Goal: Task Accomplishment & Management: Manage account settings

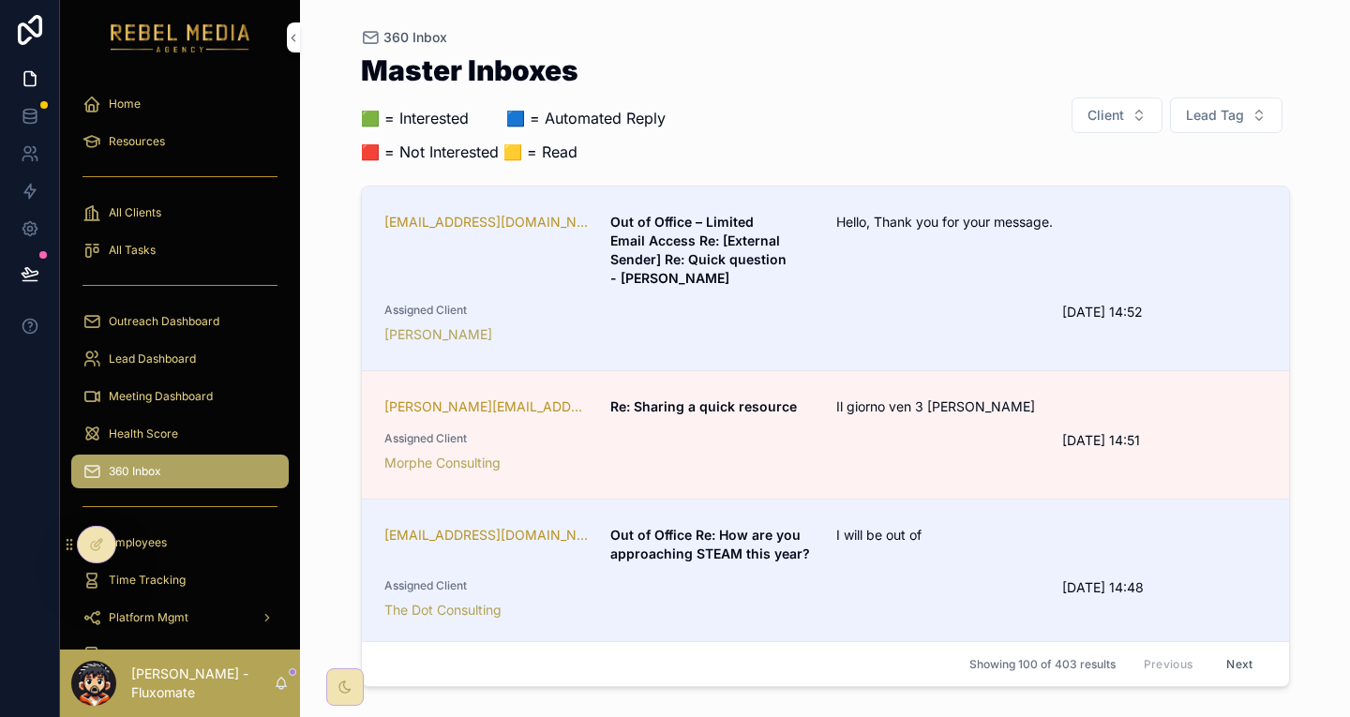
click at [196, 419] on div "Health Score" at bounding box center [179, 434] width 195 height 30
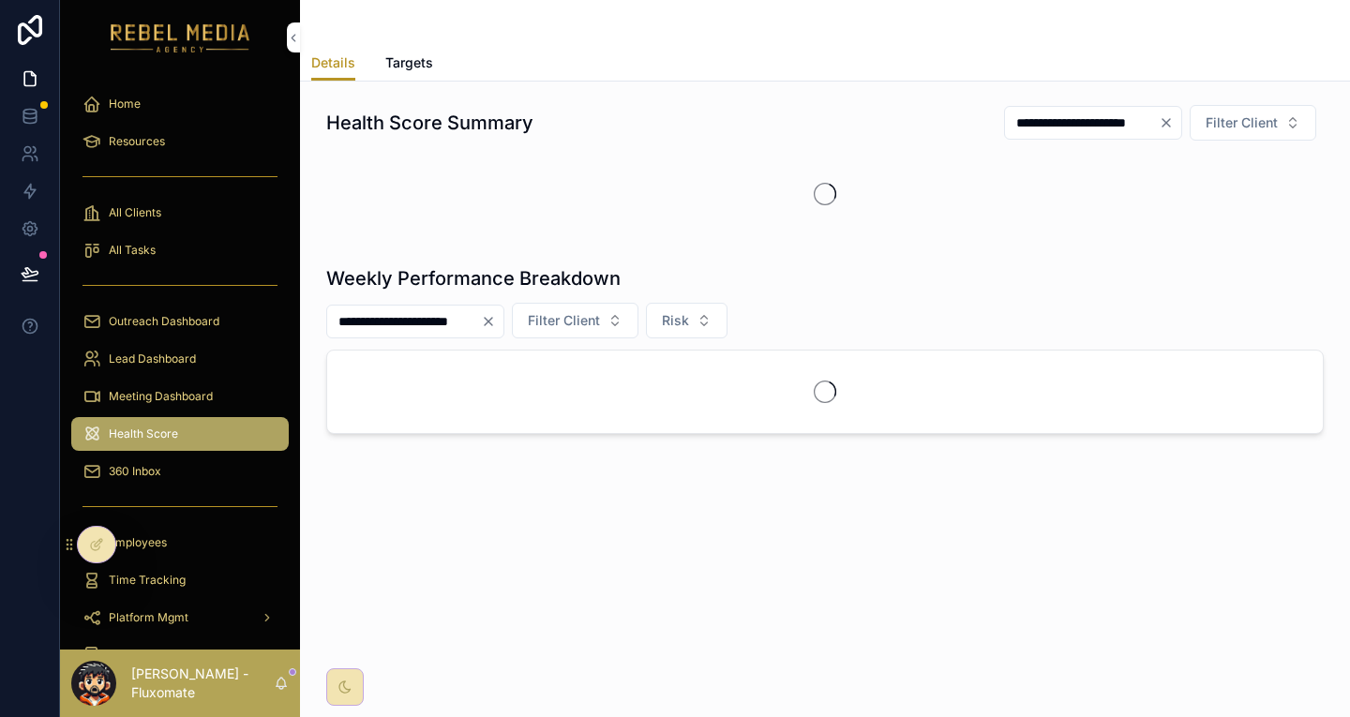
click at [174, 456] on div "360 Inbox" at bounding box center [179, 471] width 195 height 30
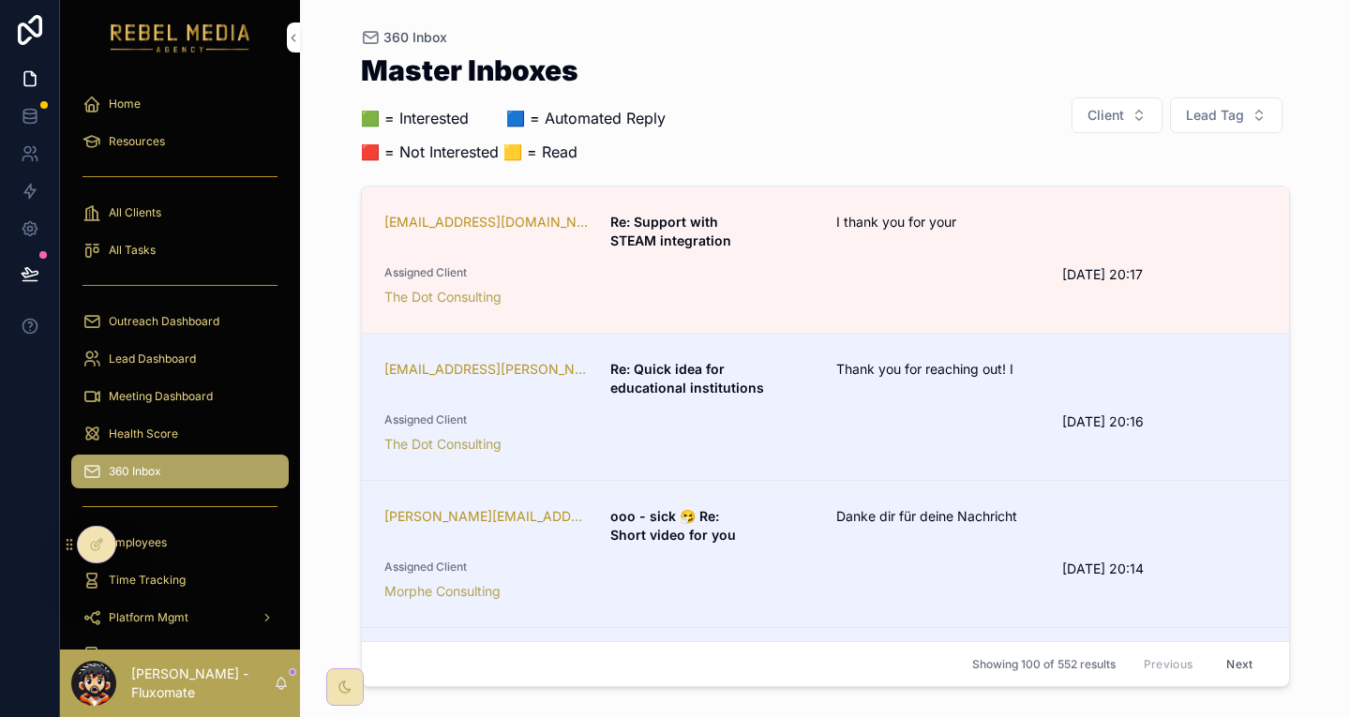
click at [904, 360] on div "Thank you for reaching out! I" at bounding box center [975, 378] width 279 height 37
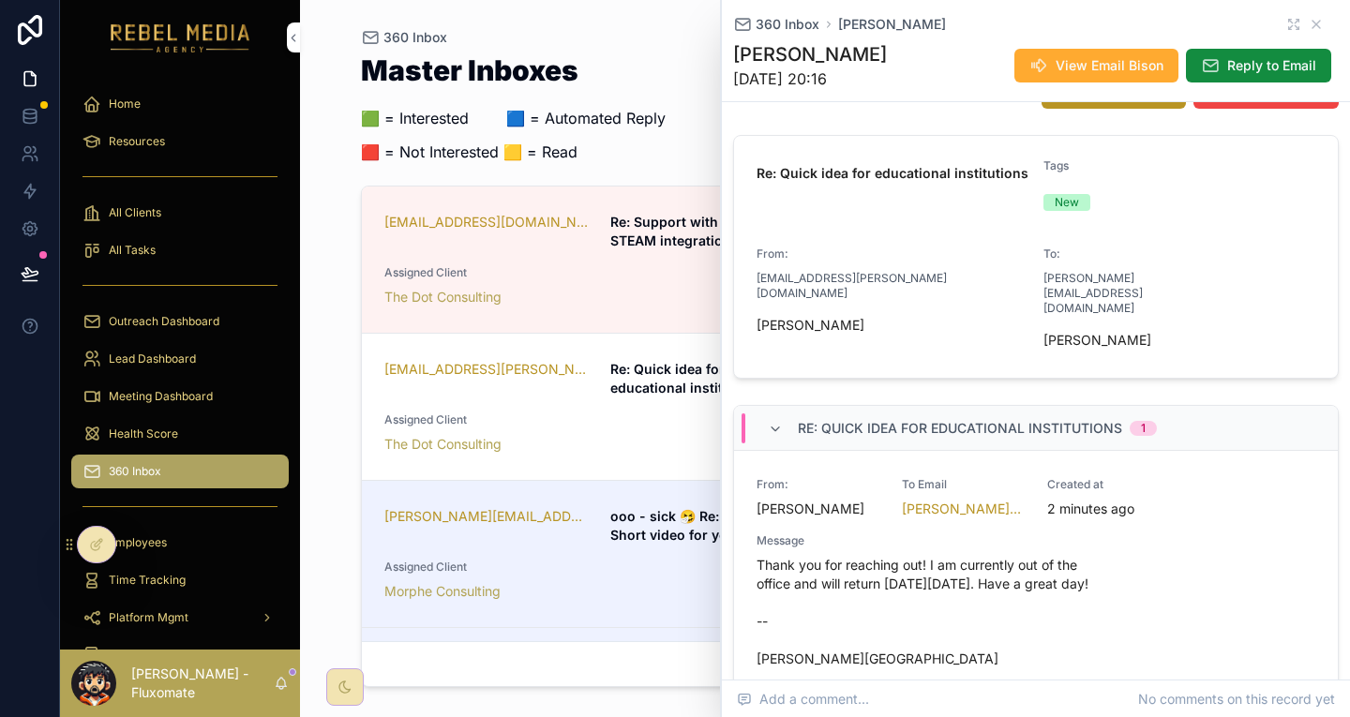
scroll to position [217, 0]
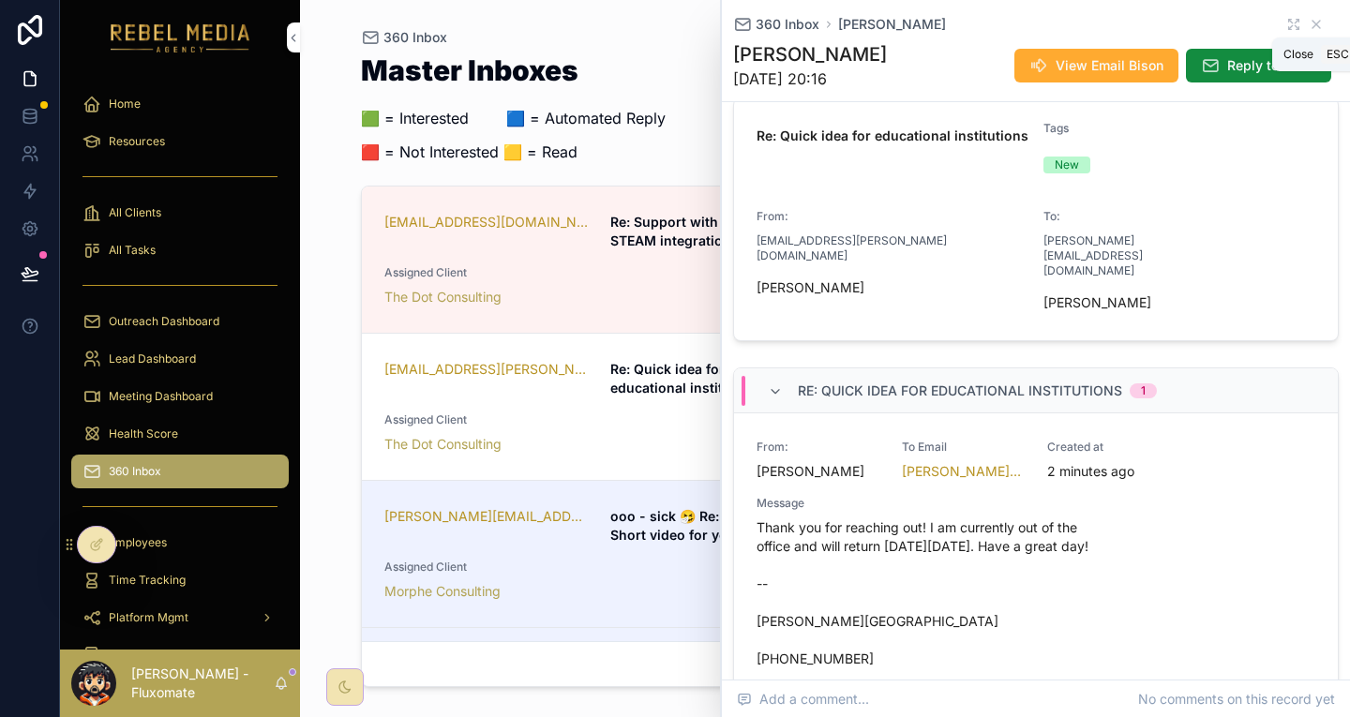
click at [1308, 22] on icon "scrollable content" at bounding box center [1315, 24] width 15 height 15
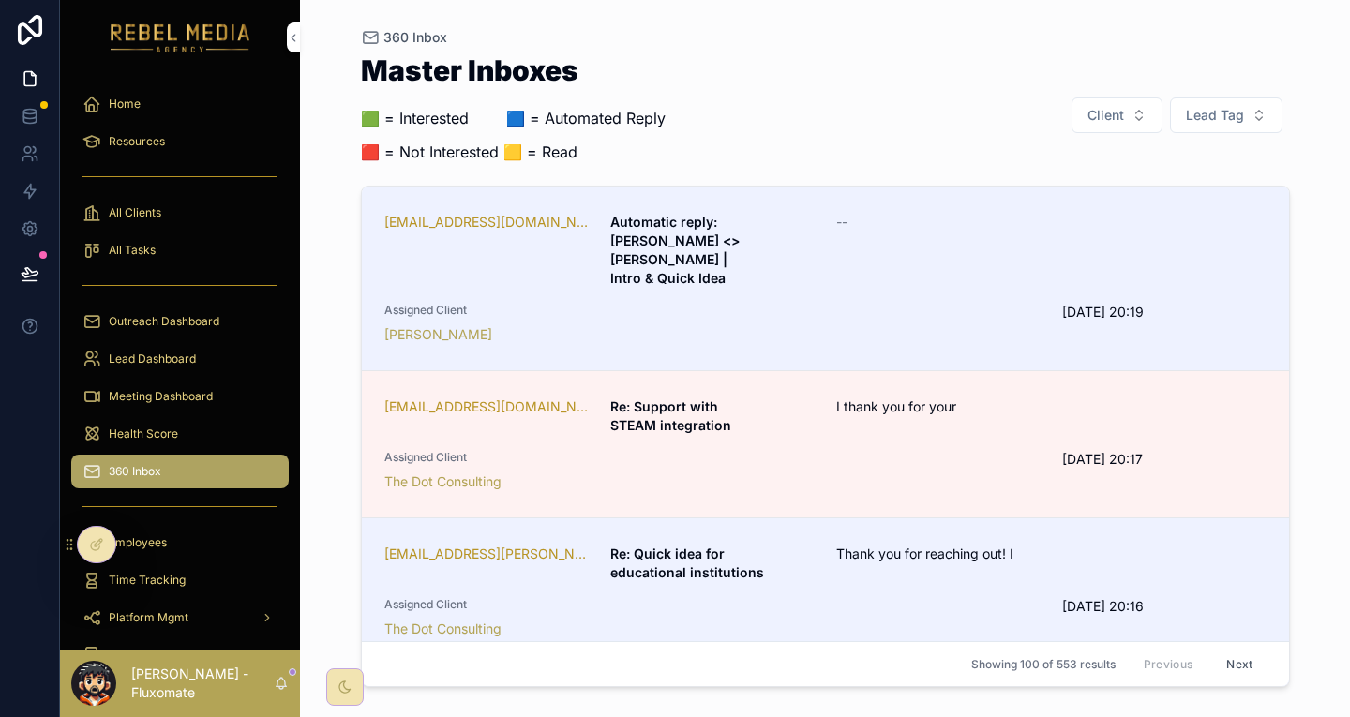
click at [971, 472] on div "The Dot Consulting" at bounding box center [712, 481] width 656 height 19
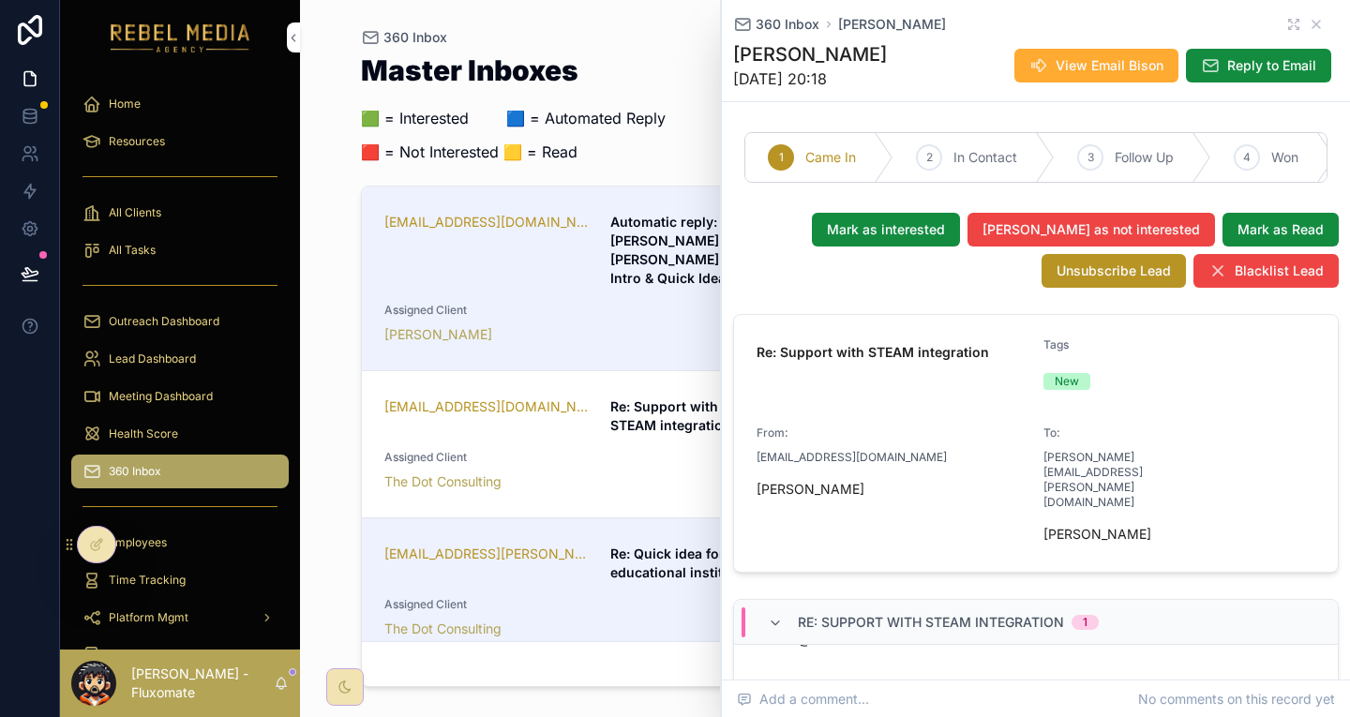
scroll to position [342, 0]
click at [913, 230] on div "Mark as interested Mark as not interested Mark as Read Unsubscribe Lead Blackli…" at bounding box center [1035, 250] width 605 height 75
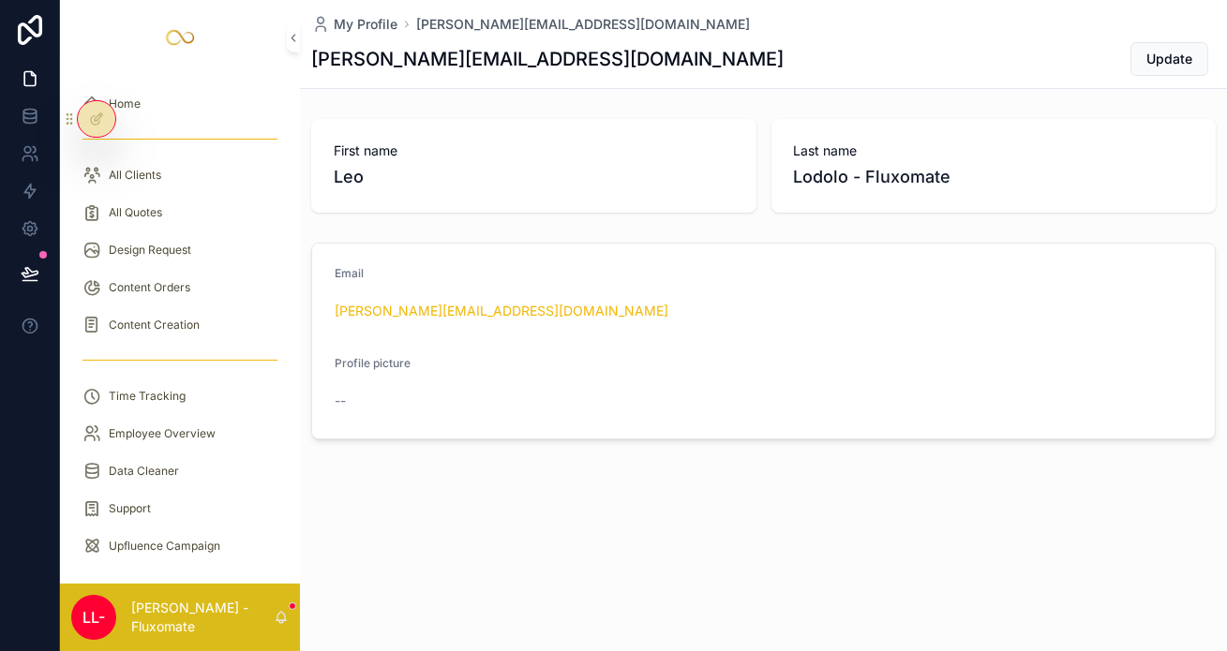
click at [183, 198] on div "All Quotes" at bounding box center [179, 213] width 195 height 30
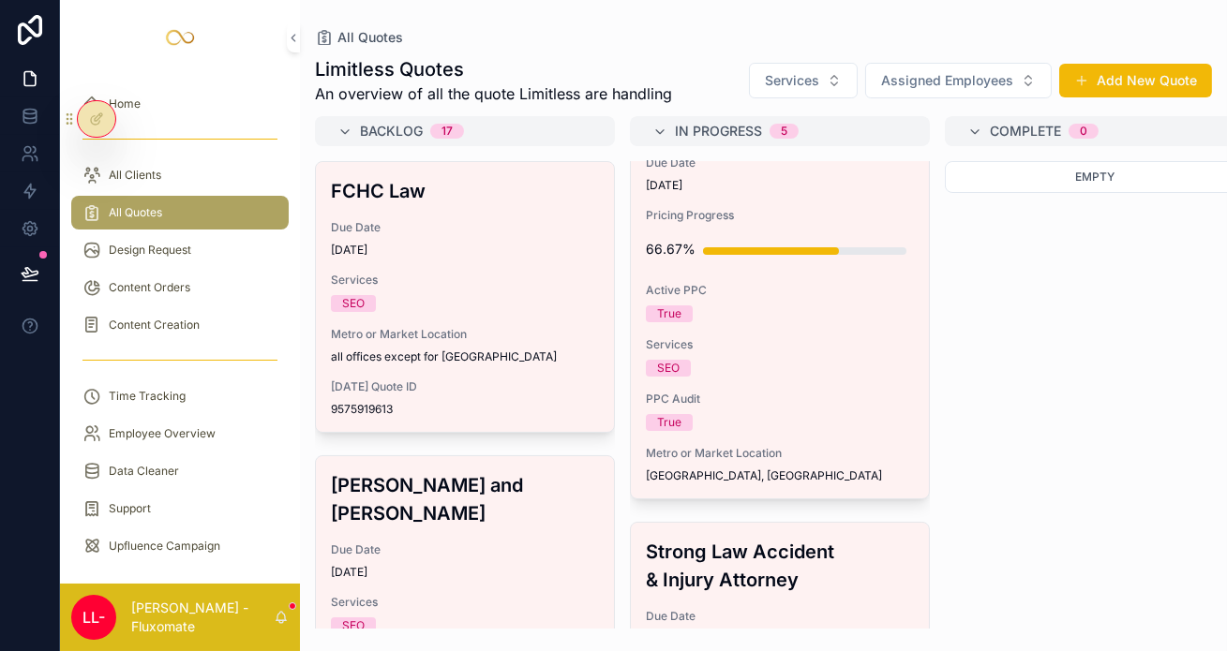
scroll to position [94, 0]
click at [684, 413] on div "True" at bounding box center [780, 421] width 268 height 17
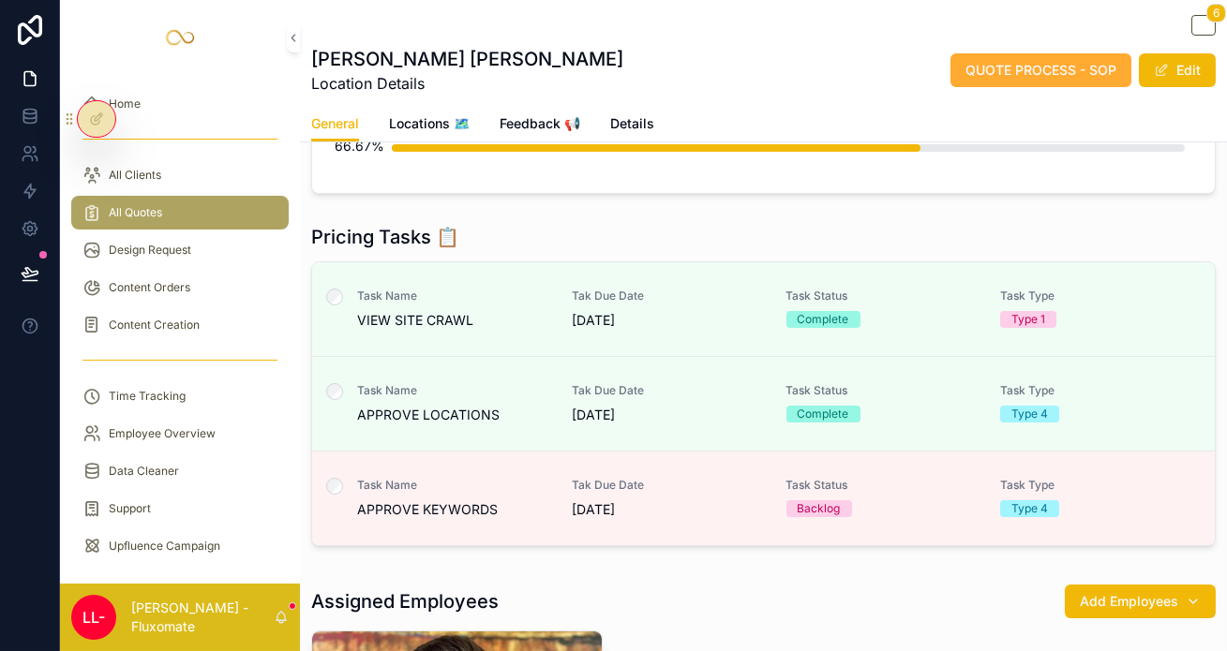
scroll to position [312, 0]
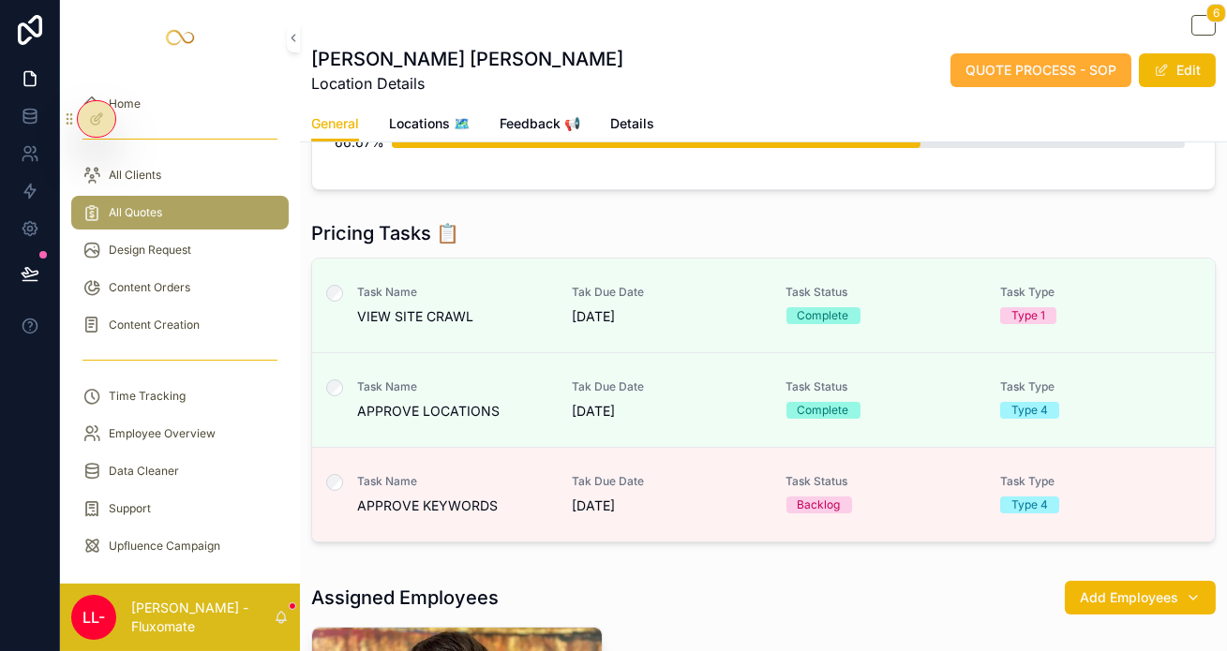
click at [469, 285] on span "Task Name" at bounding box center [453, 292] width 192 height 15
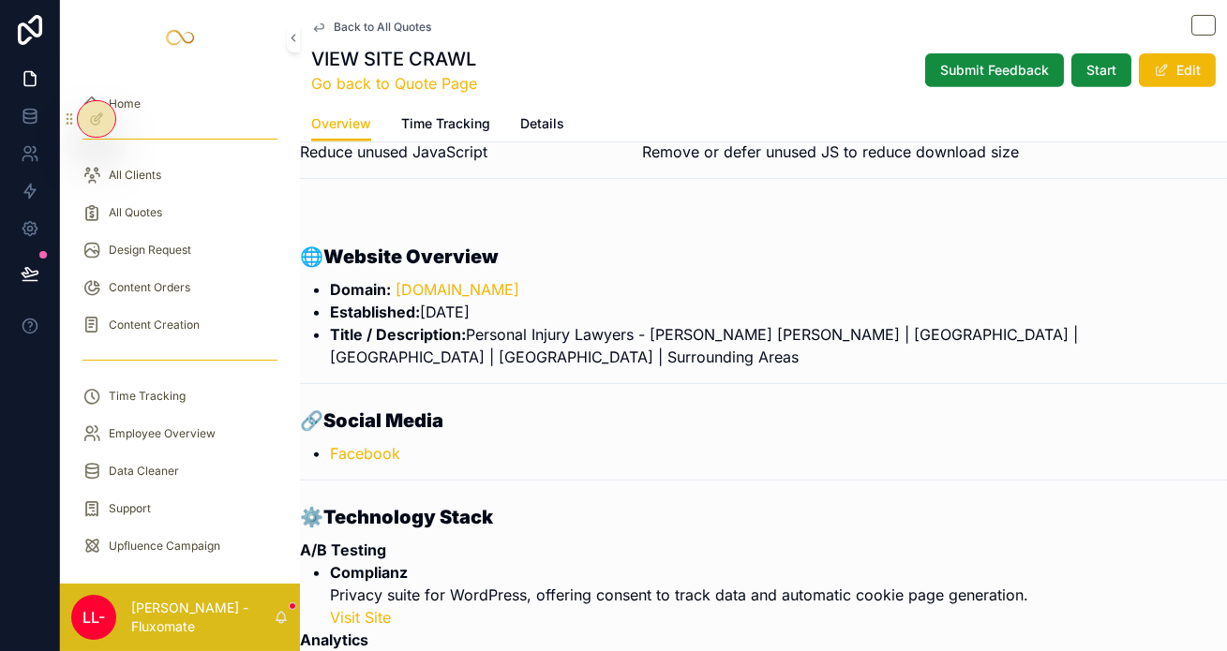
scroll to position [1609, 0]
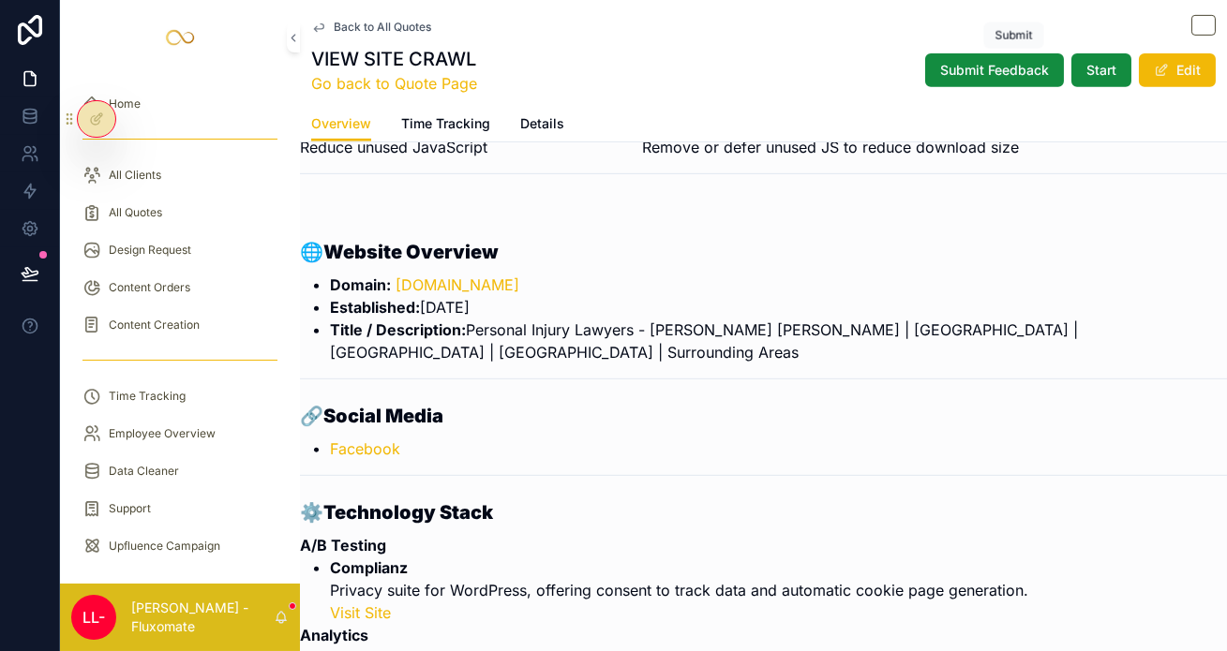
click at [996, 61] on span "Submit Feedback" at bounding box center [994, 70] width 109 height 19
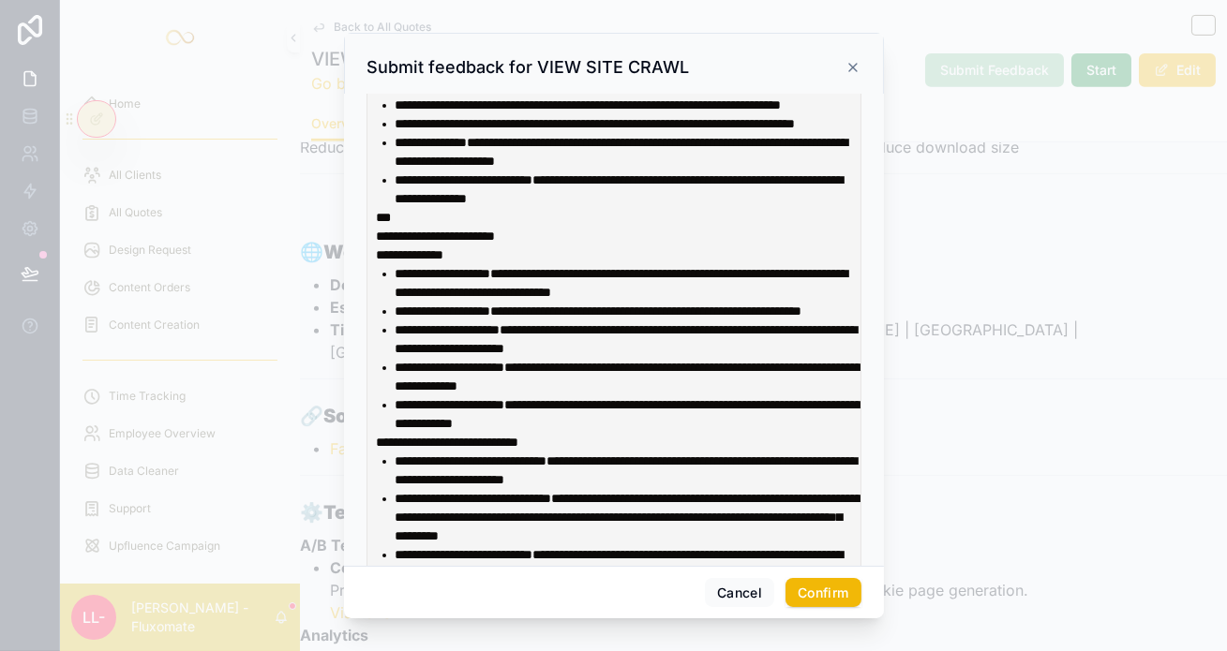
scroll to position [415, 0]
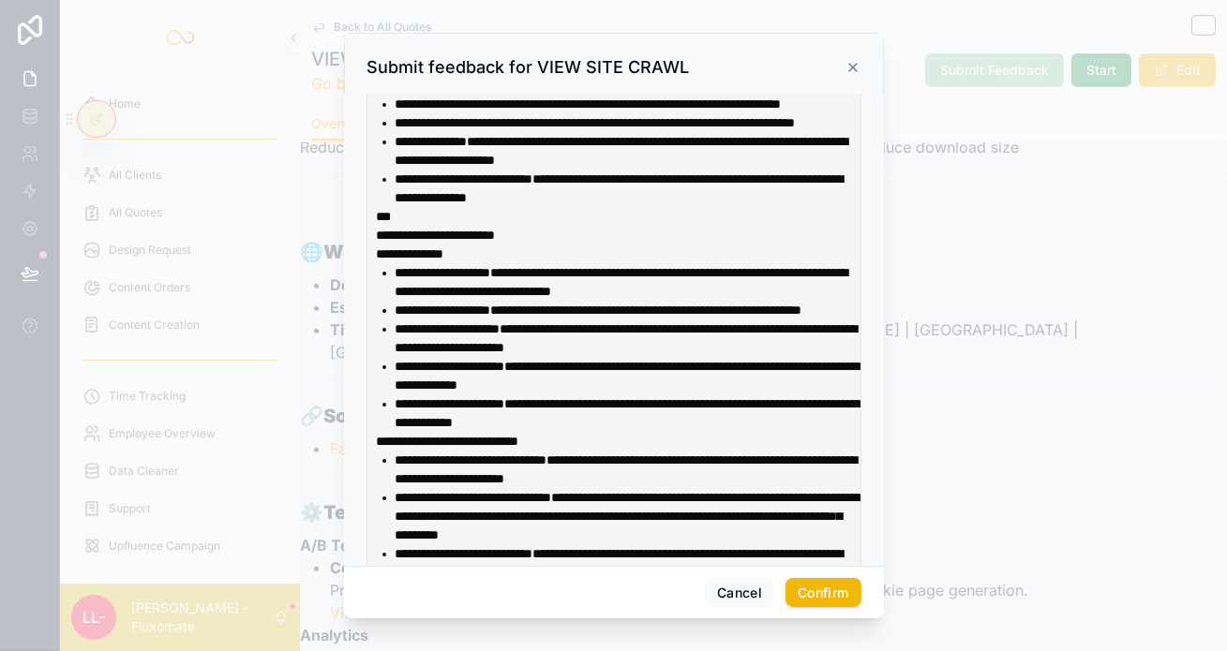
click at [953, 321] on div at bounding box center [613, 325] width 1227 height 651
click at [325, 71] on div at bounding box center [613, 325] width 1227 height 651
click at [845, 68] on icon at bounding box center [852, 67] width 15 height 15
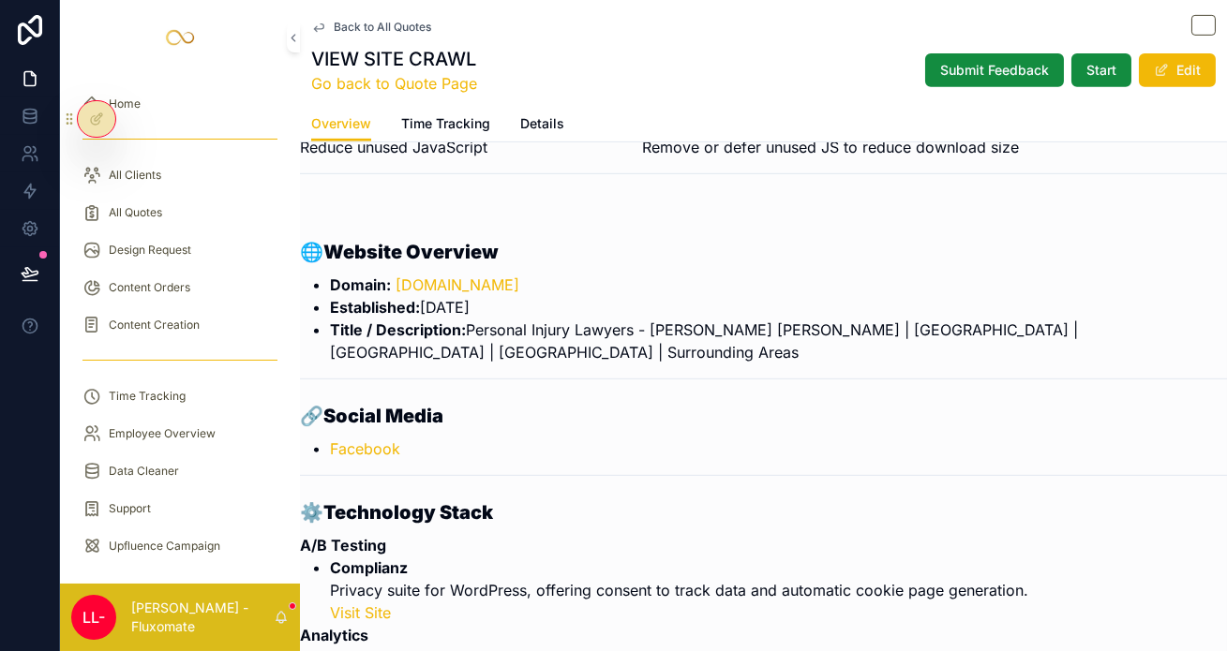
click at [332, 15] on div "Back to All Quotes" at bounding box center [763, 26] width 904 height 23
click at [334, 26] on span "Back to All Quotes" at bounding box center [382, 27] width 97 height 15
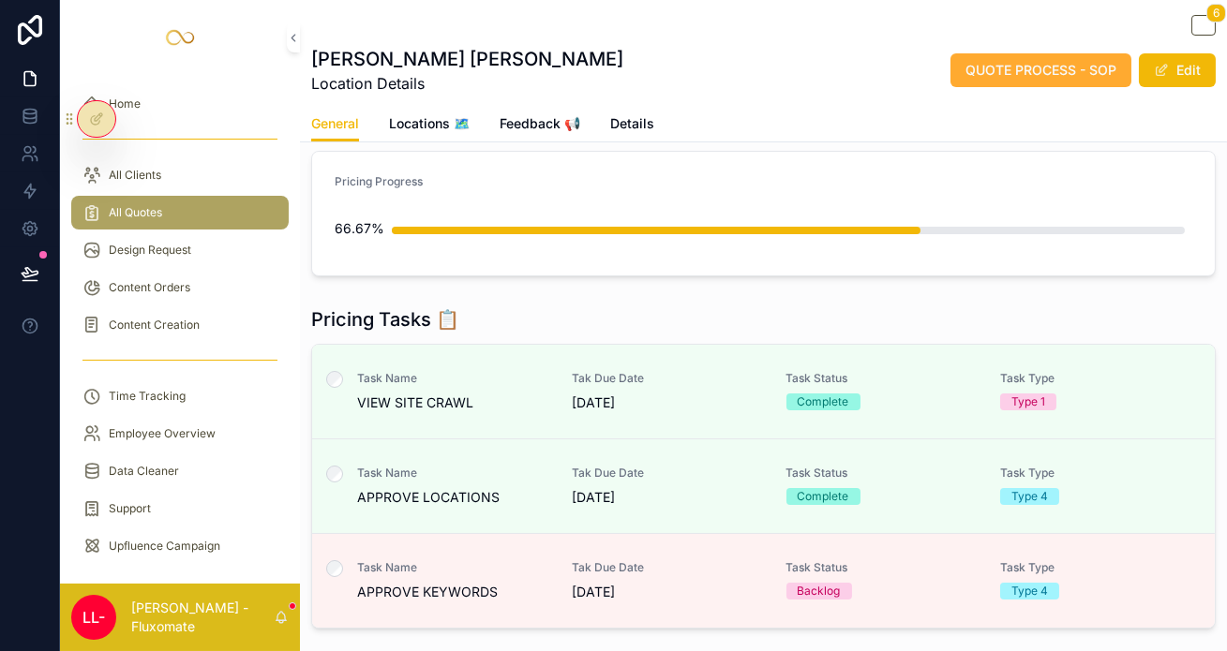
scroll to position [225, 0]
click at [488, 489] on span "APPROVE LOCATIONS" at bounding box center [453, 498] width 192 height 19
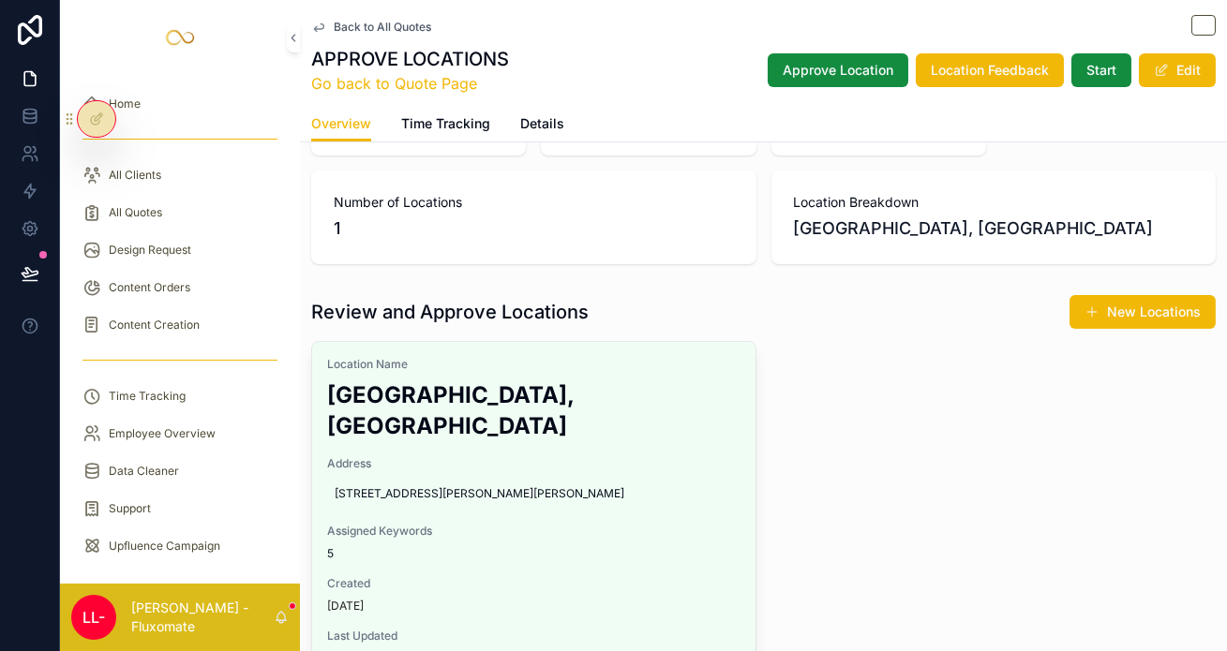
scroll to position [202, 0]
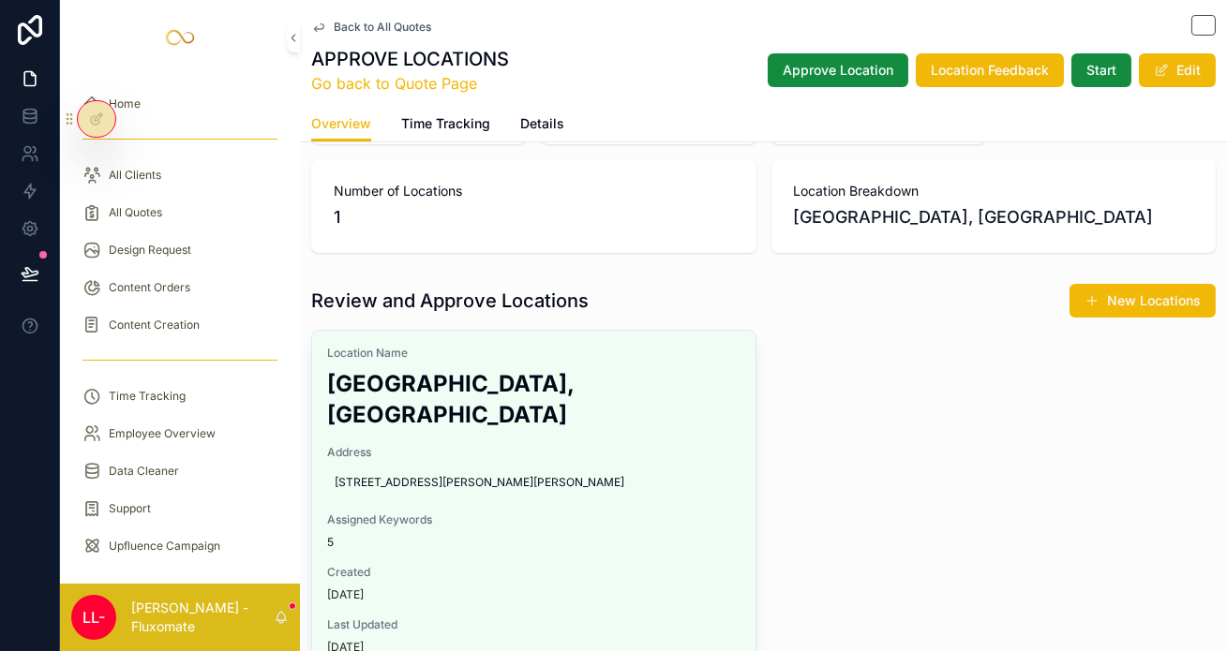
click at [321, 15] on div "Back to All Quotes" at bounding box center [763, 26] width 904 height 23
click at [334, 25] on span "Back to All Quotes" at bounding box center [382, 27] width 97 height 15
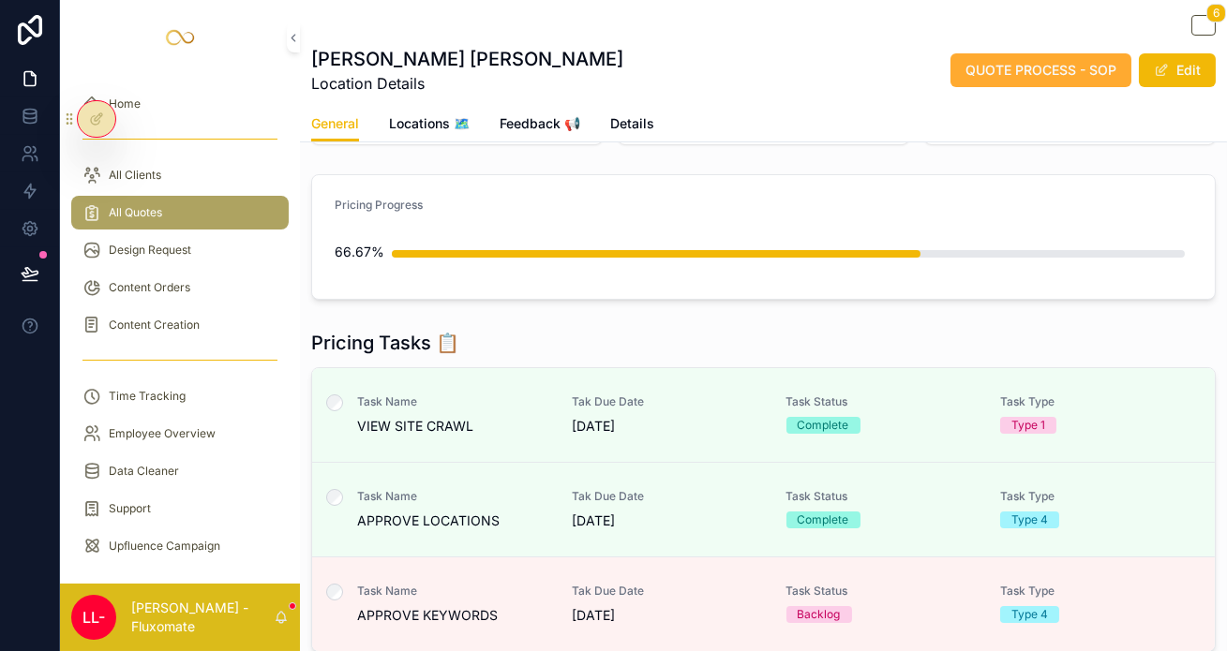
click at [415, 584] on span "Task Name" at bounding box center [453, 591] width 192 height 15
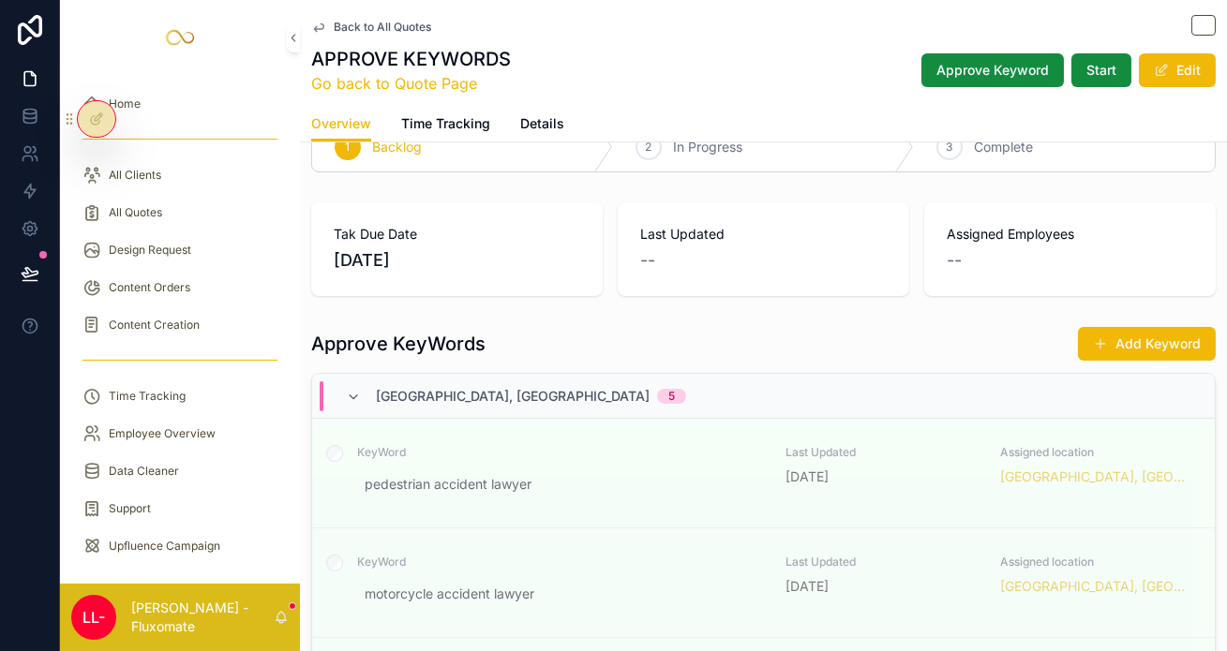
scroll to position [70, 0]
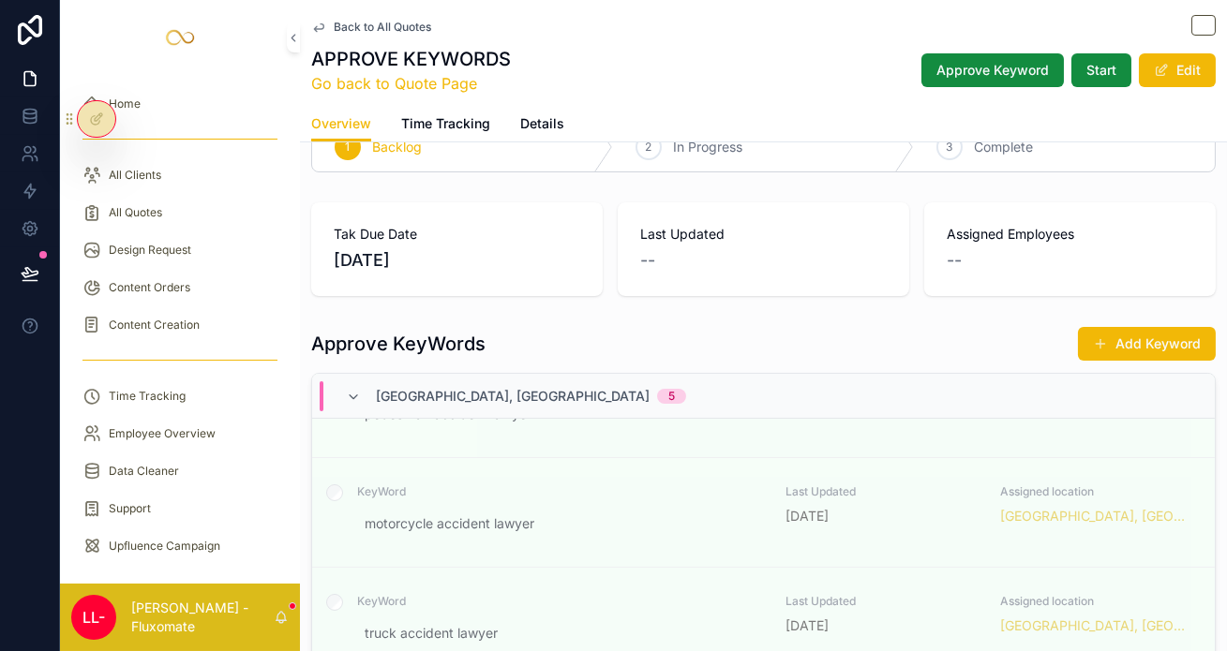
click at [334, 21] on span "Back to All Quotes" at bounding box center [382, 27] width 97 height 15
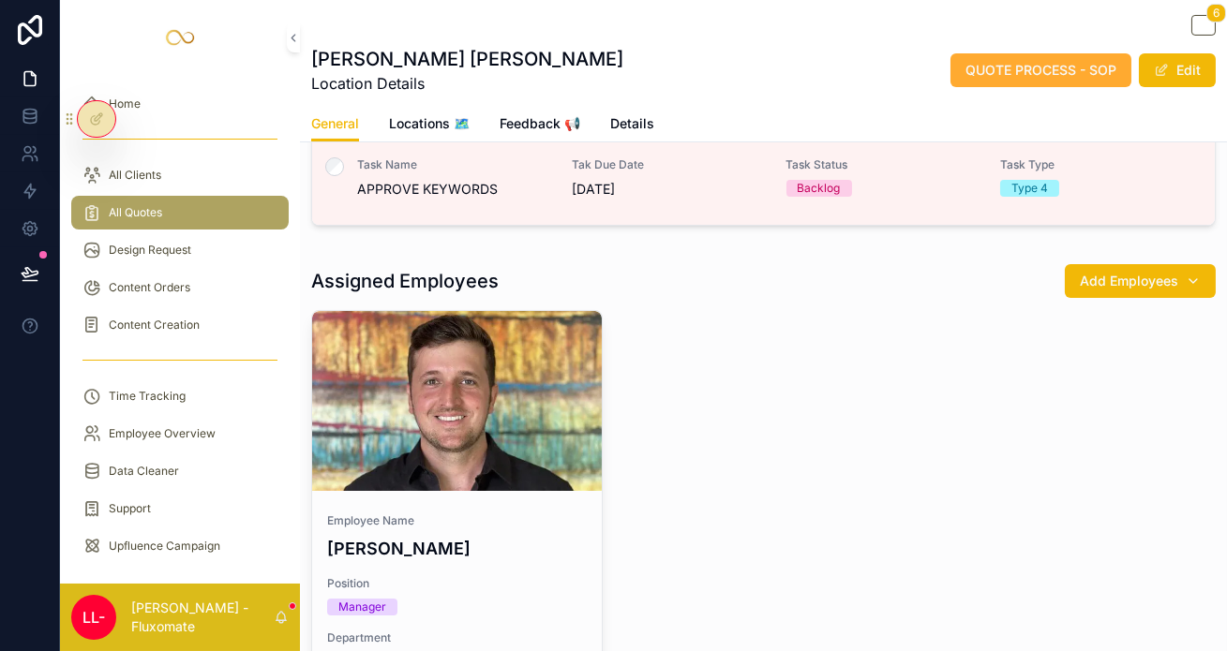
scroll to position [637, 0]
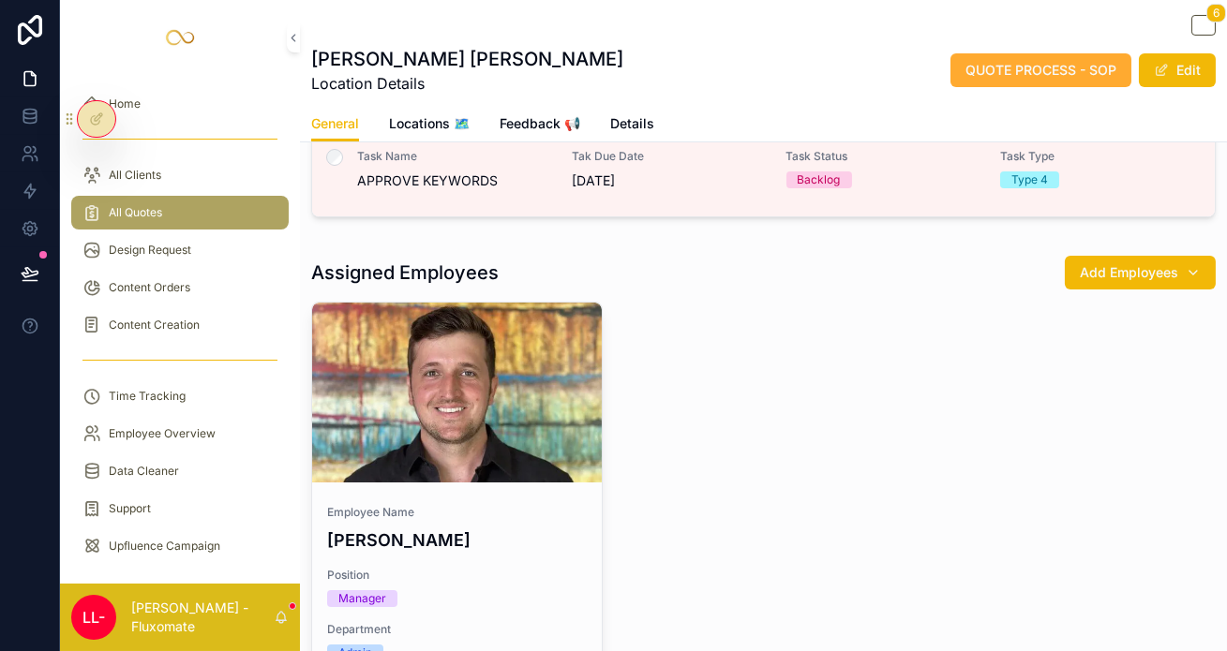
click at [178, 198] on div "All Quotes" at bounding box center [179, 213] width 195 height 30
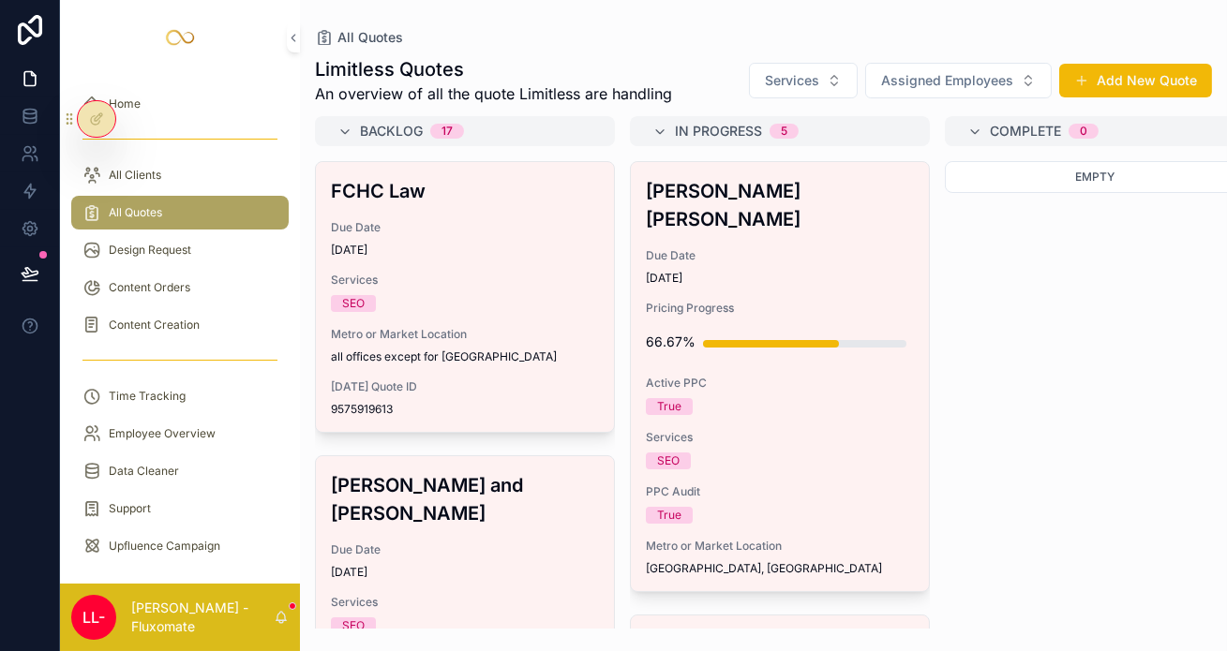
scroll to position [363, 0]
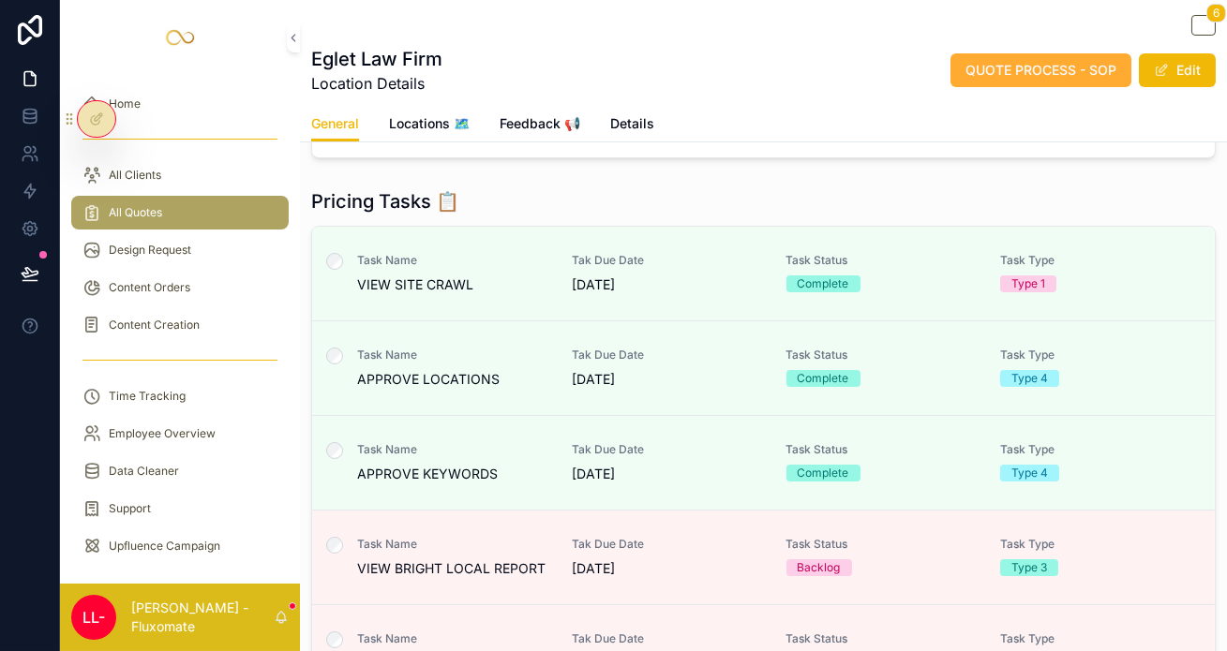
scroll to position [345, 0]
click at [572, 536] on span "Tak Due Date" at bounding box center [668, 543] width 192 height 15
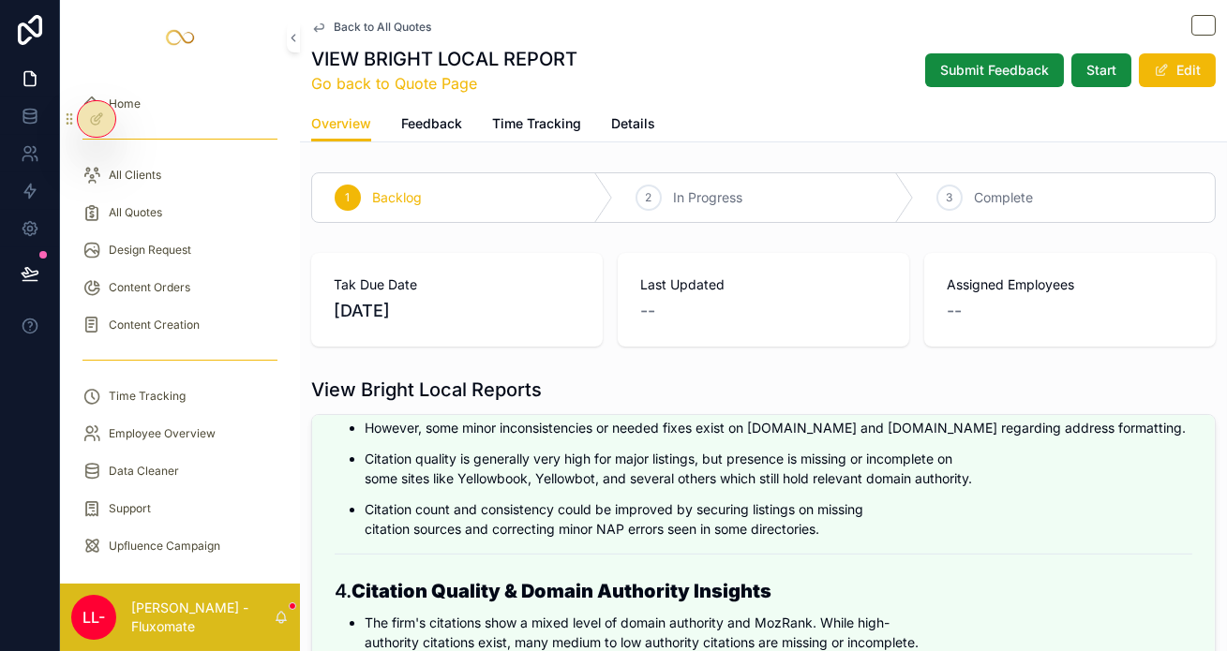
click at [341, 21] on span "Back to All Quotes" at bounding box center [382, 27] width 97 height 15
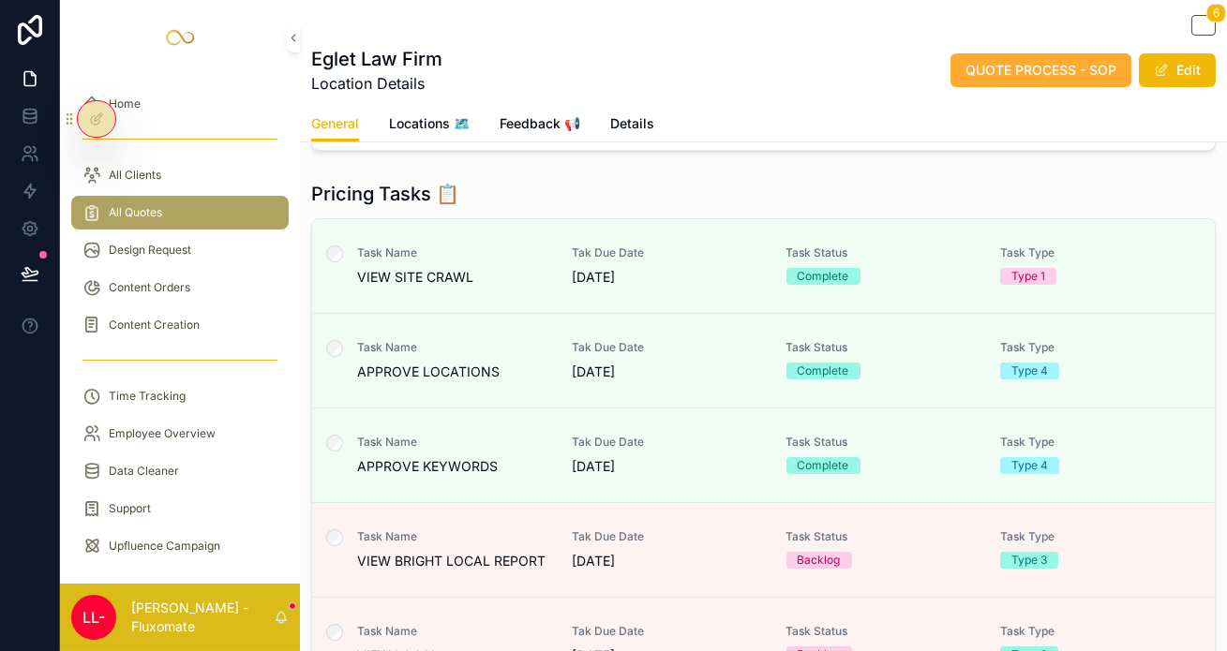
scroll to position [350, 0]
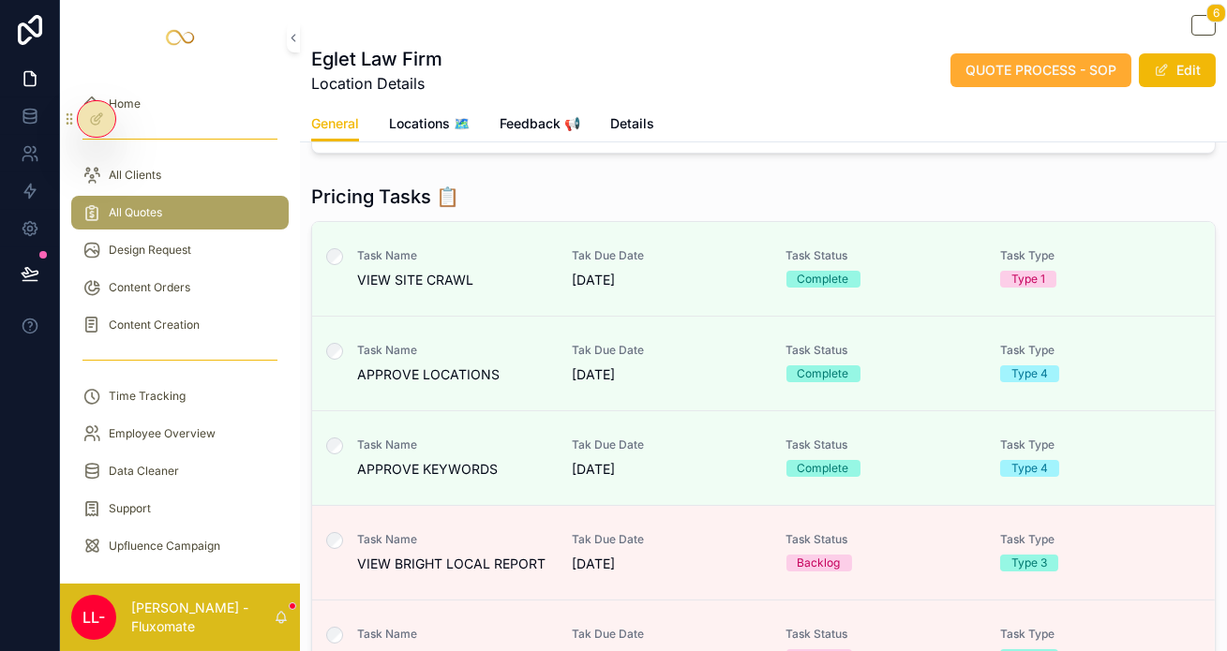
click at [220, 198] on div "All Quotes" at bounding box center [179, 213] width 195 height 30
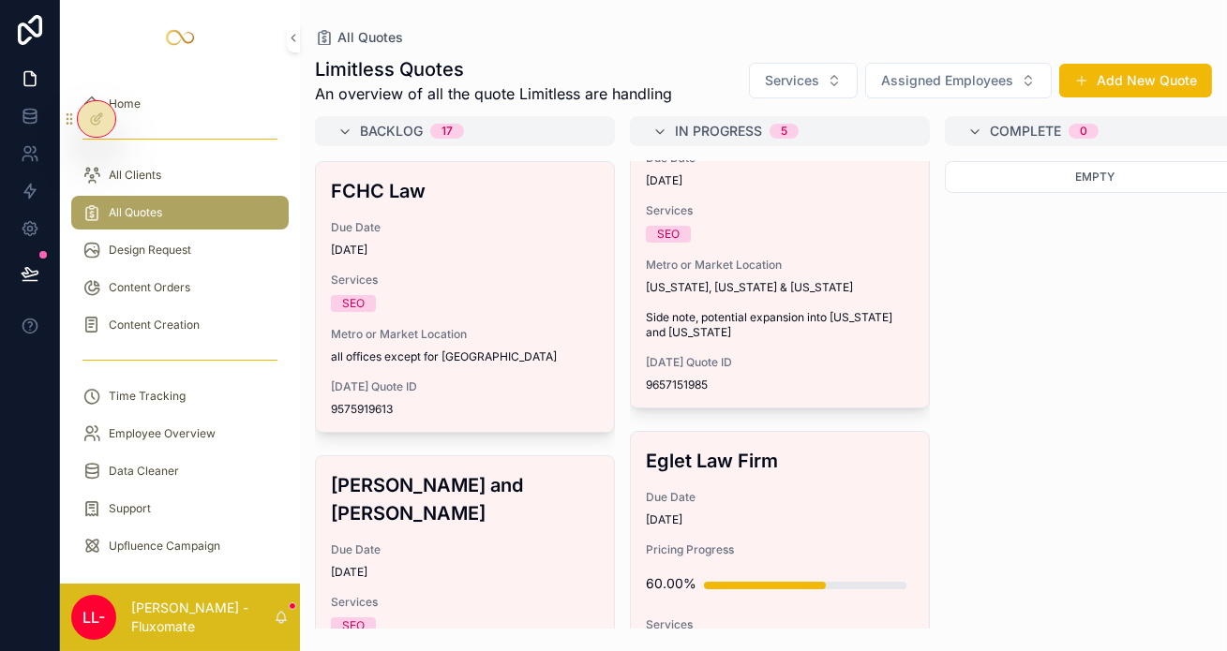
scroll to position [552, 0]
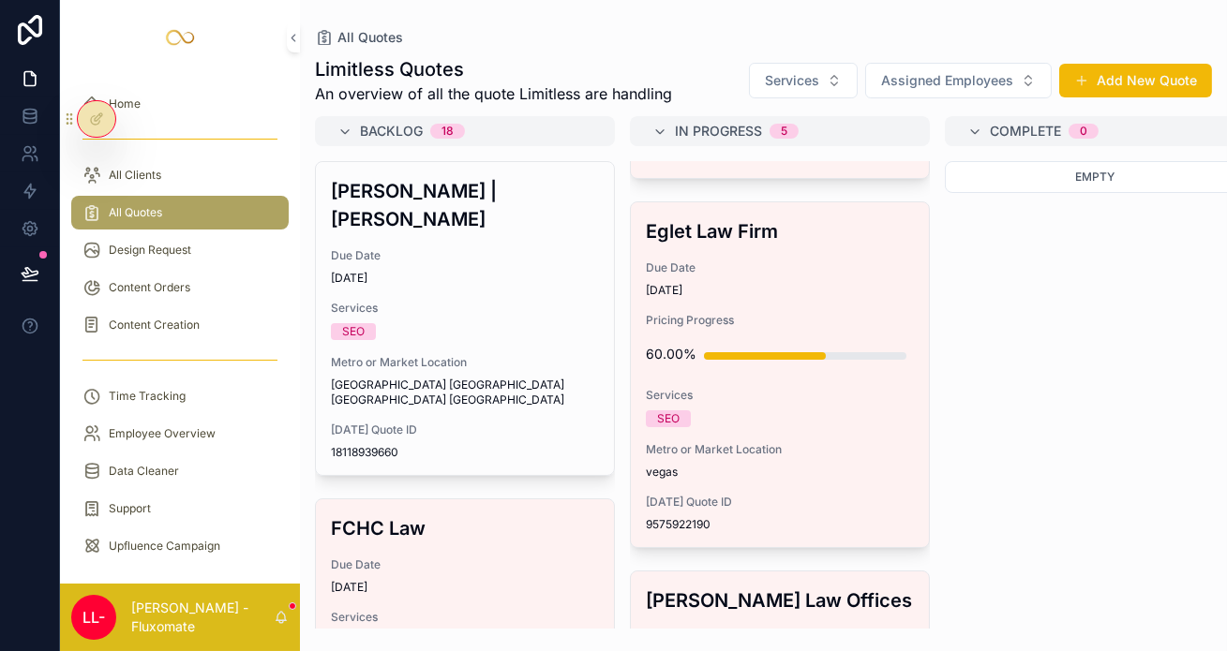
click at [388, 271] on span "07/10/2025" at bounding box center [465, 278] width 268 height 15
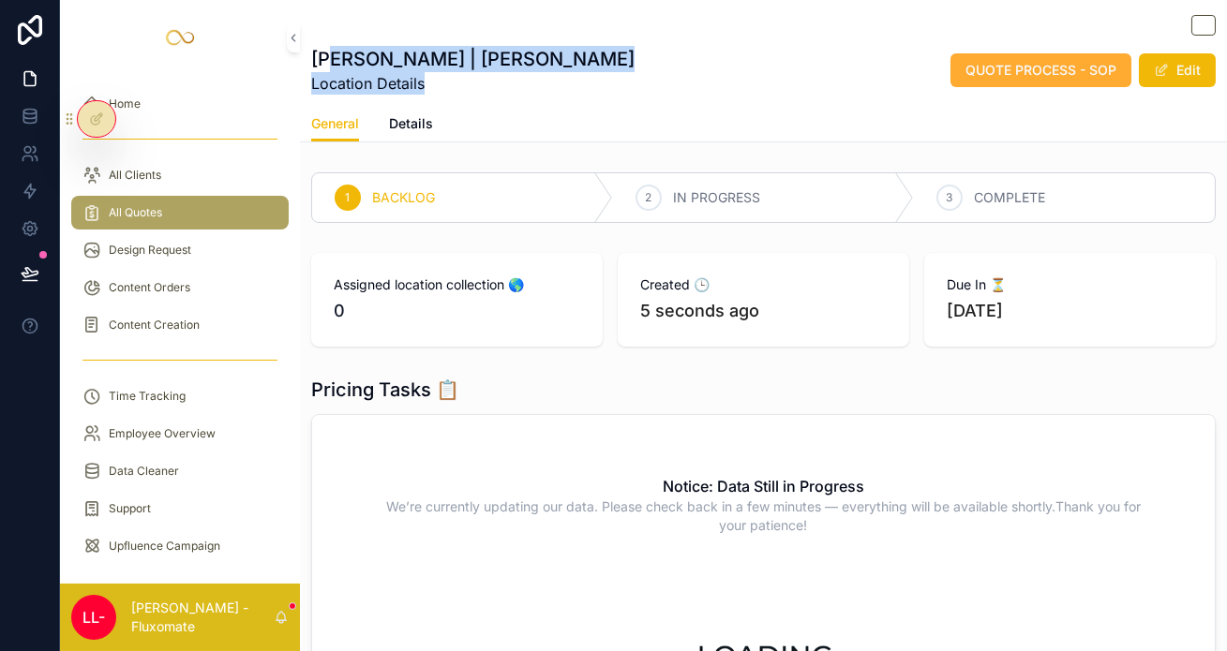
drag, startPoint x: 286, startPoint y: 52, endPoint x: 421, endPoint y: 70, distance: 136.3
click at [421, 70] on div "Friedman | Rubin Location Details QUOTE PROCESS - SOP Edit" at bounding box center [763, 70] width 904 height 49
click at [389, 114] on span "Details" at bounding box center [411, 123] width 44 height 19
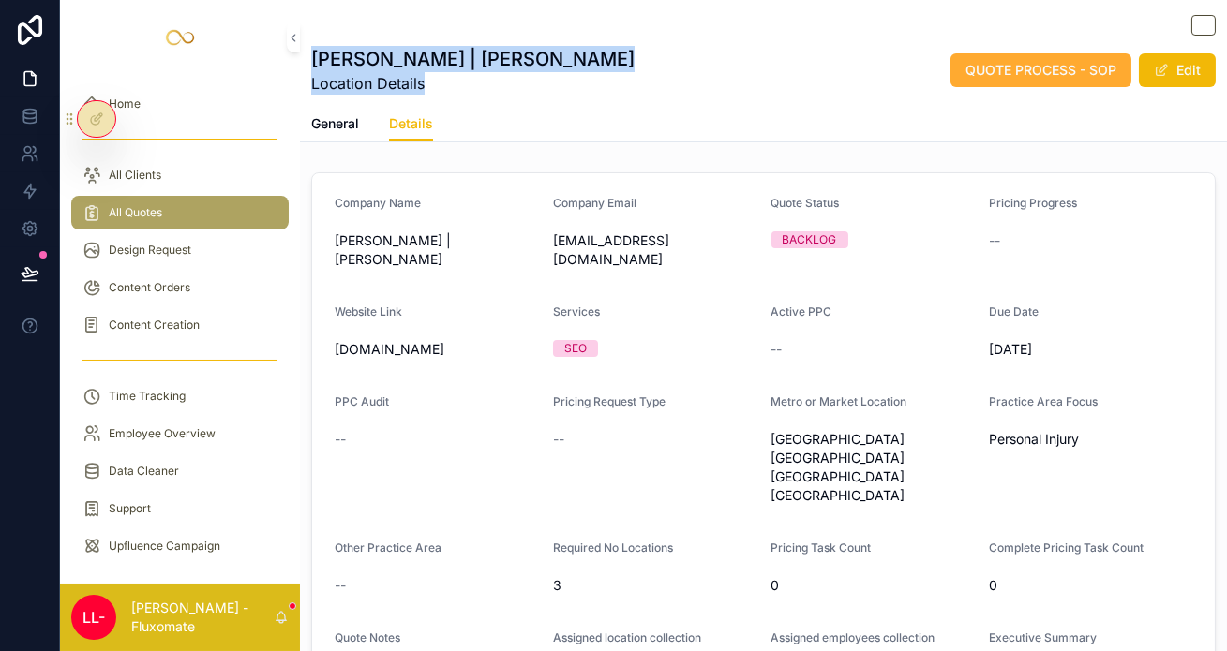
drag, startPoint x: 340, startPoint y: 293, endPoint x: 420, endPoint y: 301, distance: 80.0
click at [420, 335] on div "[DOMAIN_NAME]" at bounding box center [436, 350] width 203 height 30
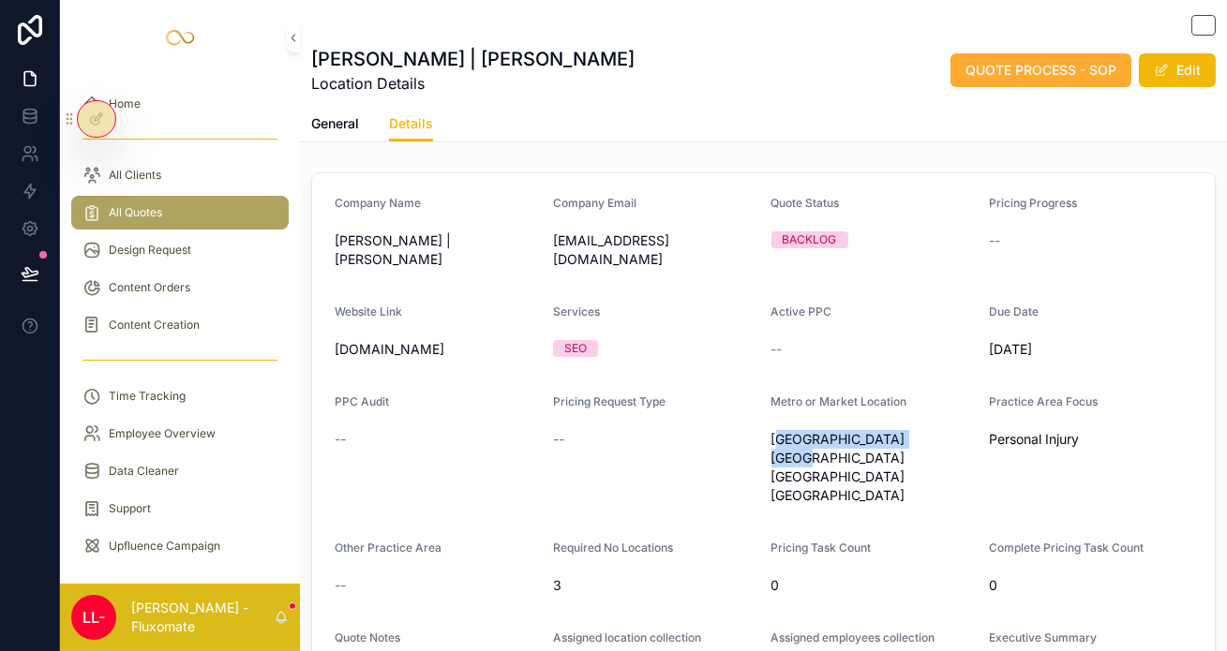
drag, startPoint x: 748, startPoint y: 369, endPoint x: 841, endPoint y: 399, distance: 97.5
click at [841, 425] on div "[GEOGRAPHIC_DATA] [GEOGRAPHIC_DATA] [GEOGRAPHIC_DATA] [GEOGRAPHIC_DATA]" at bounding box center [872, 468] width 203 height 86
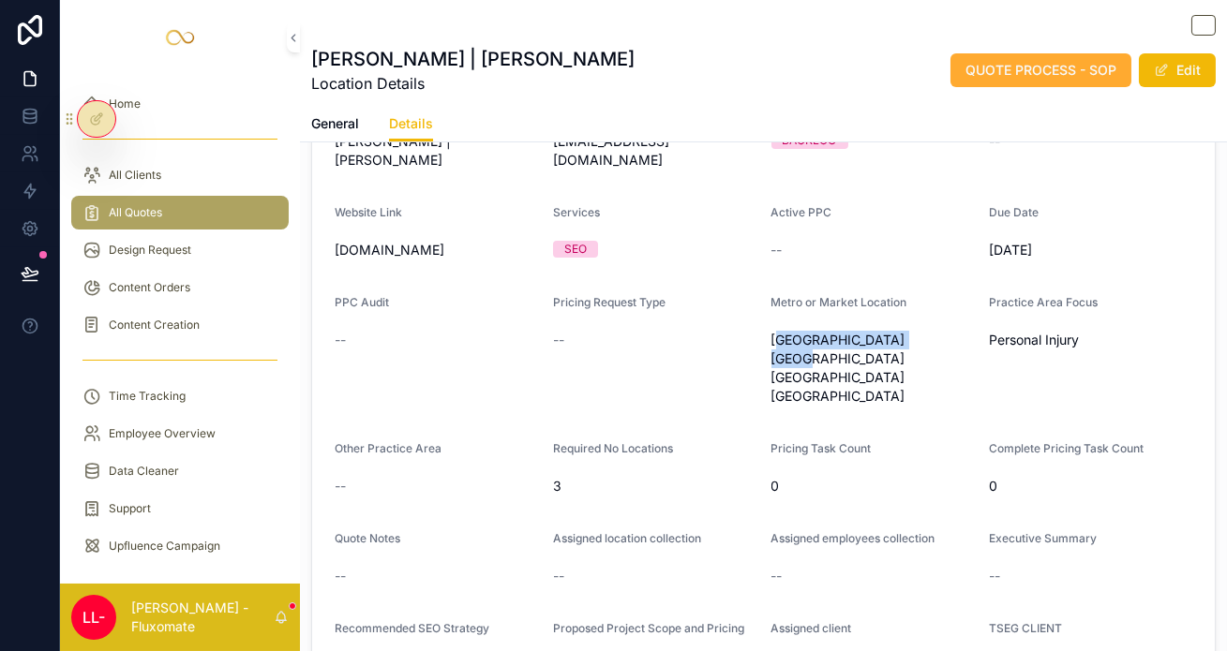
scroll to position [100, 0]
drag, startPoint x: 536, startPoint y: 368, endPoint x: 522, endPoint y: 370, distance: 14.2
click at [553, 476] on span "3" at bounding box center [654, 485] width 203 height 19
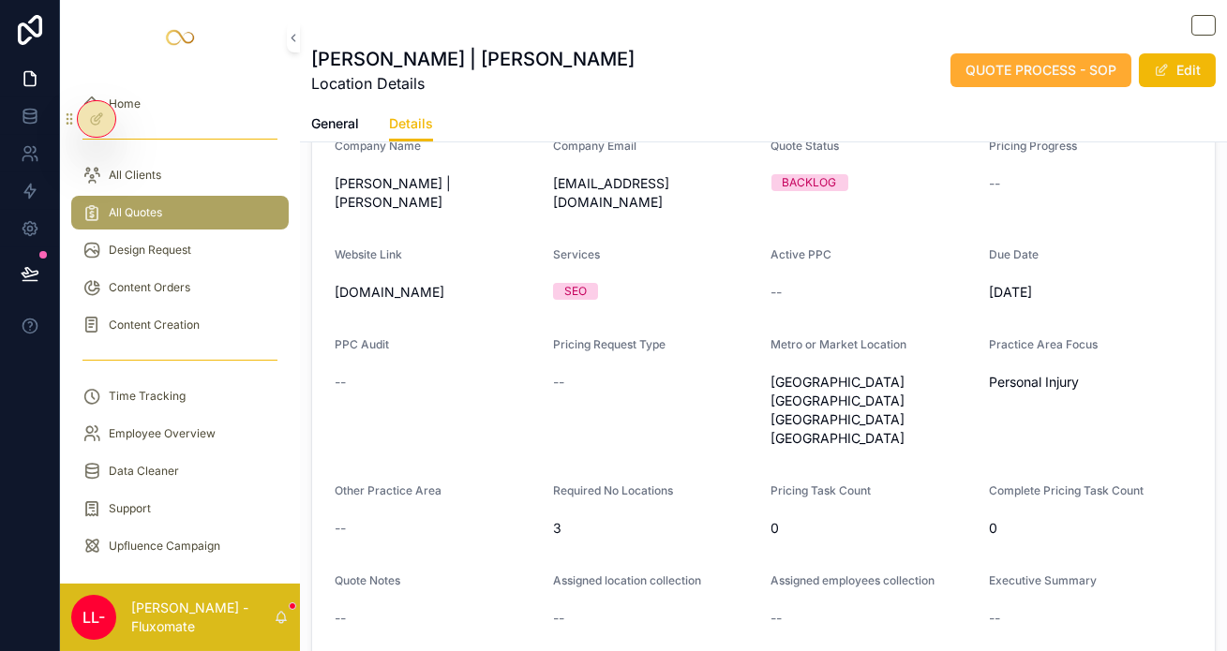
click at [1154, 69] on span "scrollable content" at bounding box center [1161, 70] width 15 height 15
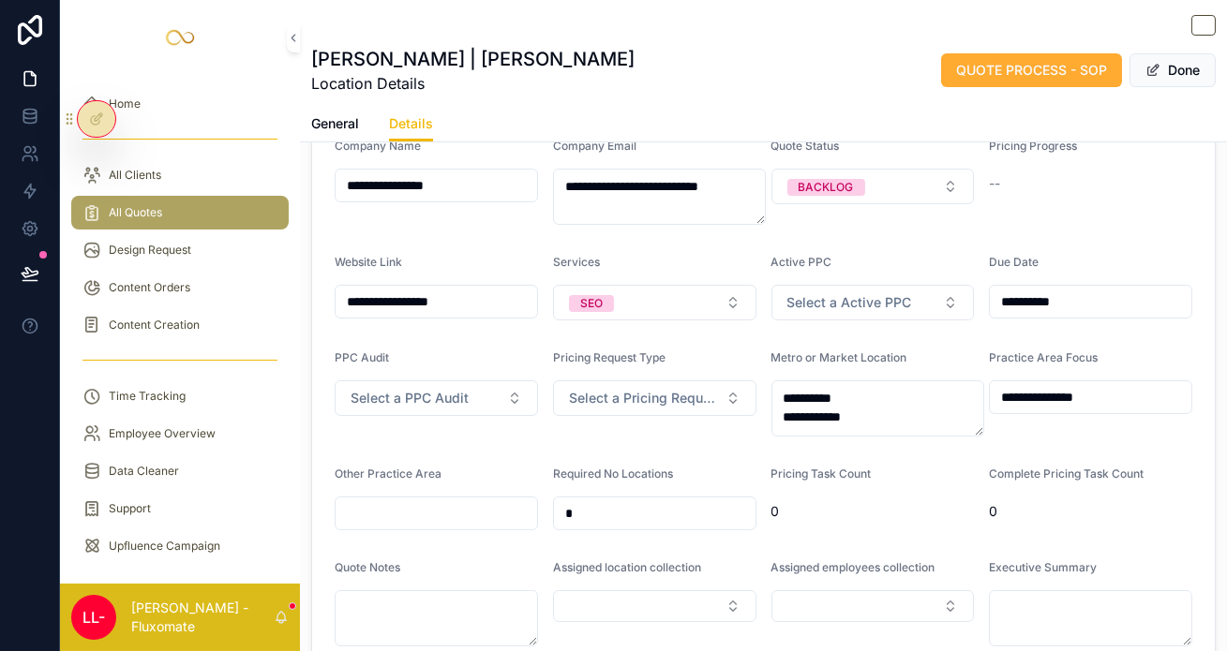
click at [589, 467] on div "Required No Locations *" at bounding box center [654, 499] width 203 height 64
click at [589, 501] on input "*" at bounding box center [655, 514] width 202 height 26
type input "*"
click at [1170, 72] on button "Done" at bounding box center [1172, 70] width 86 height 34
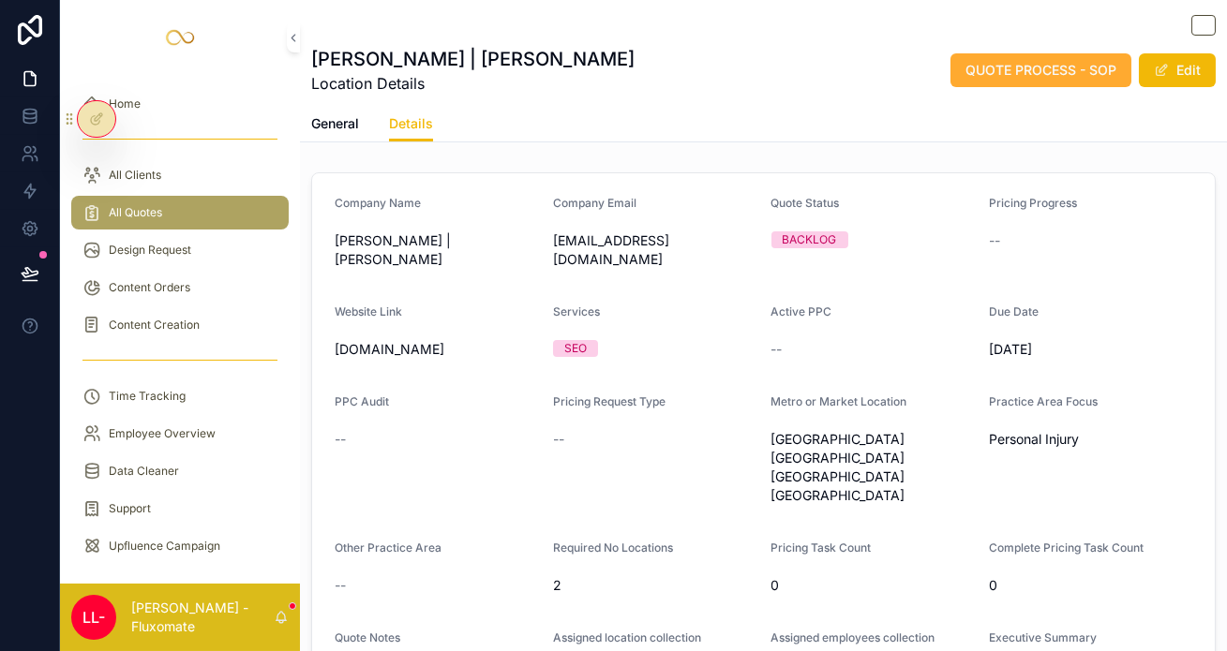
scroll to position [0, 0]
click at [182, 198] on div "All Quotes" at bounding box center [179, 213] width 195 height 30
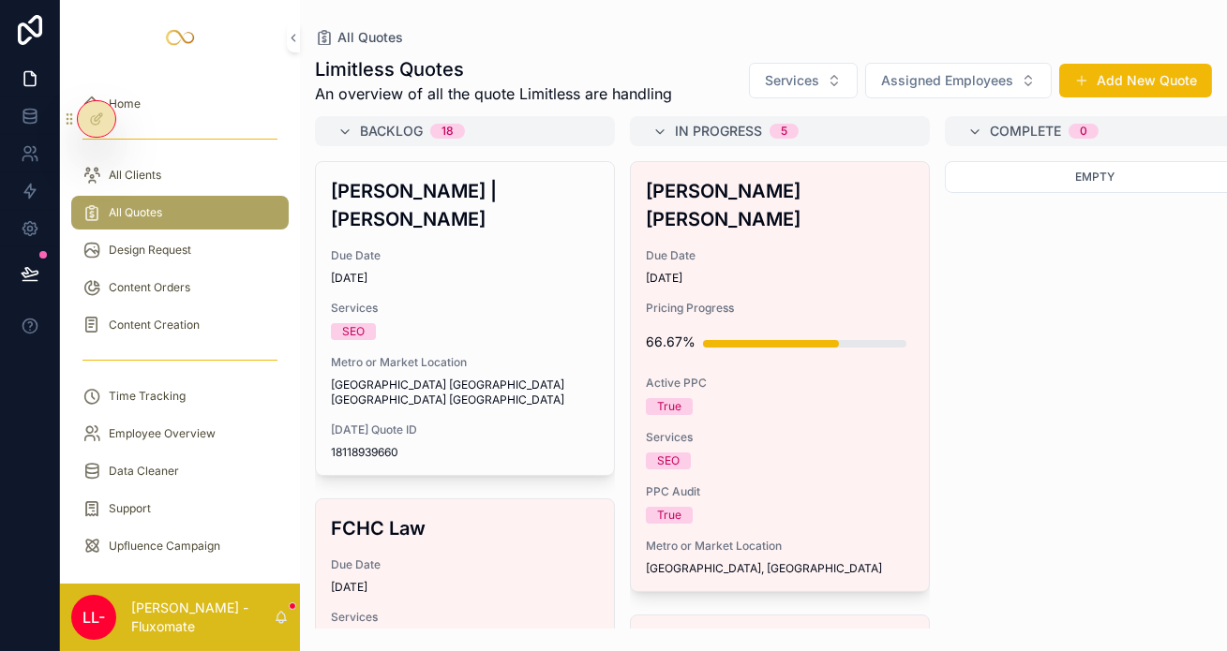
click at [423, 301] on div "Services SEO" at bounding box center [465, 320] width 268 height 39
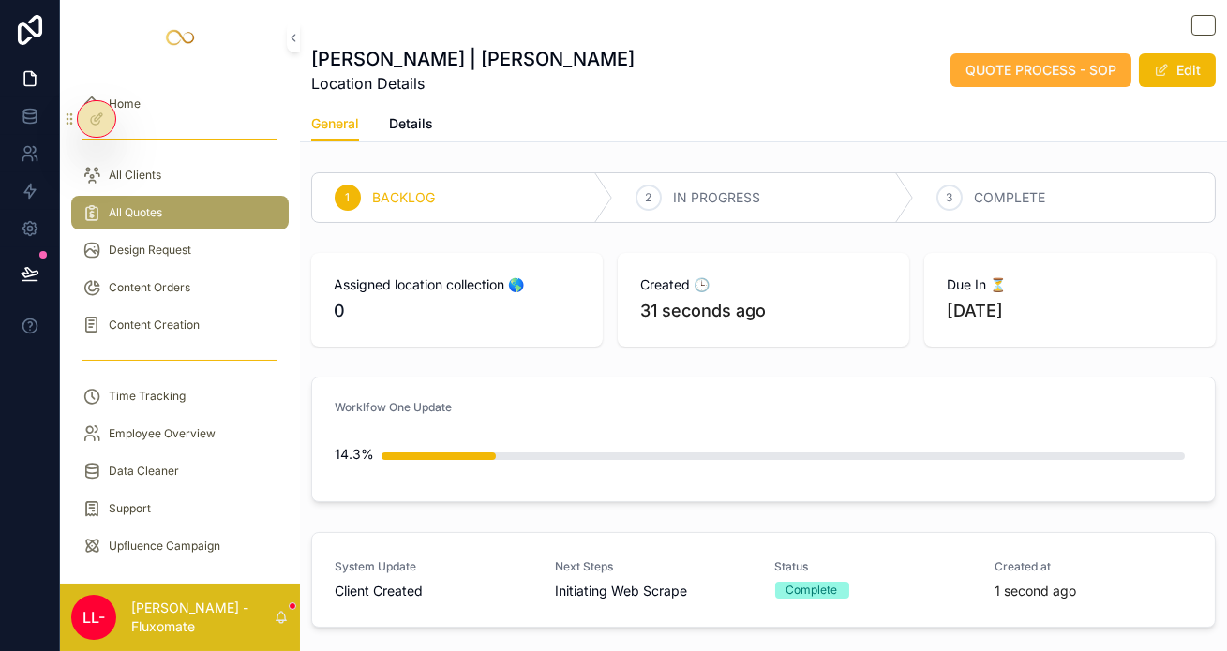
click at [190, 160] on div "All Clients" at bounding box center [179, 175] width 195 height 30
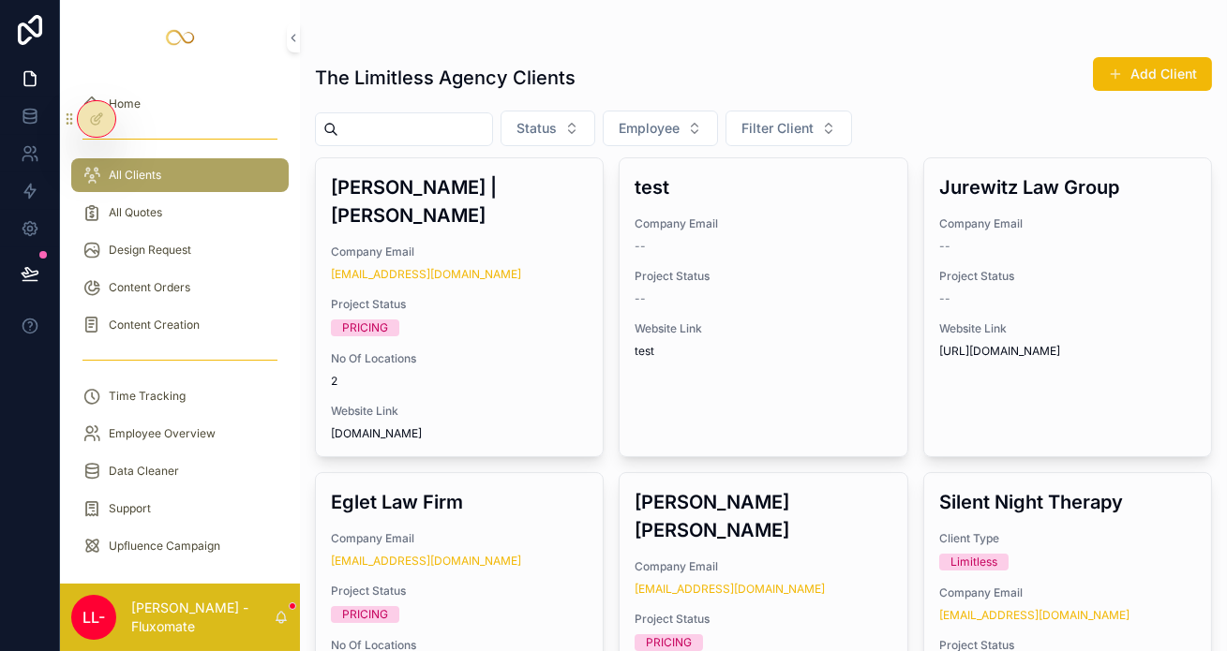
click at [217, 198] on div "All Quotes" at bounding box center [179, 213] width 195 height 30
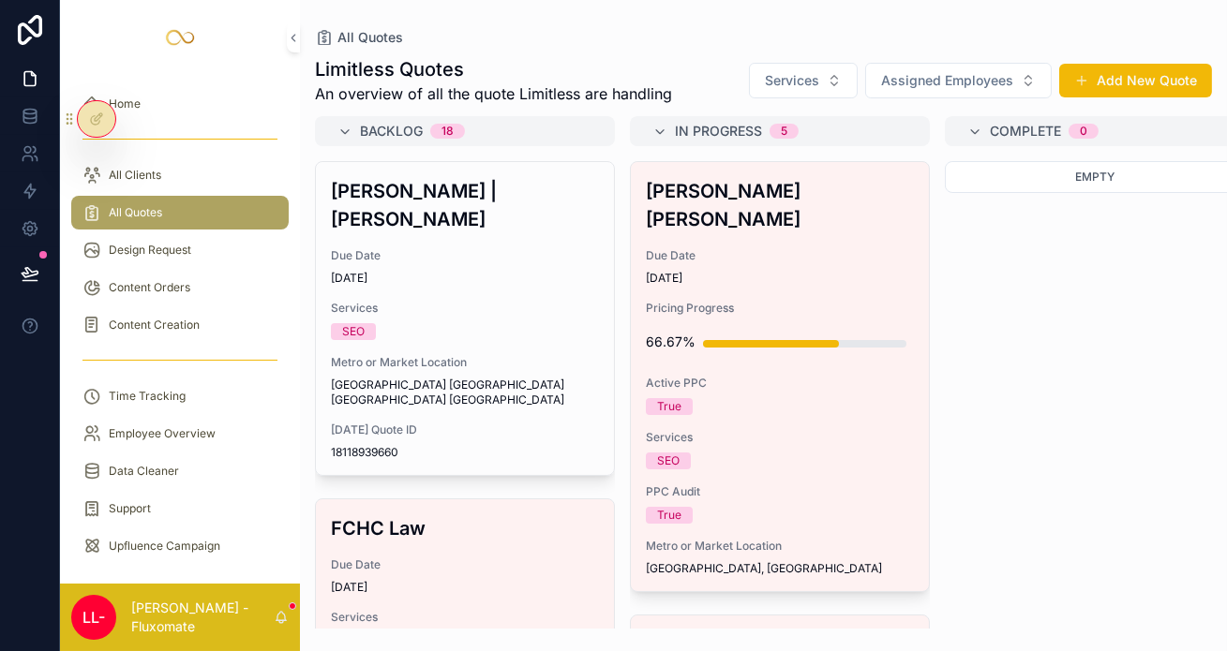
click at [444, 277] on div "Friedman | Rubin Due Date 07/10/2025 Services SEO Metro or Market Location Seat…" at bounding box center [465, 318] width 298 height 313
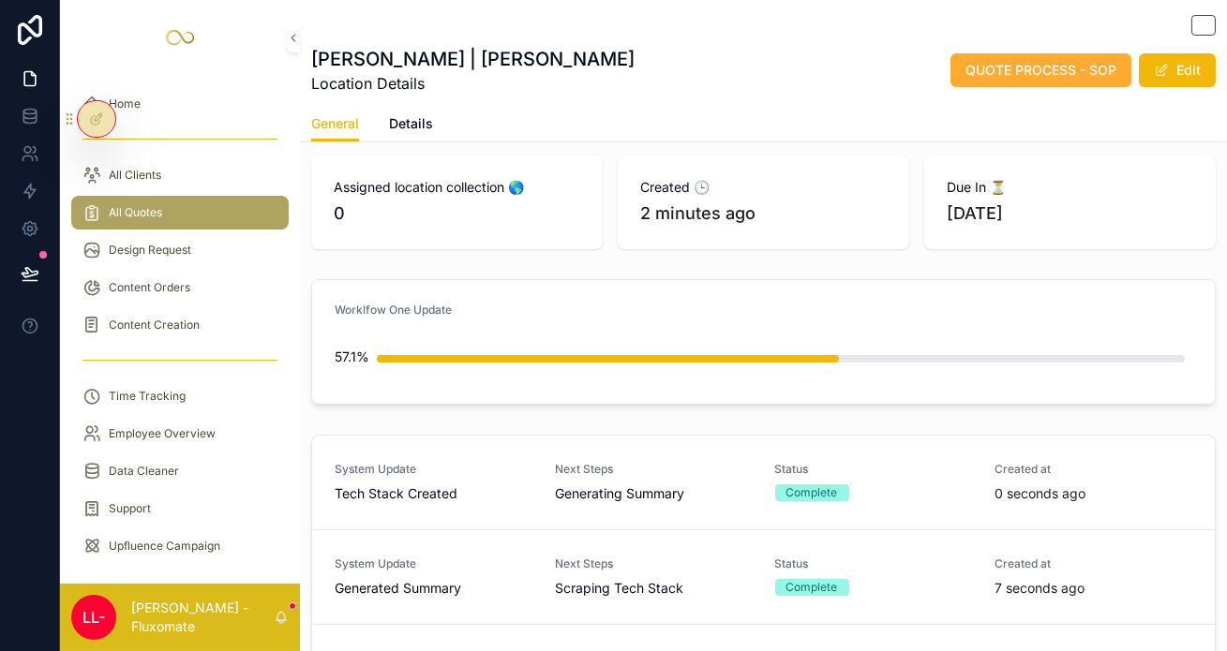
scroll to position [97, 0]
click at [692, 345] on div "Worklfow One Update 57.1%" at bounding box center [763, 343] width 927 height 141
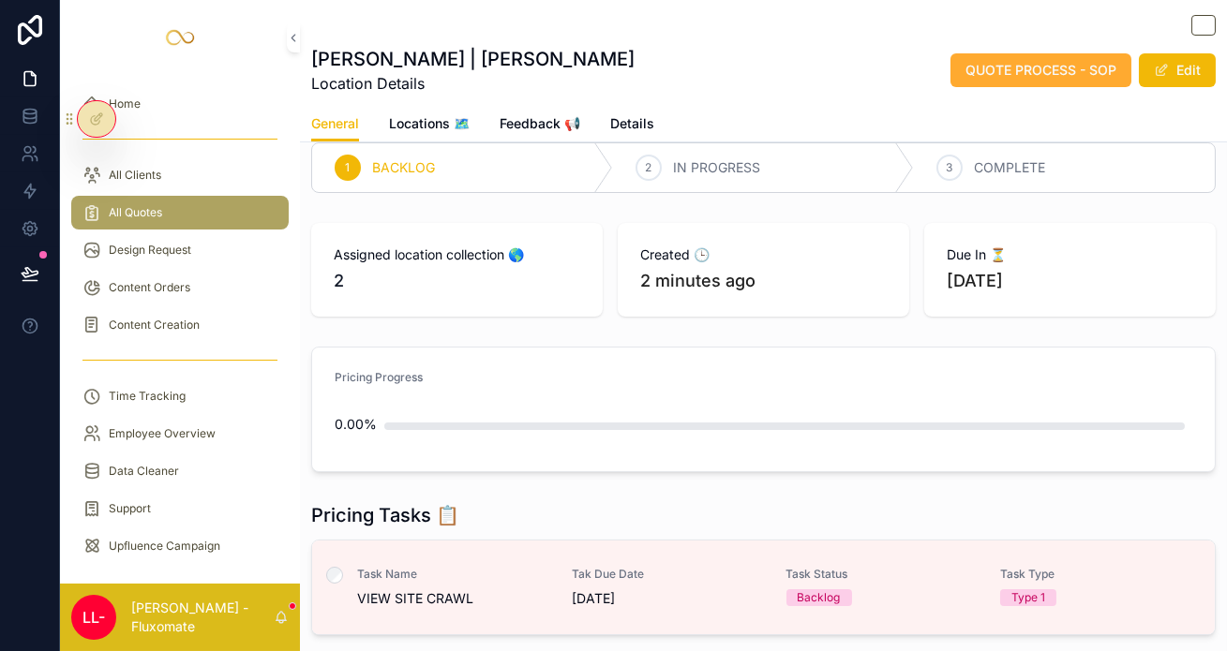
scroll to position [0, 0]
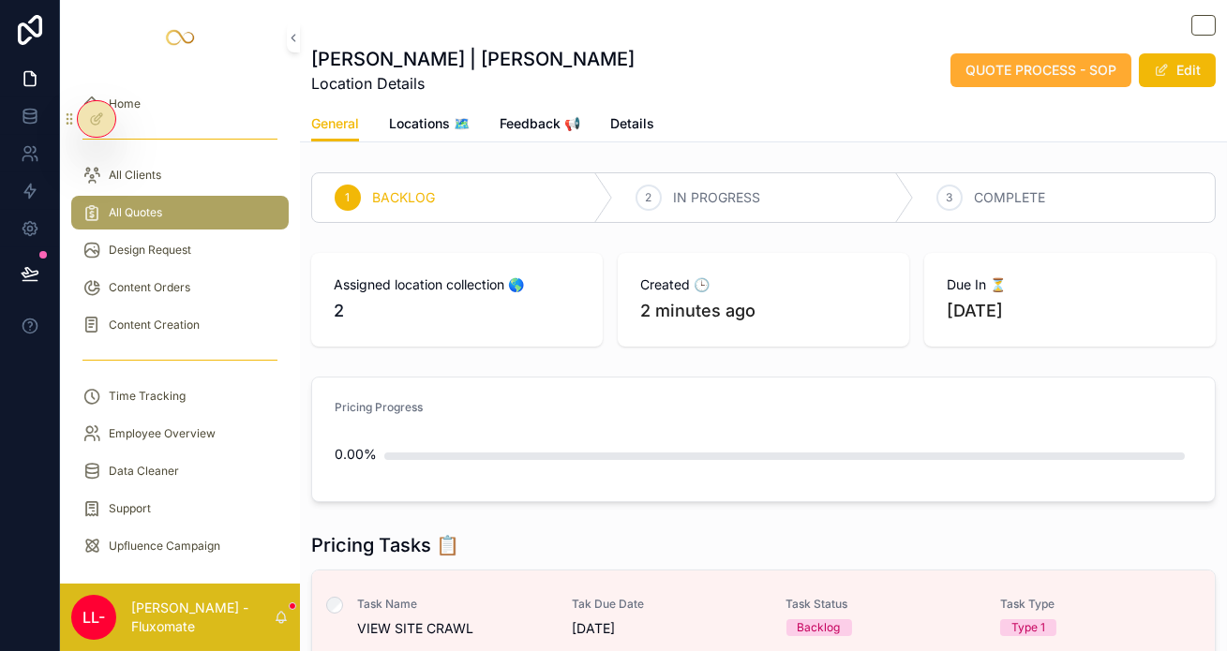
click at [183, 235] on div "Design Request" at bounding box center [179, 250] width 195 height 30
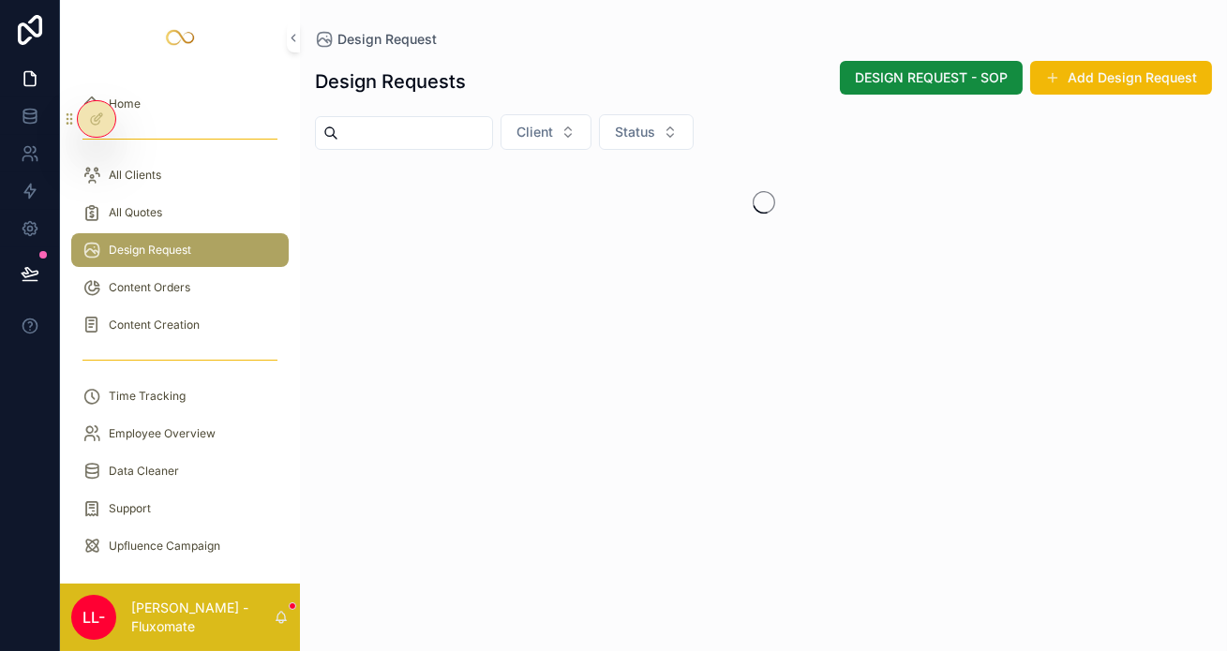
click at [177, 198] on div "All Quotes" at bounding box center [179, 213] width 195 height 30
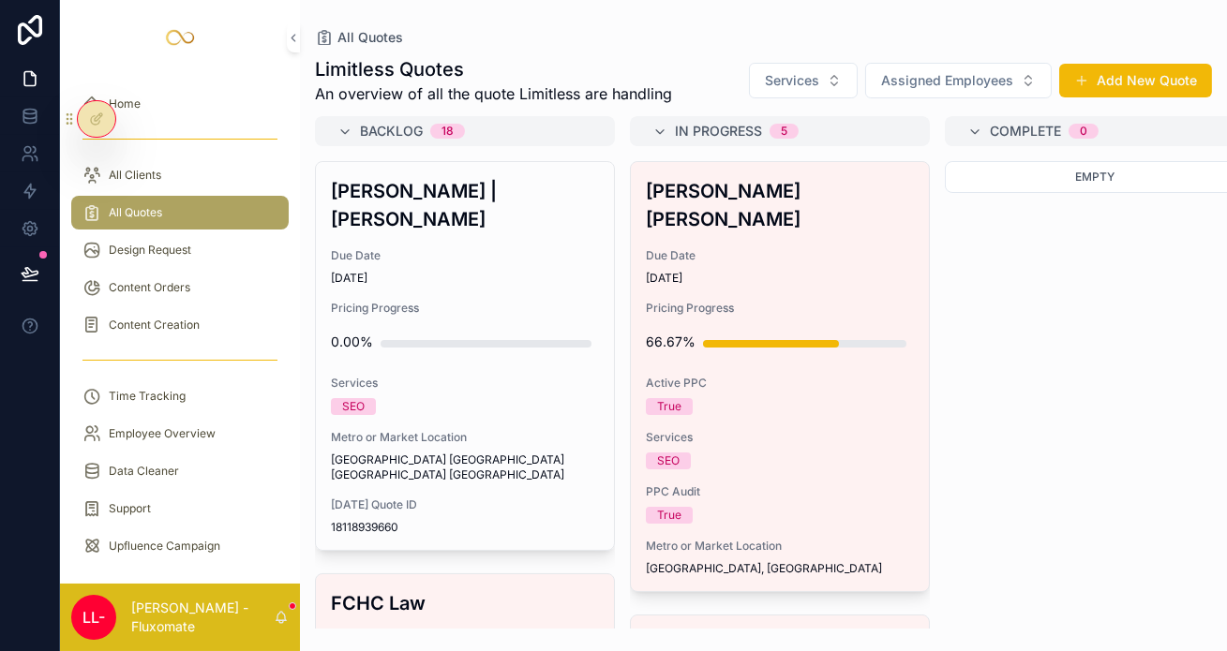
click at [463, 271] on span "07/10/2025" at bounding box center [465, 278] width 268 height 15
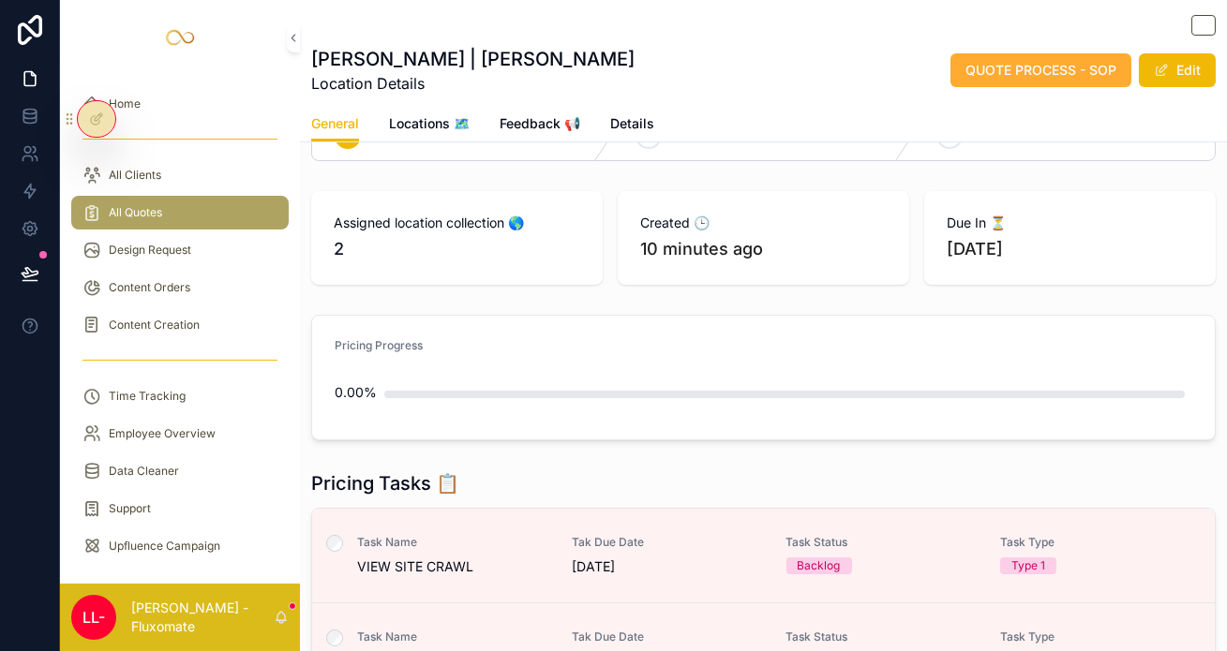
scroll to position [63, 0]
click at [451, 534] on span "Task Name" at bounding box center [453, 541] width 192 height 15
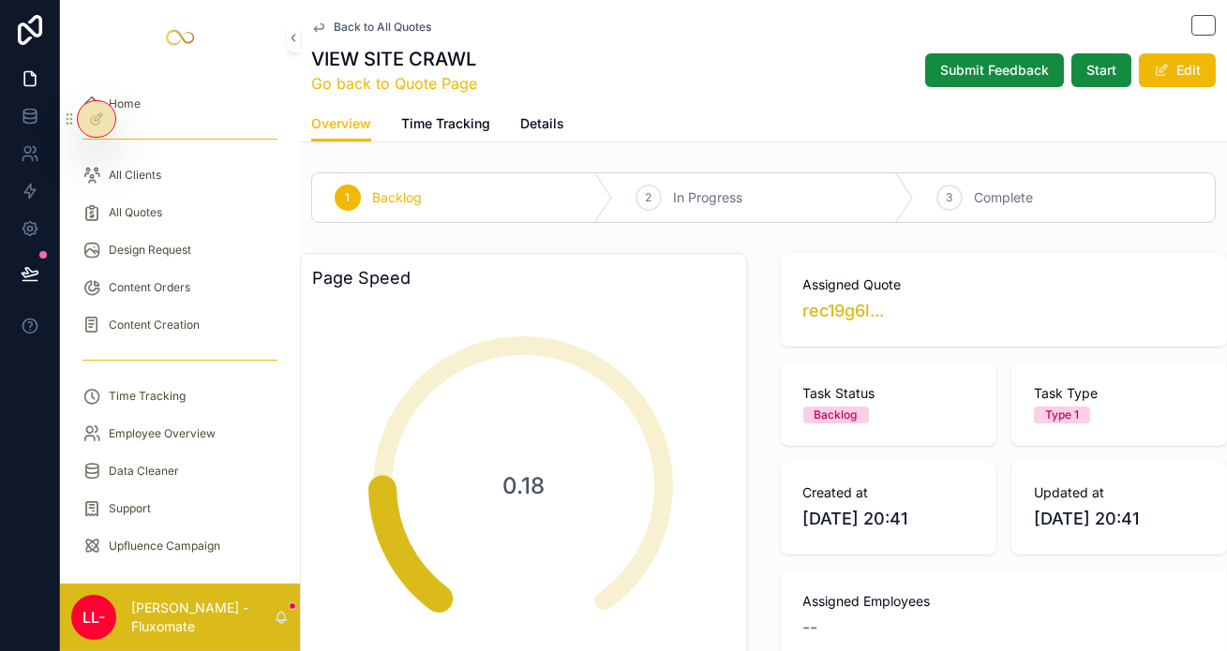
click at [344, 21] on span "Back to All Quotes" at bounding box center [382, 27] width 97 height 15
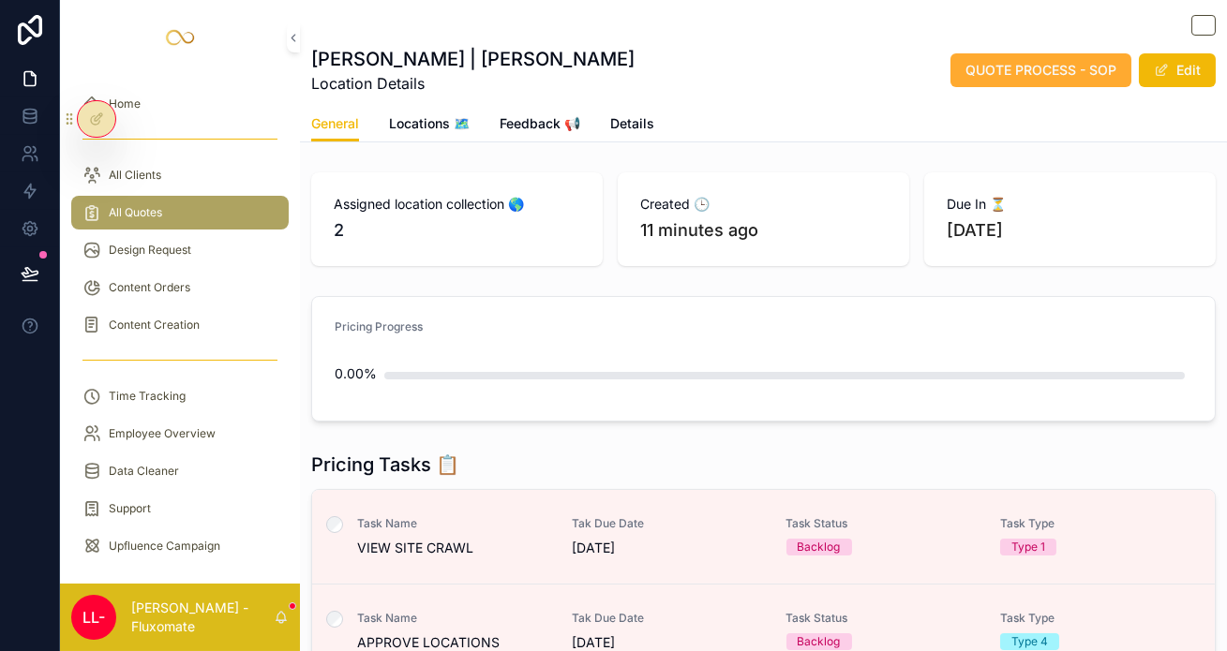
scroll to position [82, 0]
click at [610, 114] on span "Details" at bounding box center [632, 123] width 44 height 19
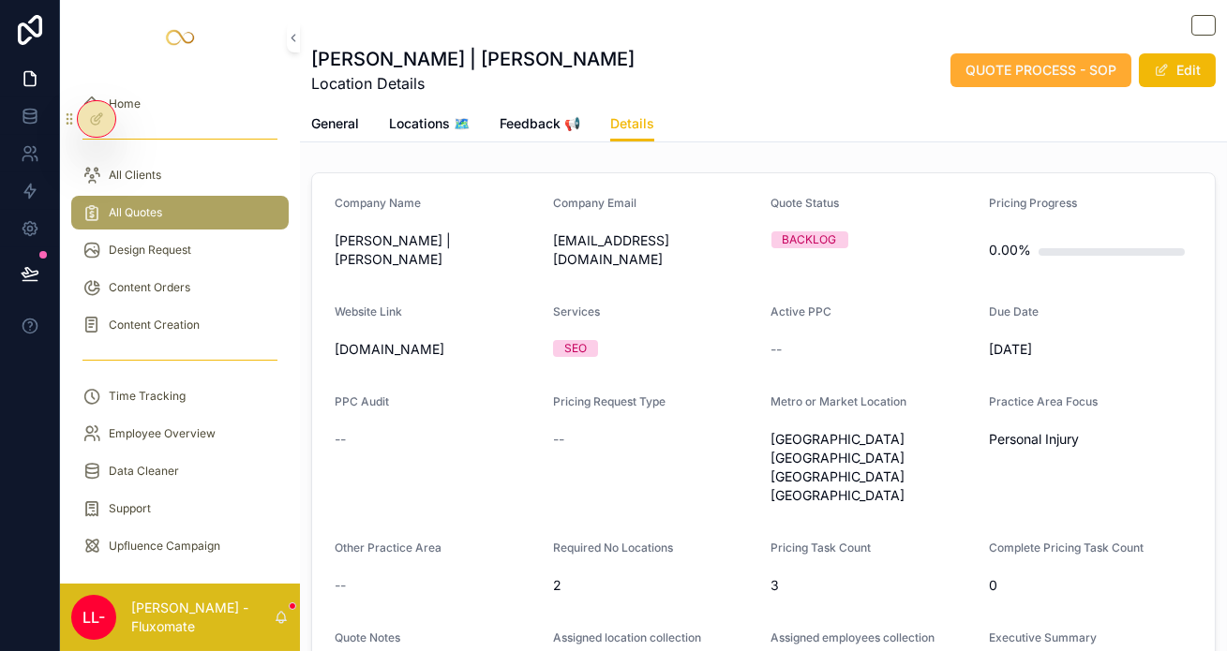
click at [335, 340] on span "[DOMAIN_NAME]" at bounding box center [436, 349] width 203 height 19
click at [311, 93] on div "Friedman | Rubin Location Details QUOTE PROCESS - SOP Edit" at bounding box center [763, 53] width 904 height 106
click at [311, 114] on span "General" at bounding box center [335, 123] width 48 height 19
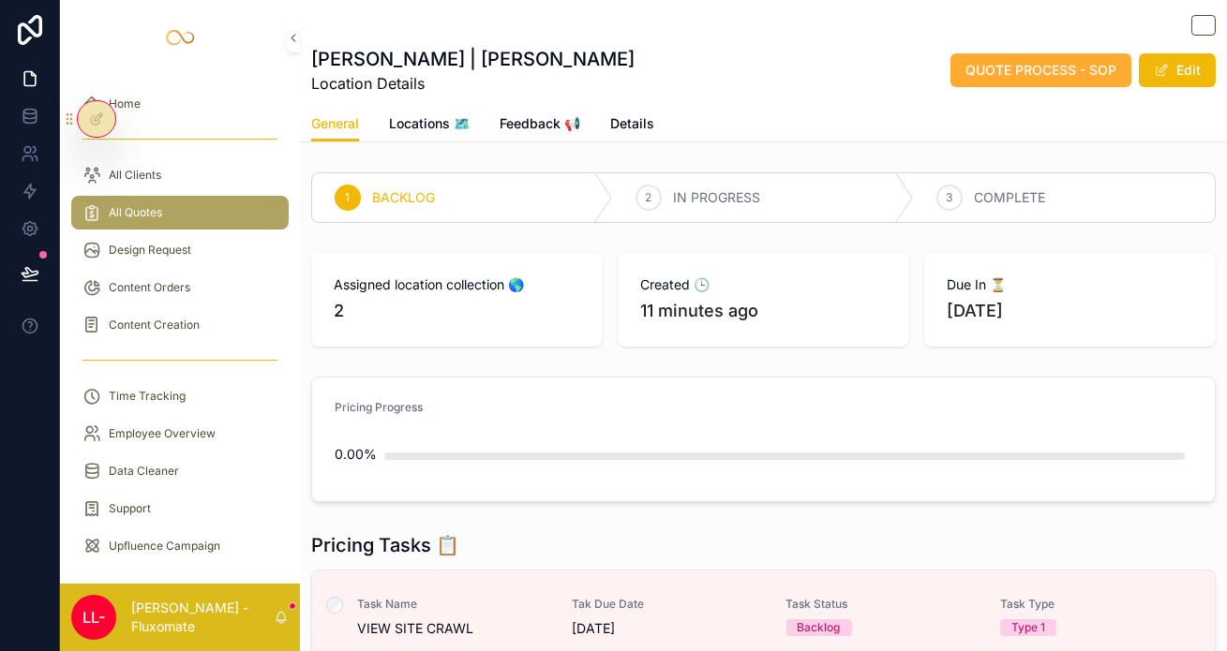
scroll to position [285, 0]
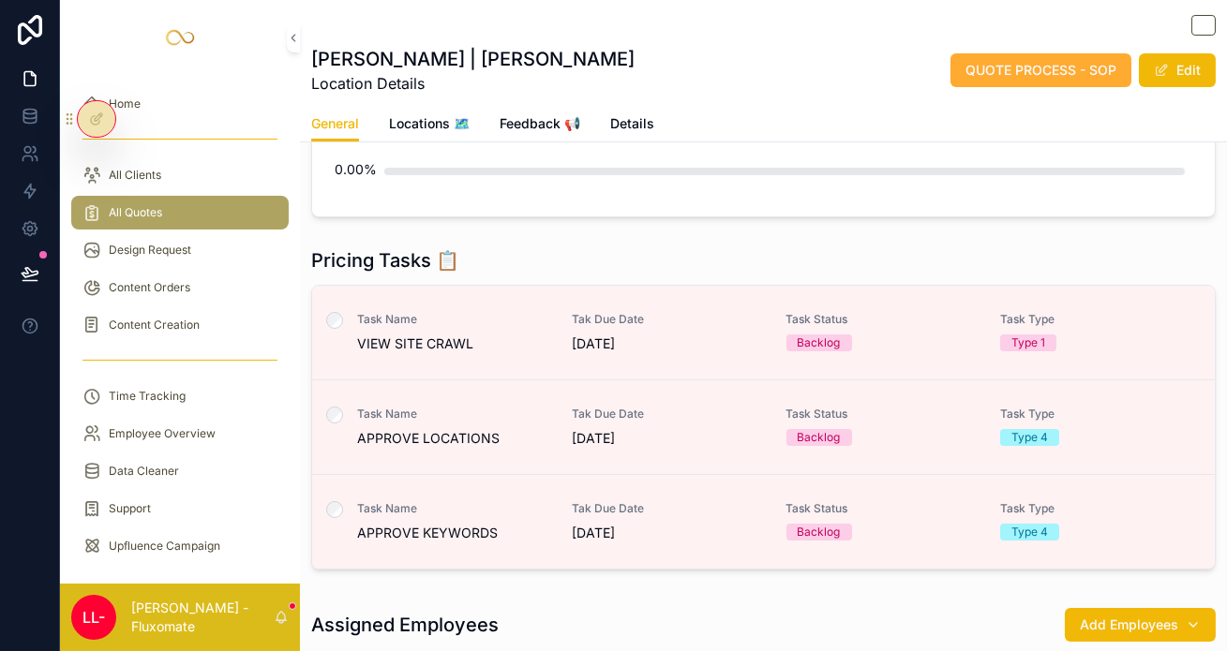
click at [471, 429] on span "APPROVE LOCATIONS" at bounding box center [453, 438] width 192 height 19
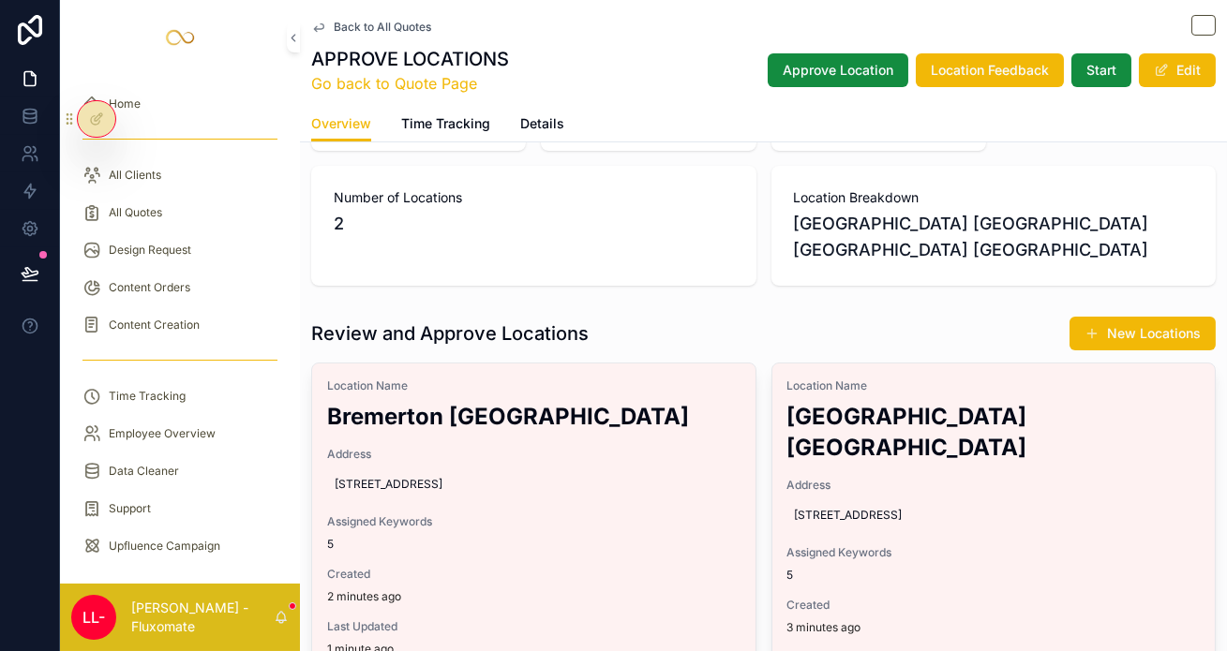
scroll to position [198, 0]
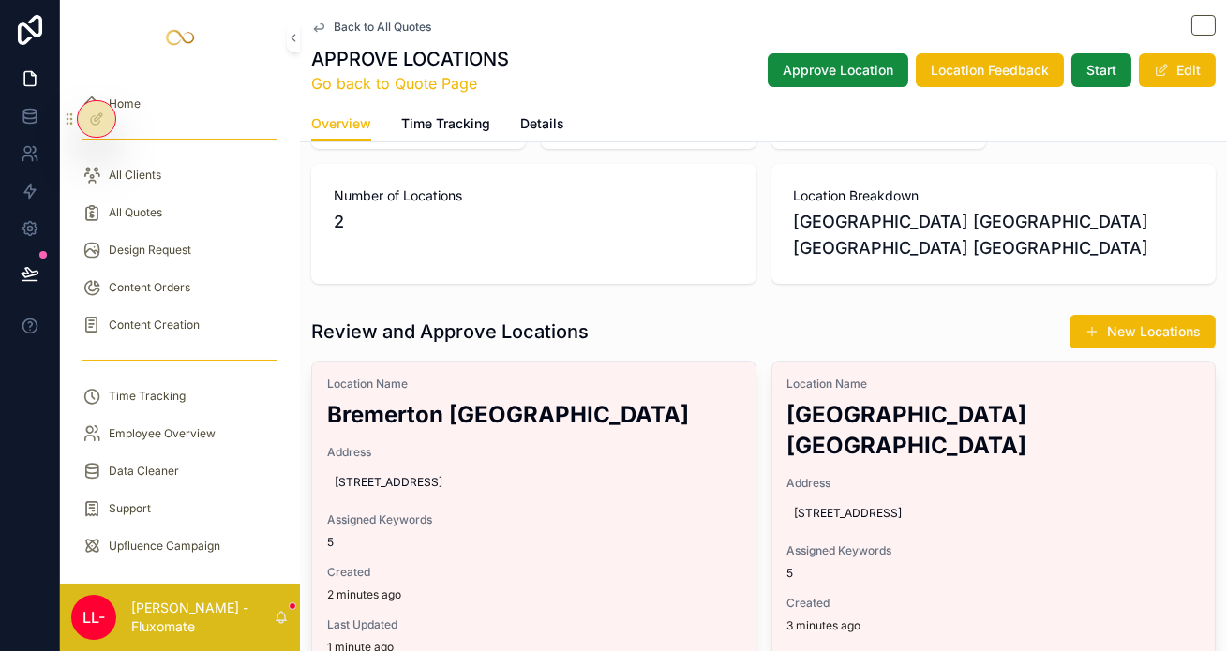
click at [456, 399] on h2 "Bremerton [GEOGRAPHIC_DATA]" at bounding box center [533, 414] width 413 height 31
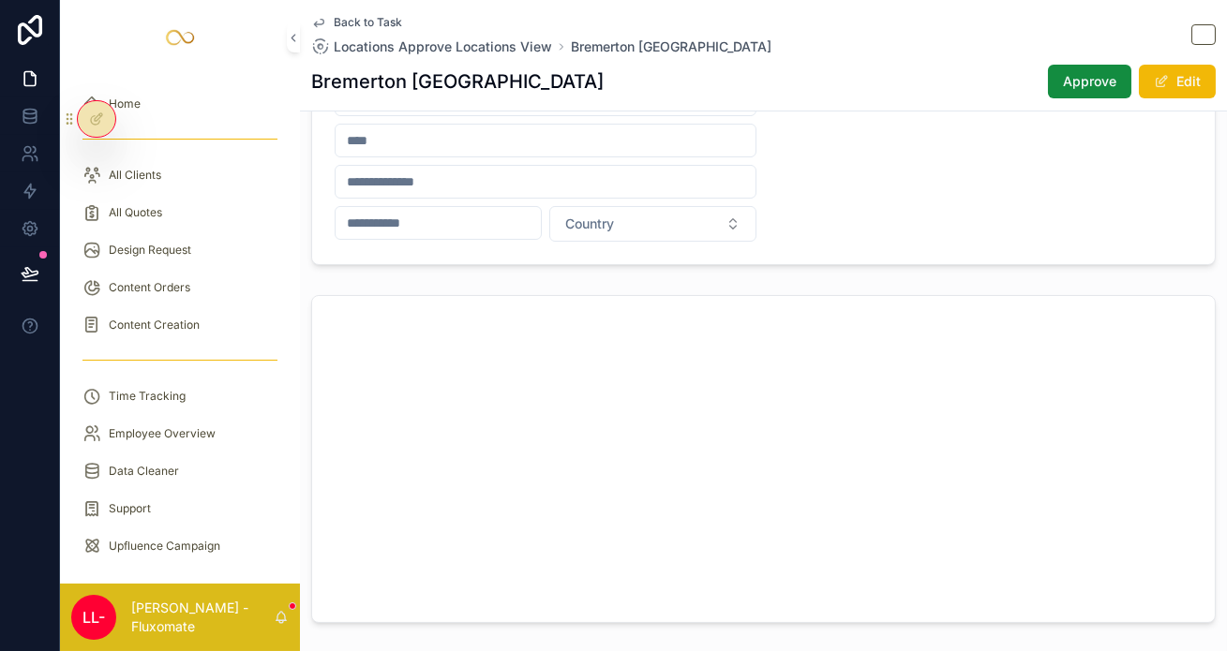
scroll to position [259, 0]
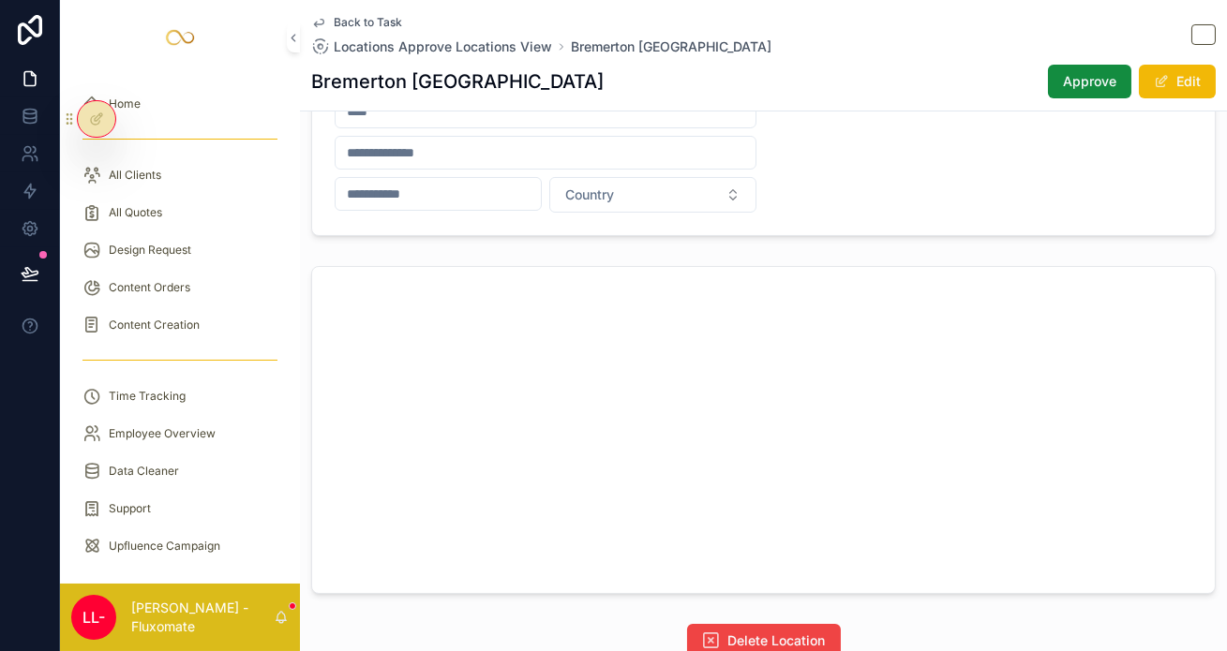
click at [334, 20] on span "Back to Task" at bounding box center [368, 22] width 68 height 15
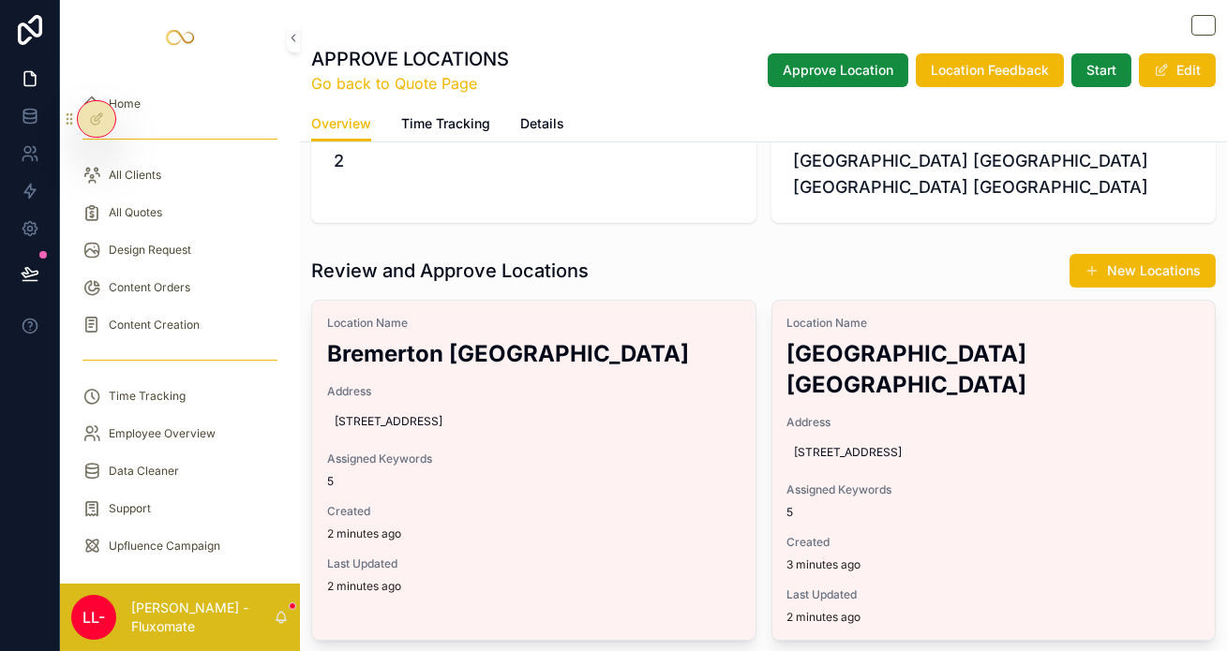
click at [893, 483] on div "Assigned Keywords 5" at bounding box center [993, 501] width 413 height 37
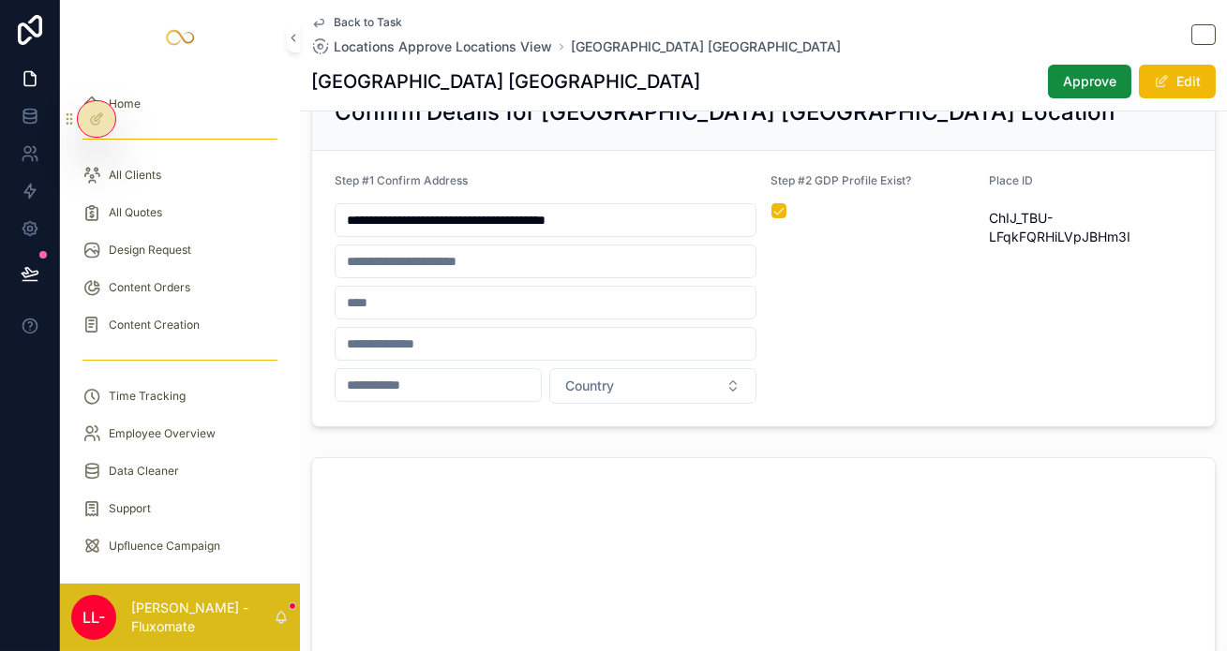
scroll to position [67, 0]
click at [326, 7] on div "Back to Task Locations Approve Locations View Seattle WA Seattle WA Approve Edit" at bounding box center [763, 55] width 904 height 111
click at [334, 21] on span "Back to Task" at bounding box center [368, 22] width 68 height 15
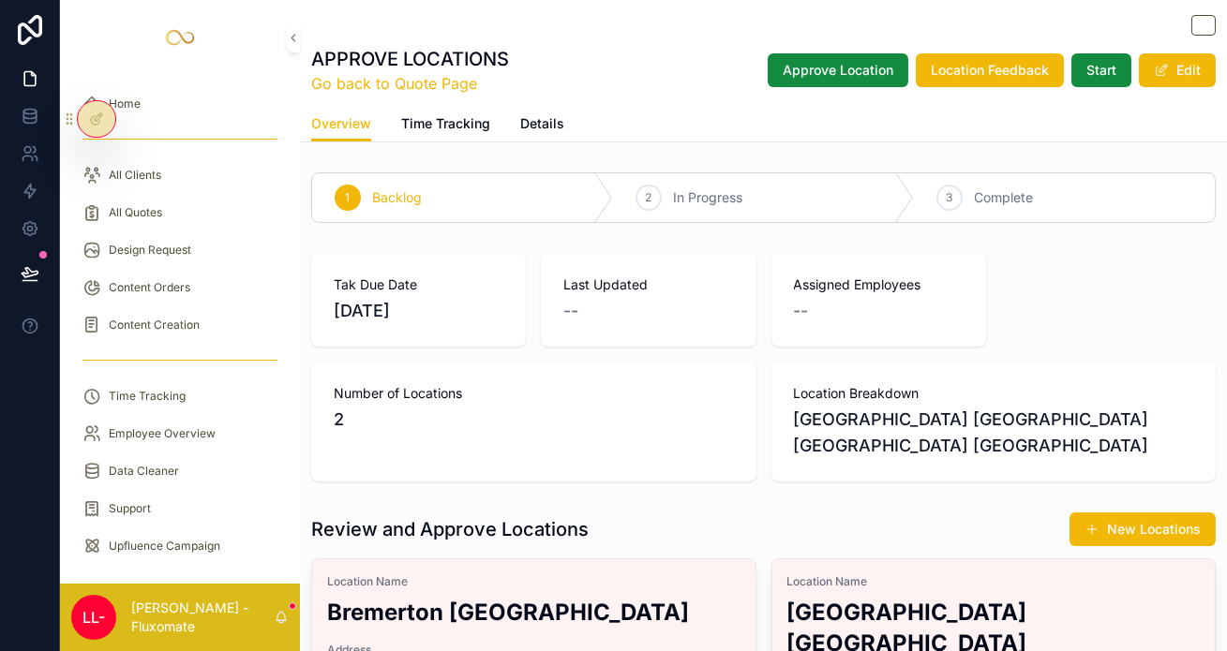
click at [372, 79] on link "Go back to Quote Page" at bounding box center [410, 83] width 198 height 22
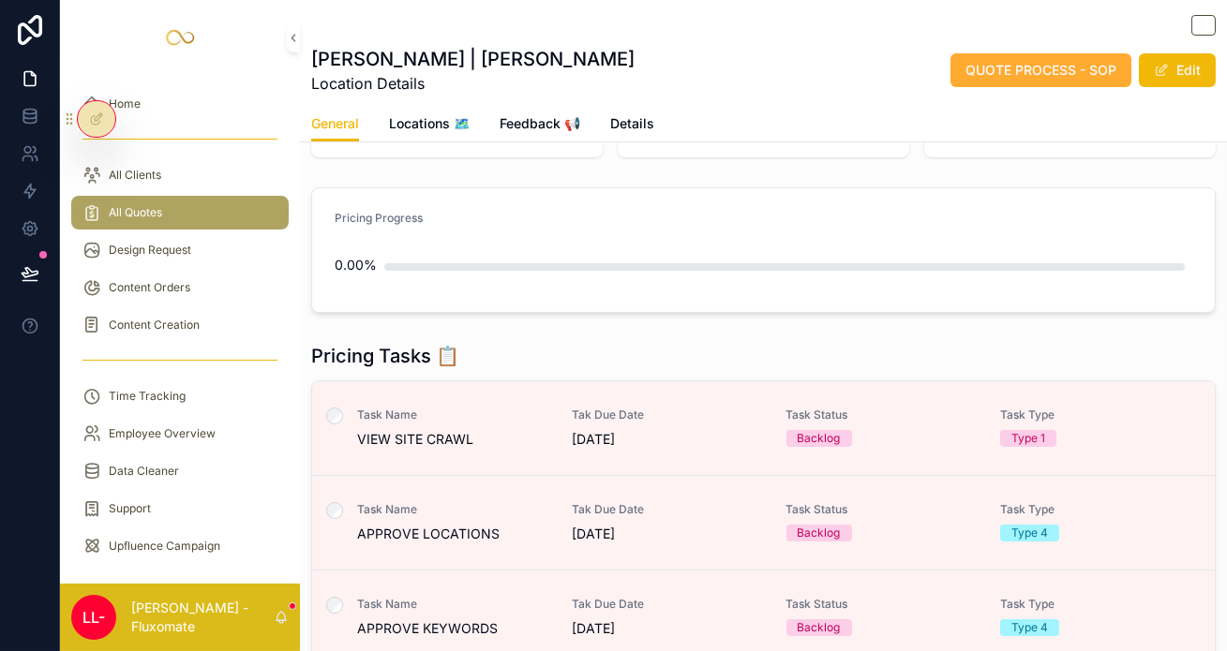
scroll to position [190, 0]
click at [662, 429] on span "[DATE]" at bounding box center [668, 438] width 192 height 19
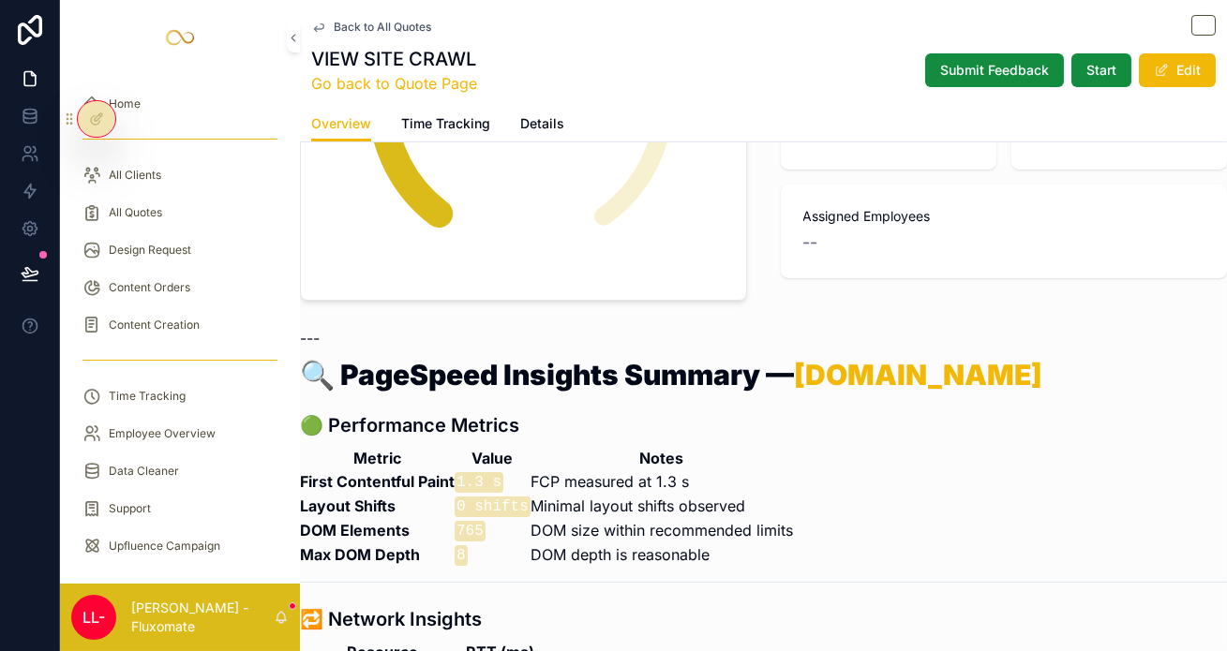
scroll to position [400, 0]
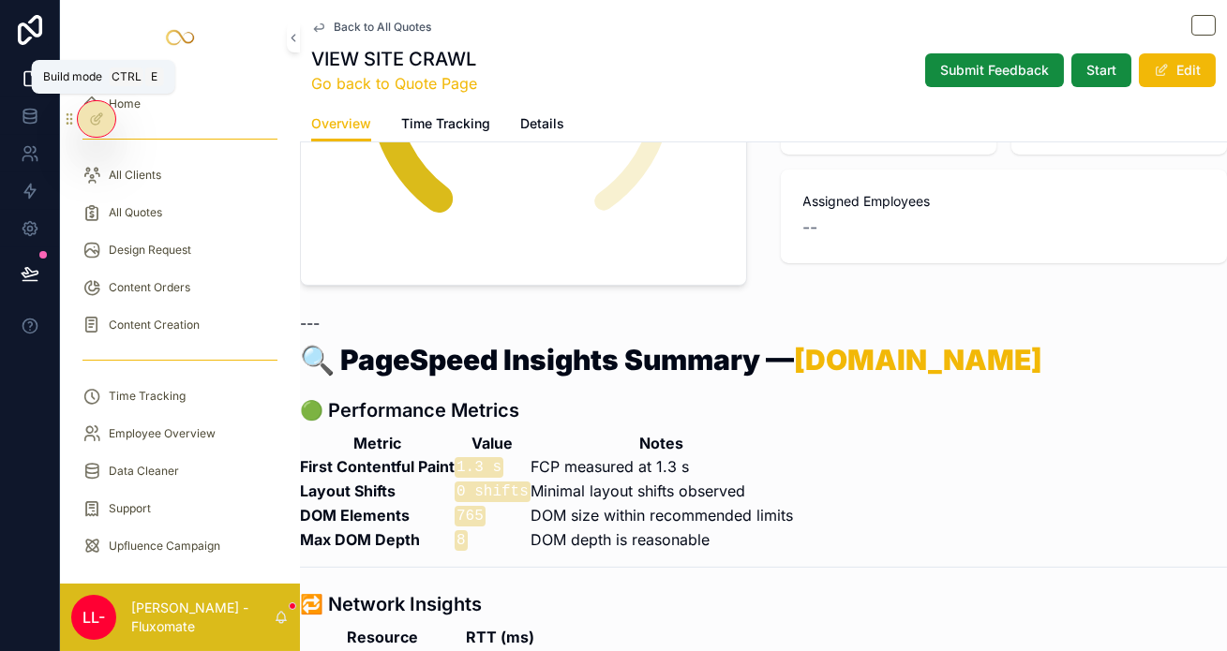
click at [95, 115] on icon at bounding box center [98, 116] width 7 height 7
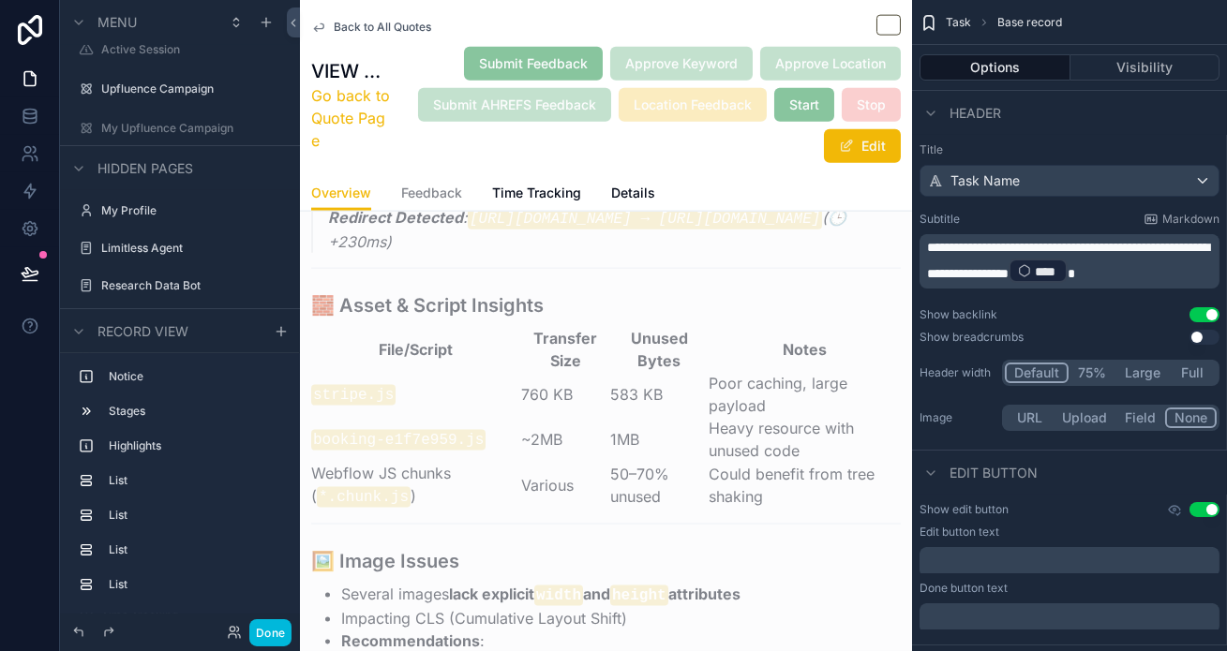
scroll to position [4697, 0]
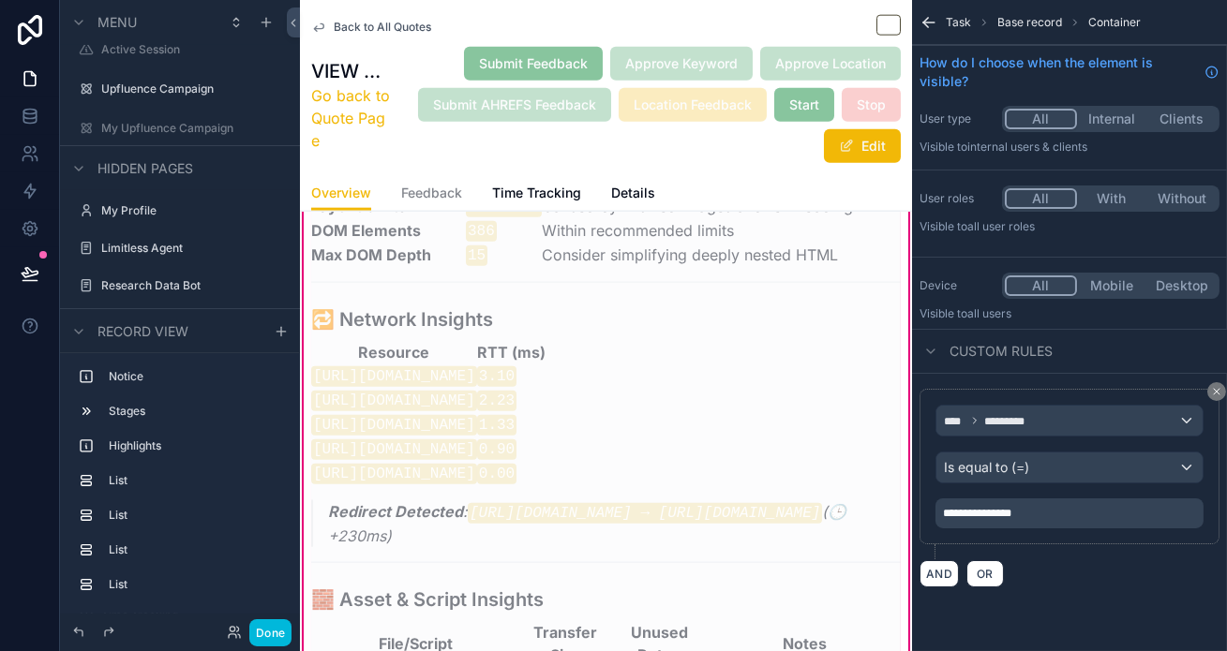
scroll to position [4699, 0]
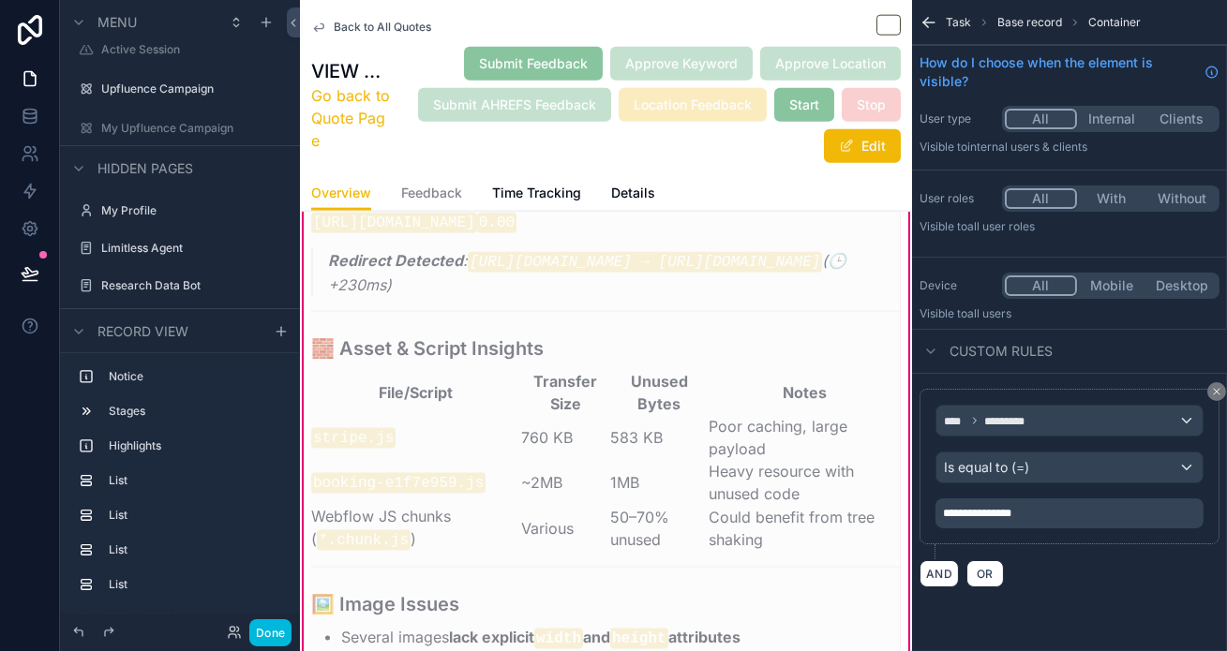
click at [1077, 506] on p "**********" at bounding box center [1071, 513] width 257 height 15
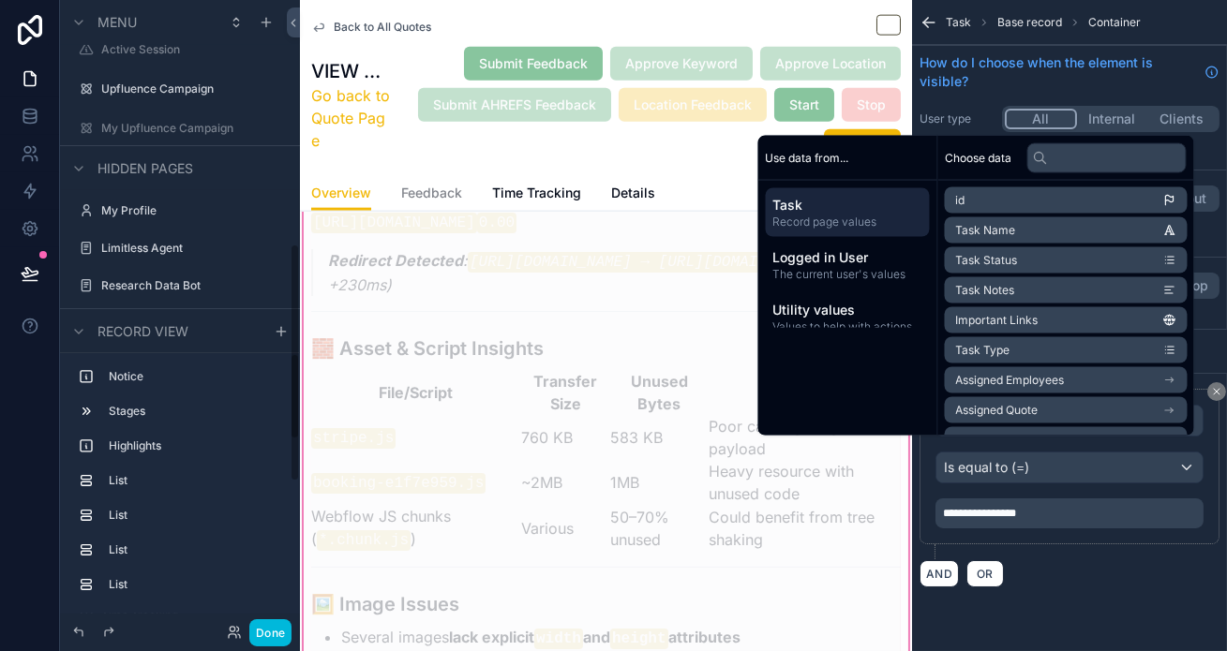
click at [249, 627] on button "Done" at bounding box center [270, 633] width 42 height 27
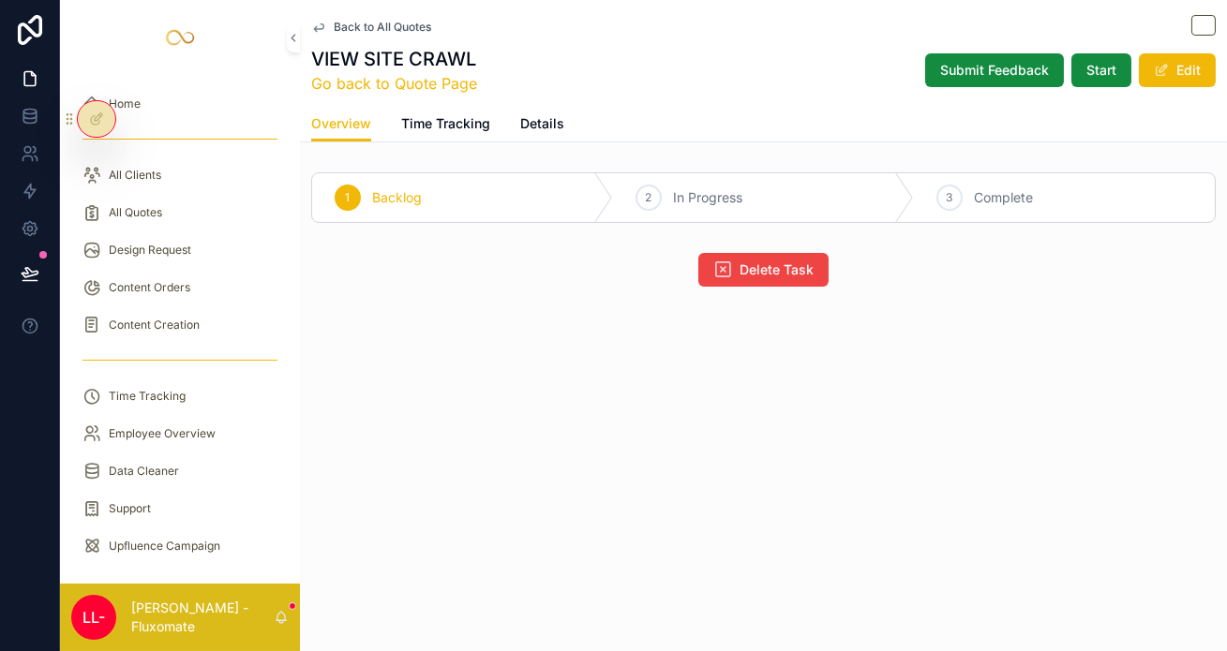
scroll to position [0, 0]
click at [93, 112] on icon at bounding box center [96, 119] width 15 height 15
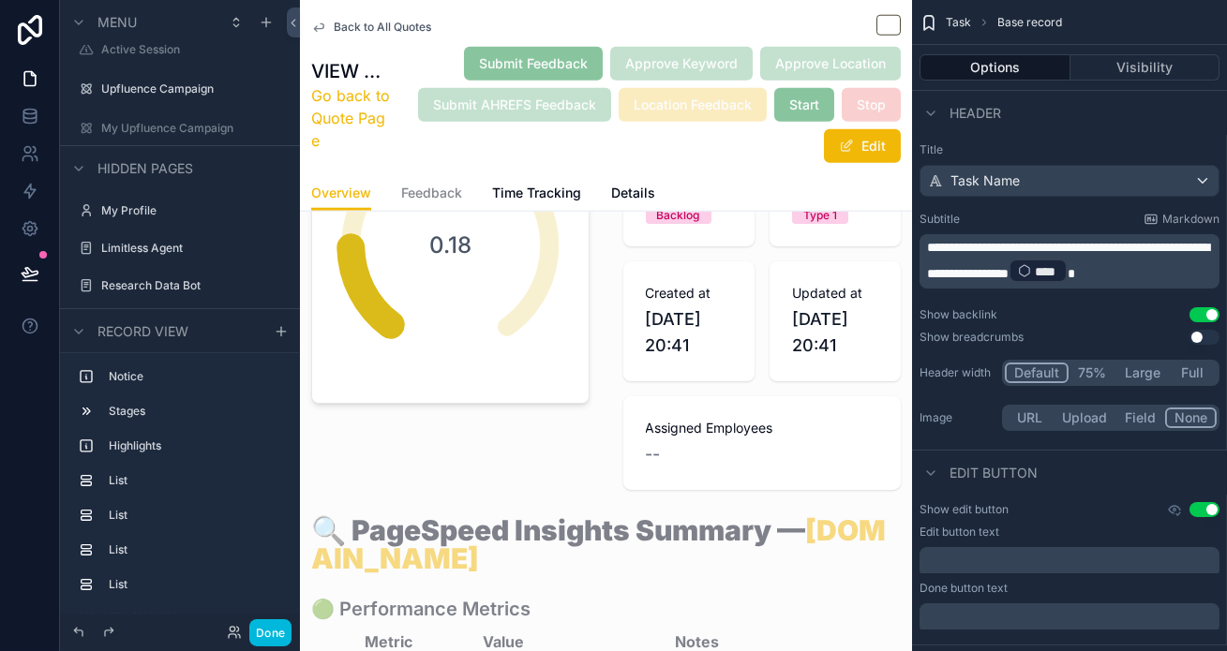
scroll to position [3965, 0]
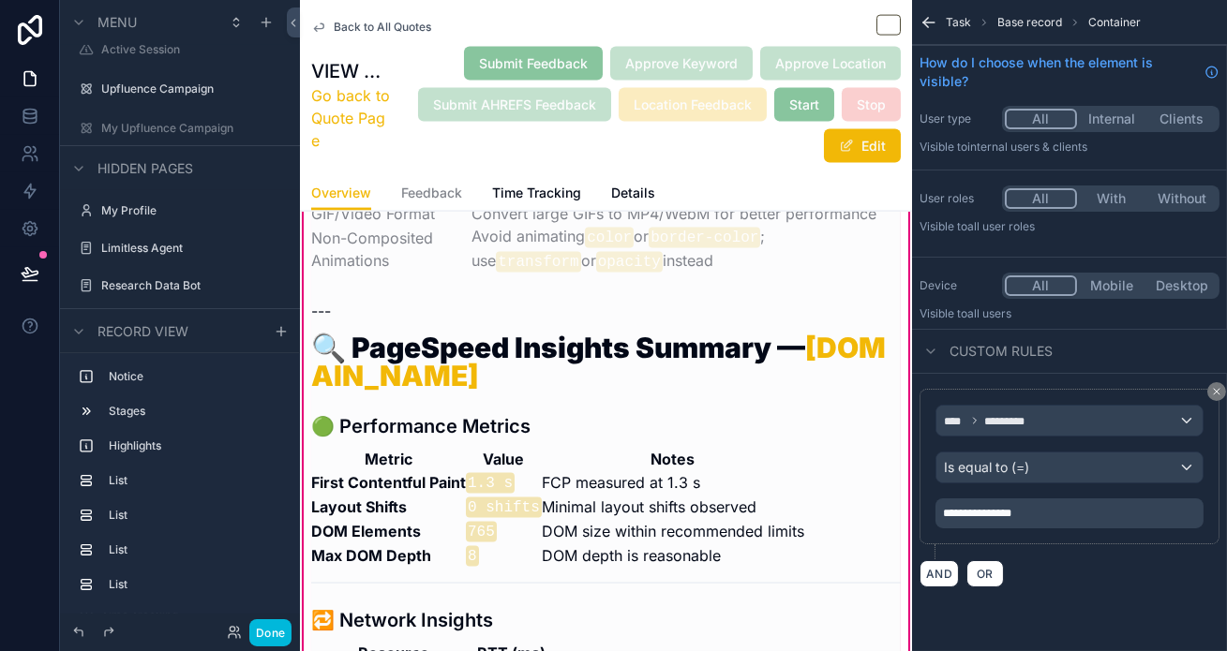
scroll to position [5293, 0]
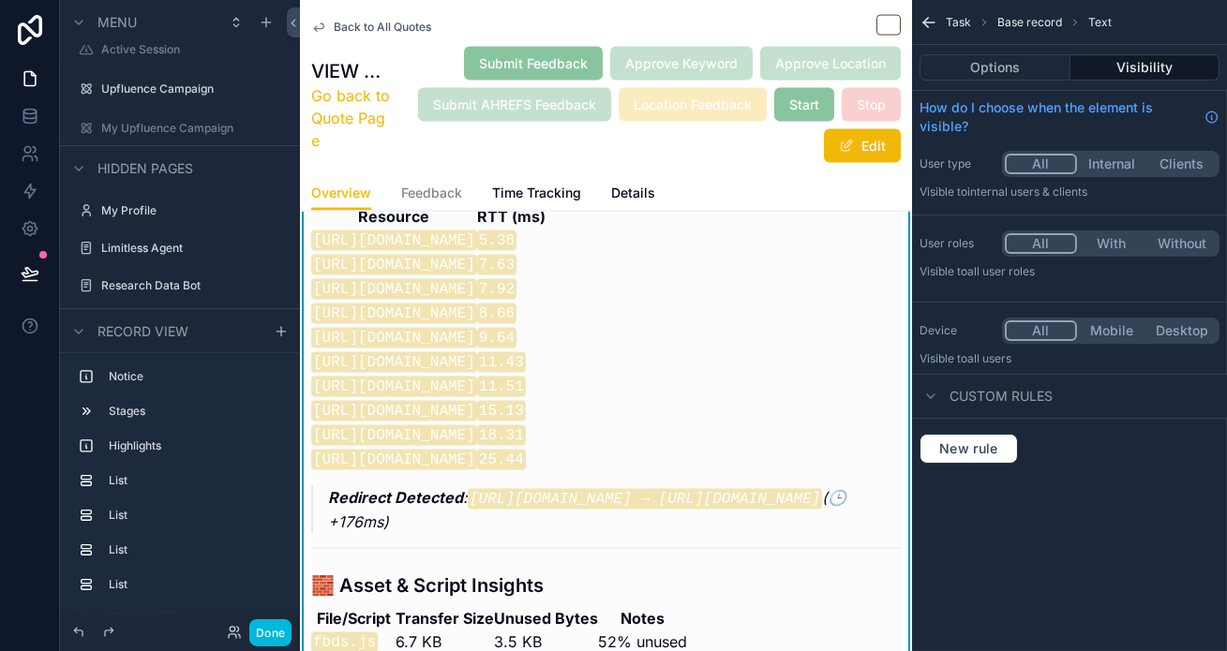
scroll to position [5884, 0]
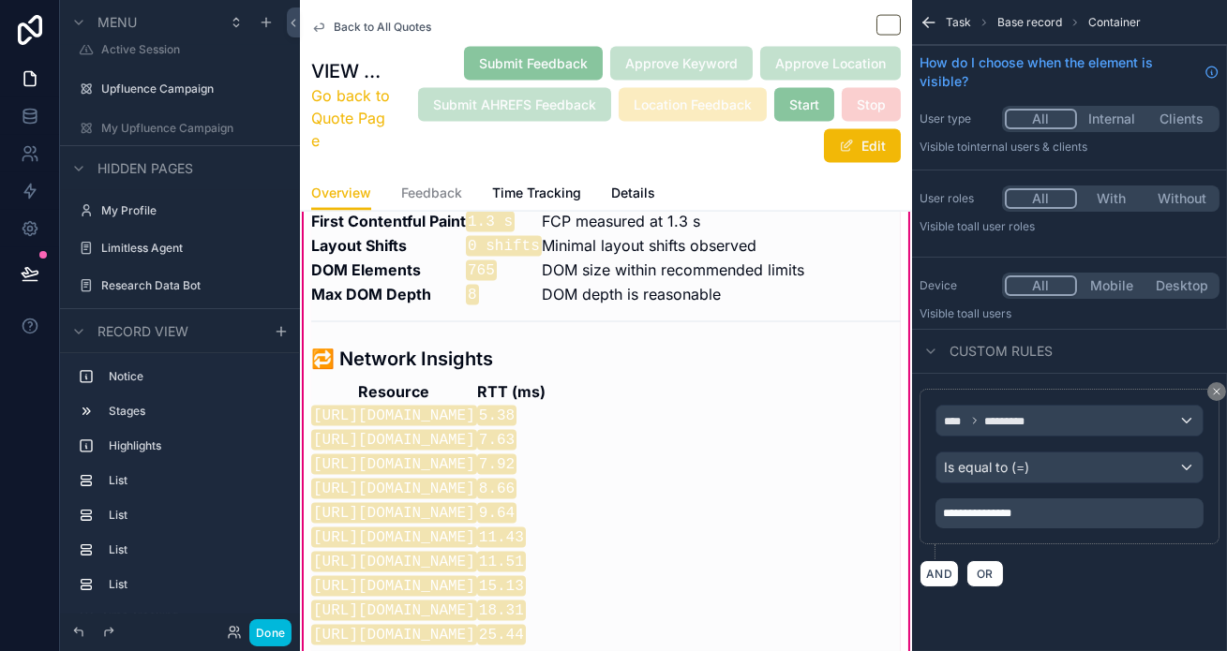
scroll to position [5600, 0]
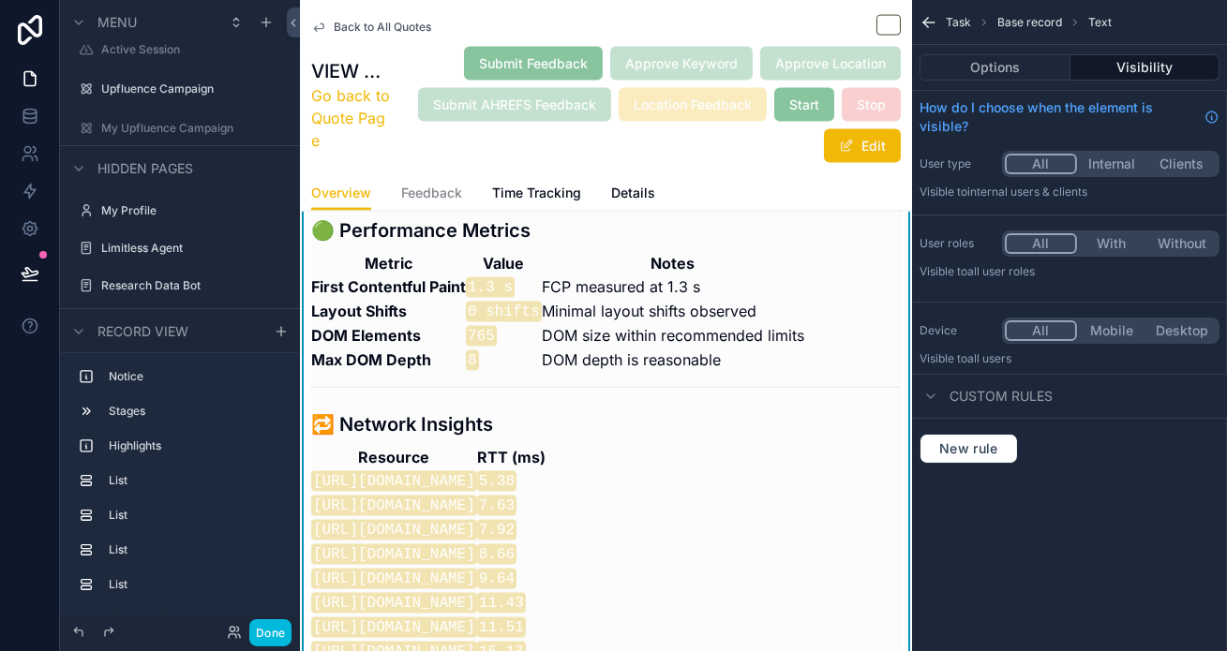
click at [1028, 62] on button "Options" at bounding box center [994, 67] width 151 height 26
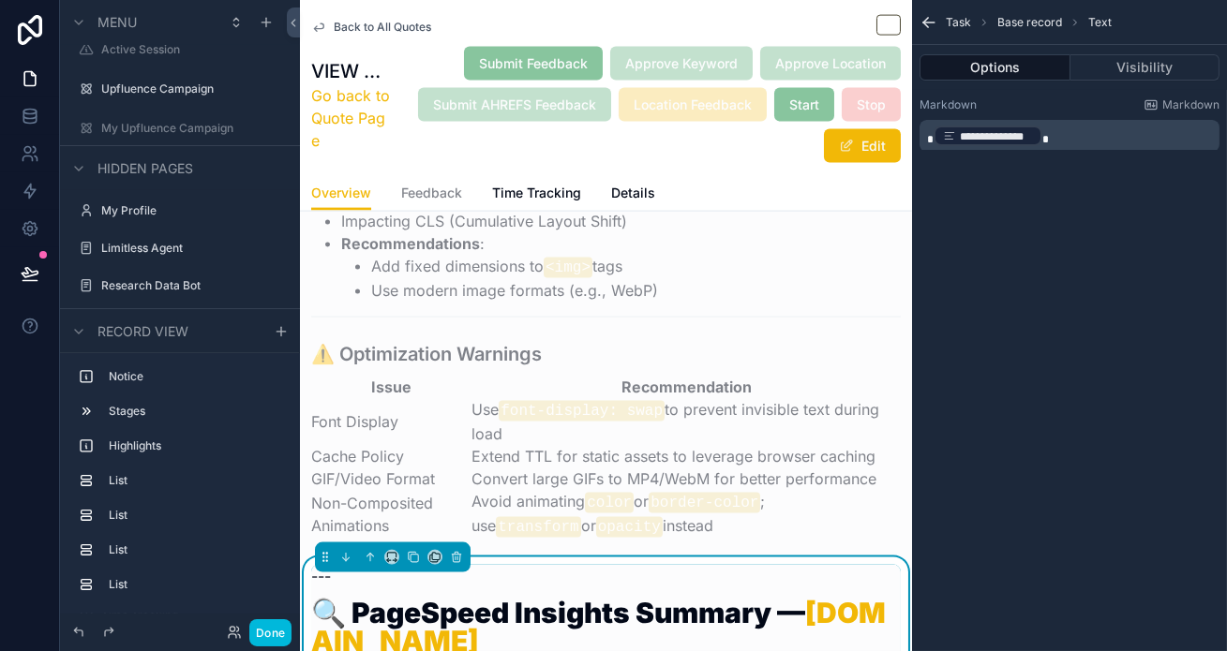
scroll to position [5138, 0]
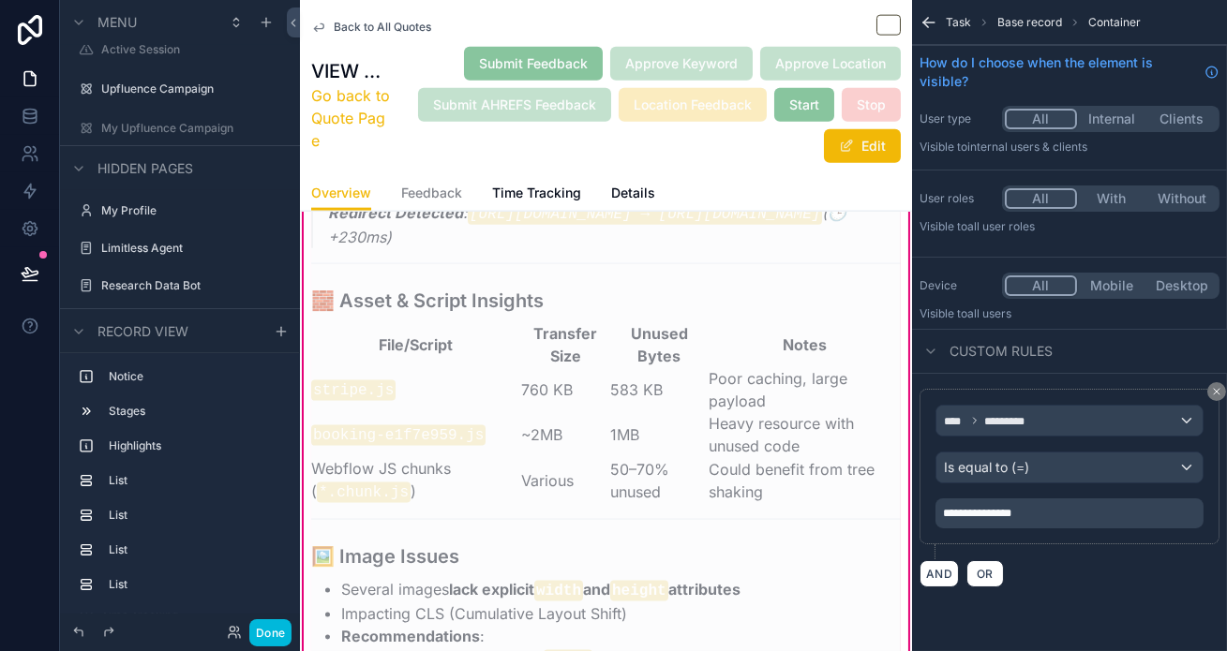
scroll to position [4736, 0]
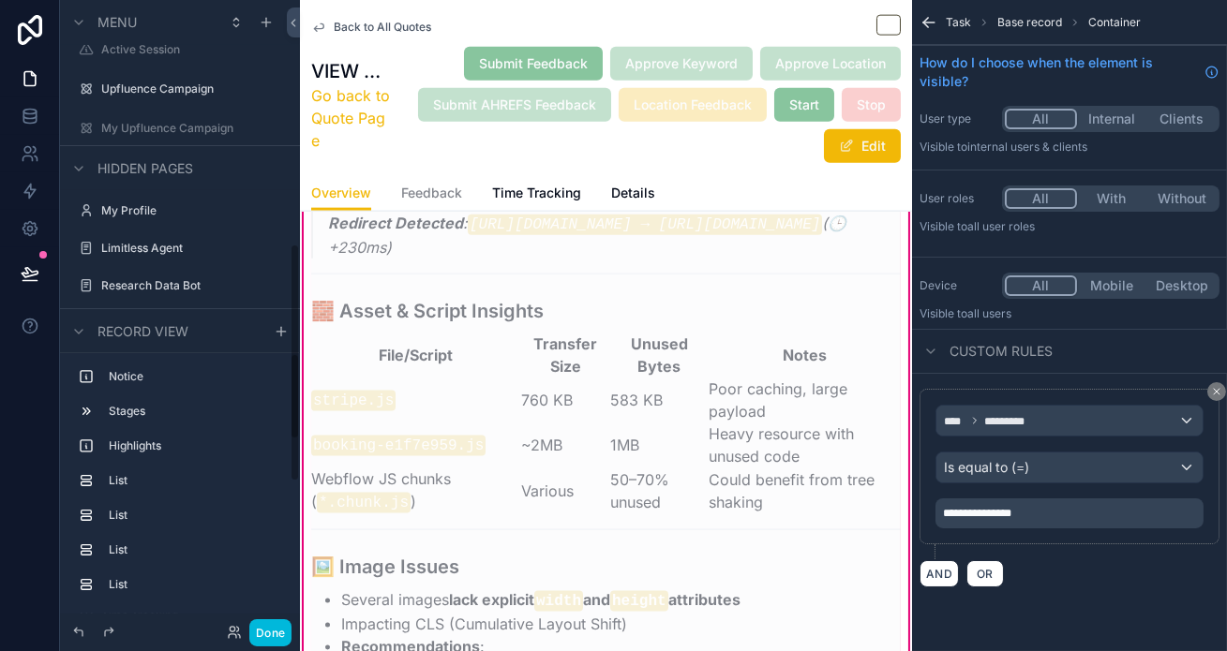
click at [249, 637] on button "Done" at bounding box center [270, 633] width 42 height 27
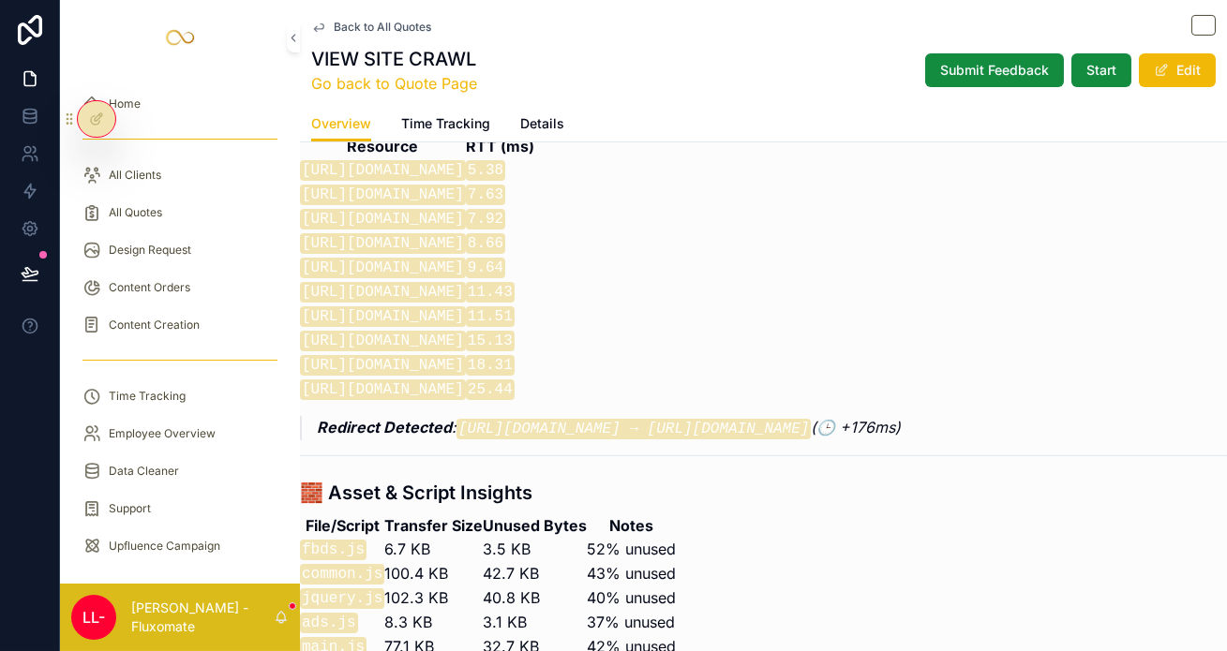
scroll to position [867, 0]
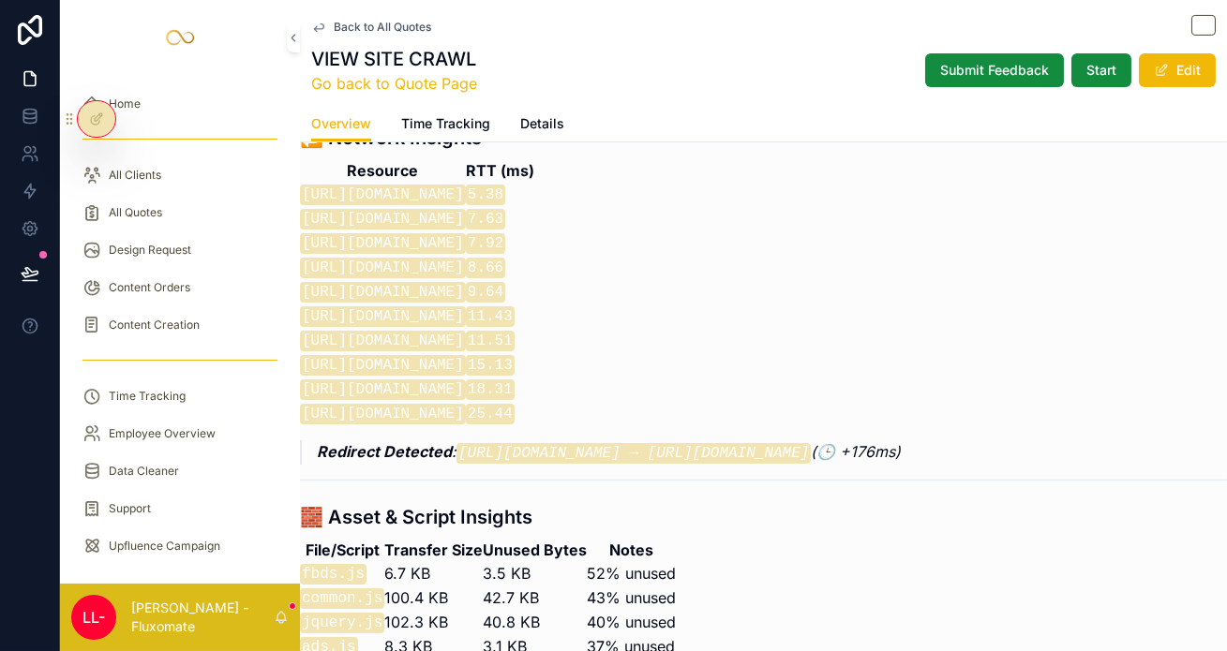
click at [94, 112] on icon at bounding box center [96, 119] width 15 height 15
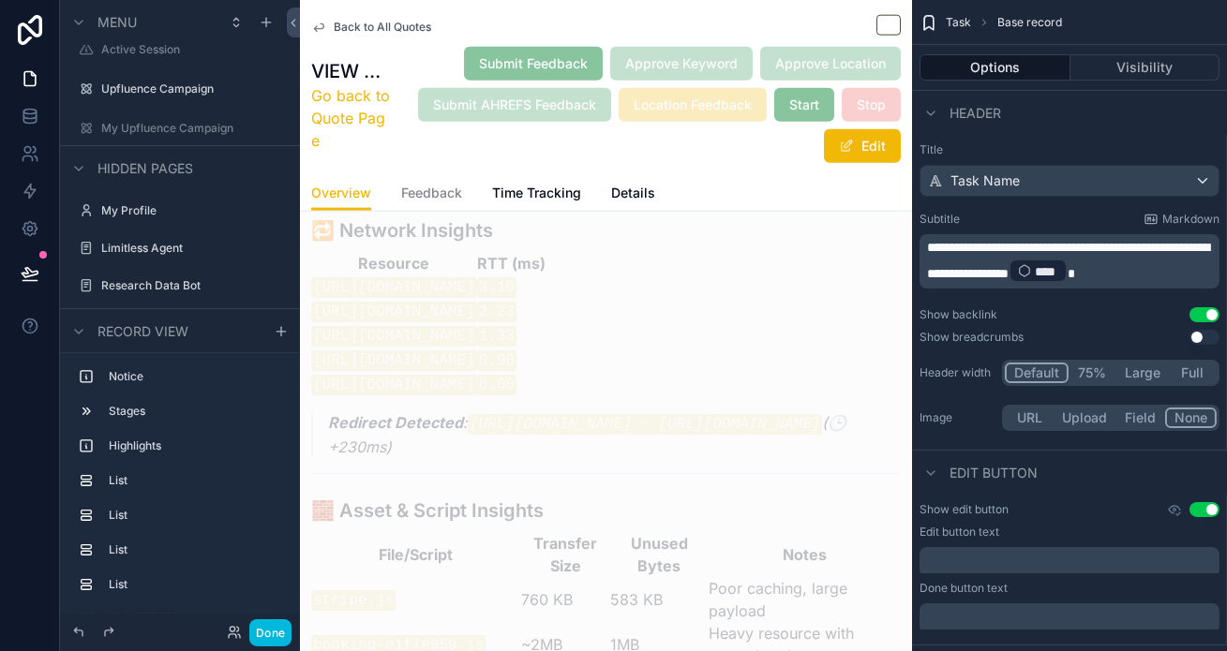
scroll to position [4784, 0]
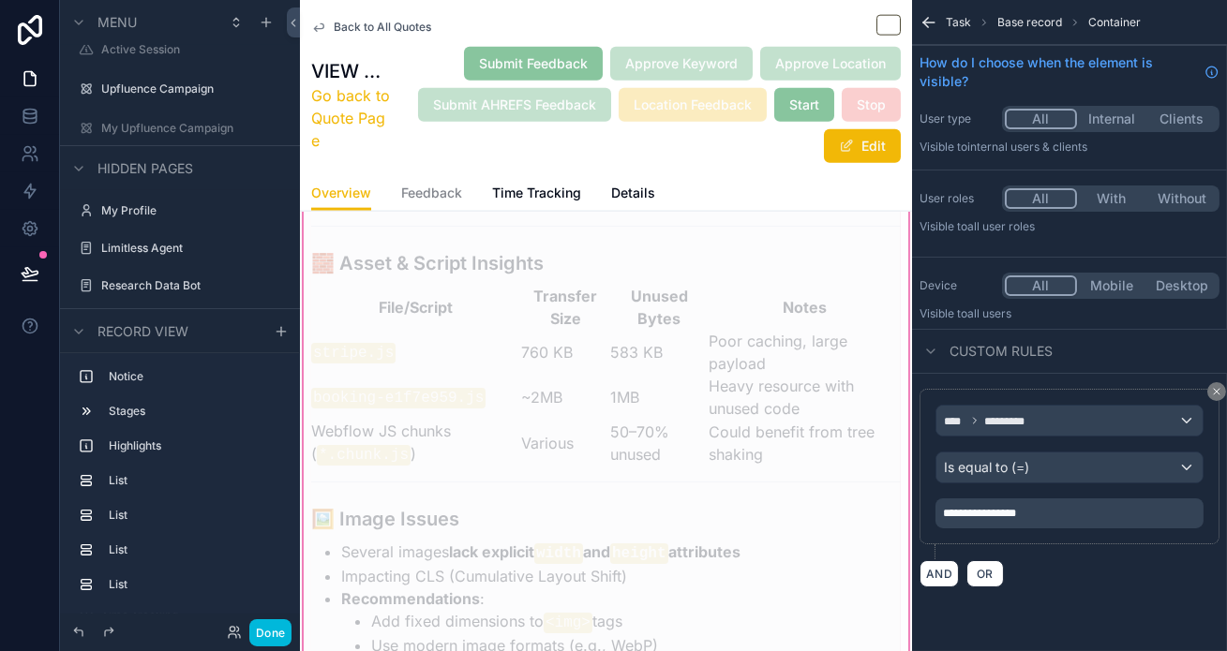
click at [1093, 506] on p "**********" at bounding box center [1071, 513] width 257 height 15
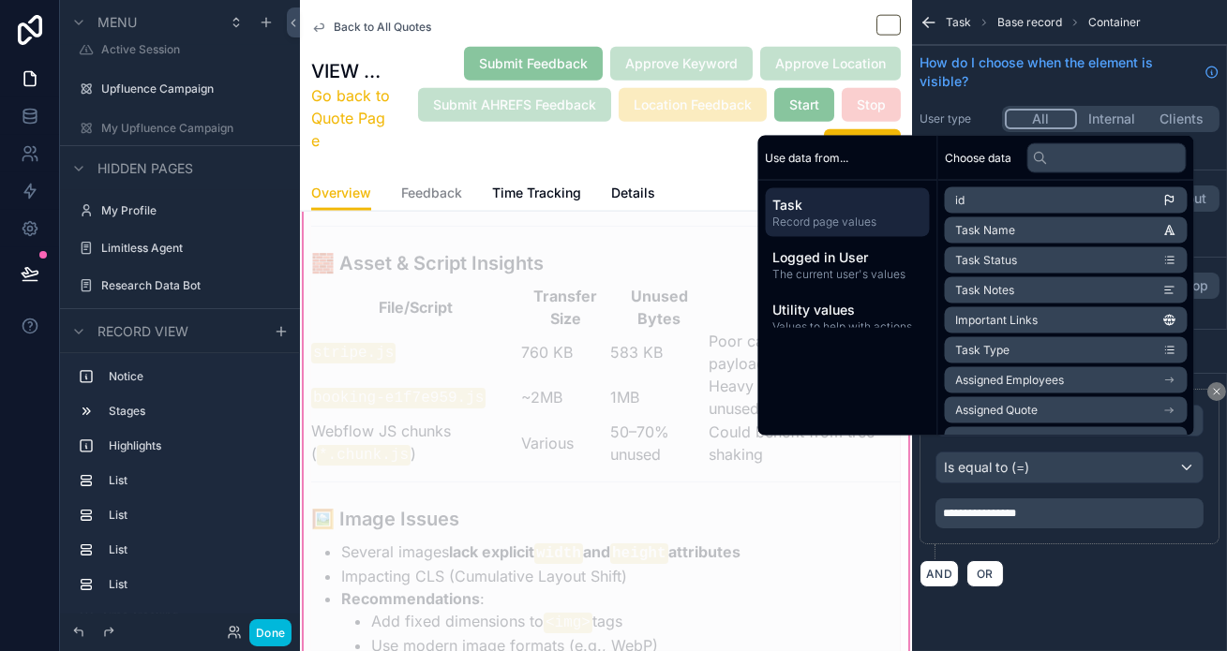
scroll to position [4799, 0]
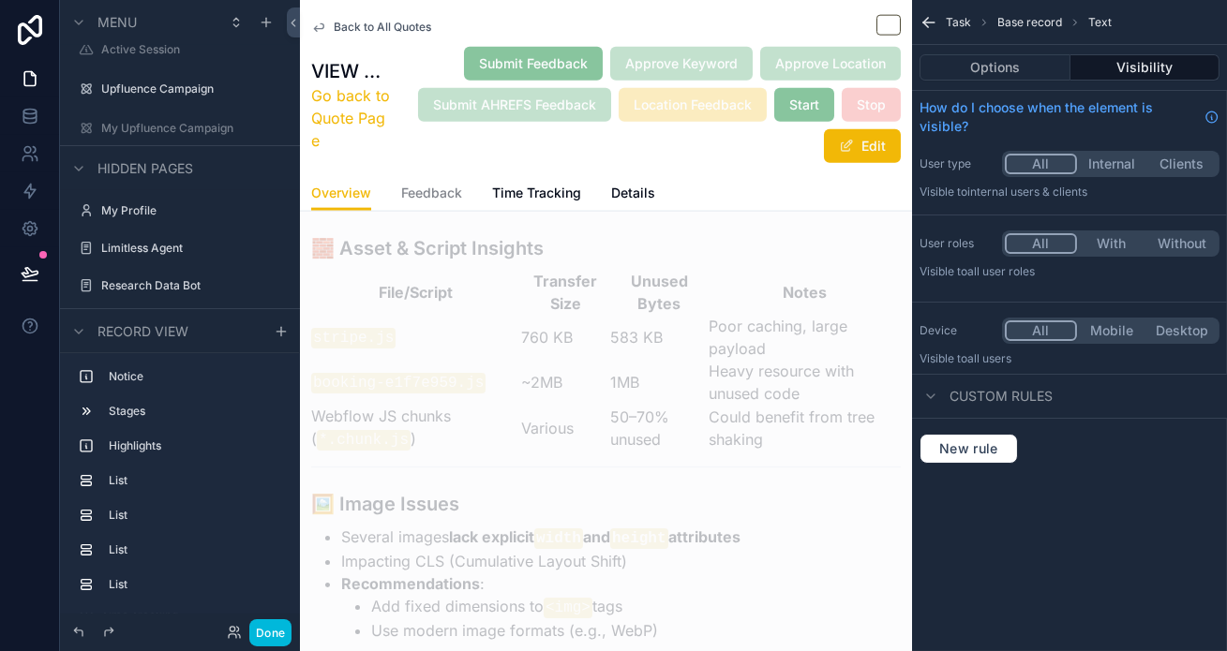
click at [1028, 70] on div "Options Visibility" at bounding box center [1069, 67] width 315 height 45
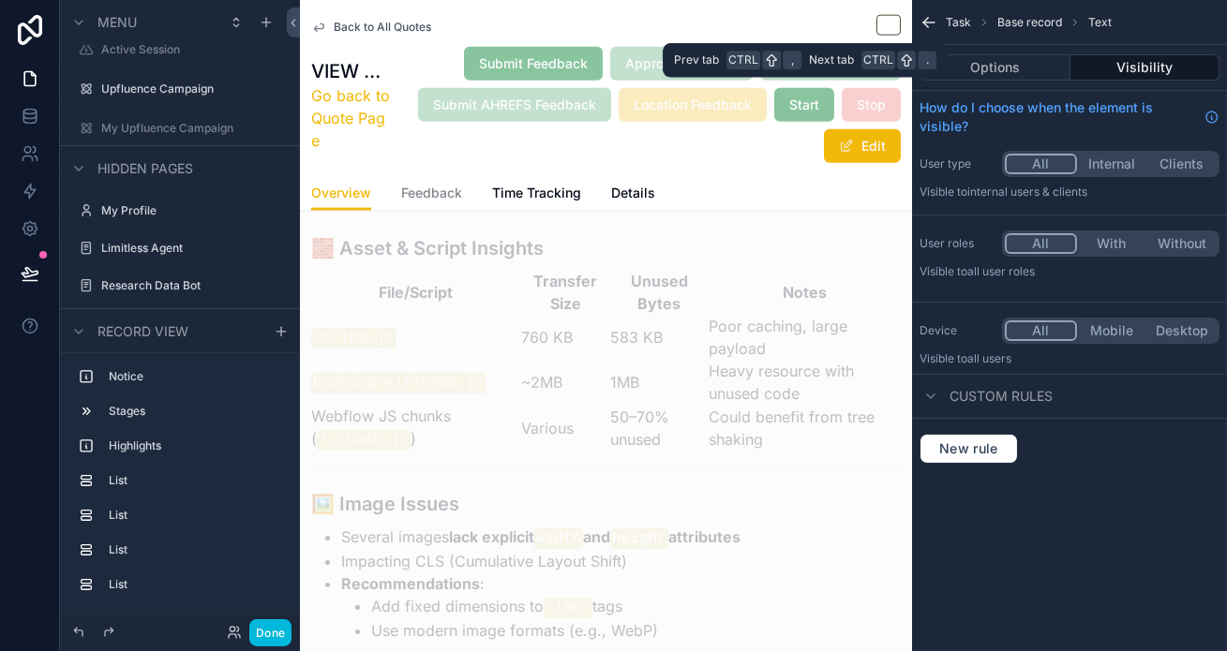
click at [1028, 69] on button "Options" at bounding box center [994, 67] width 151 height 26
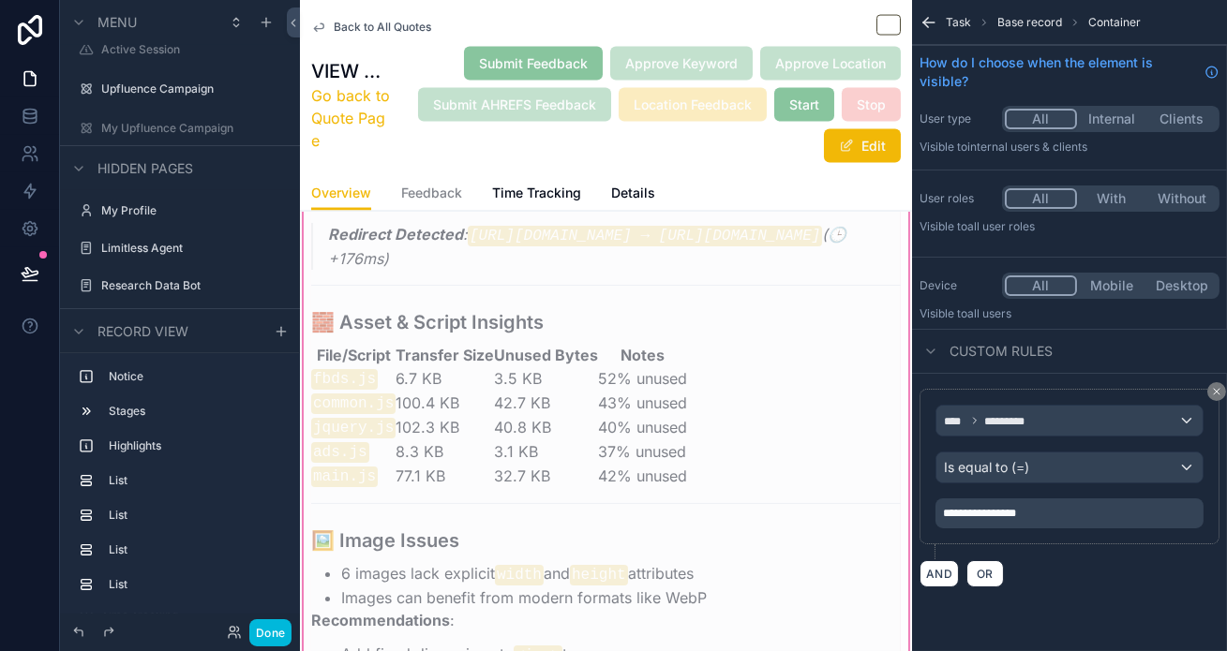
scroll to position [6110, 0]
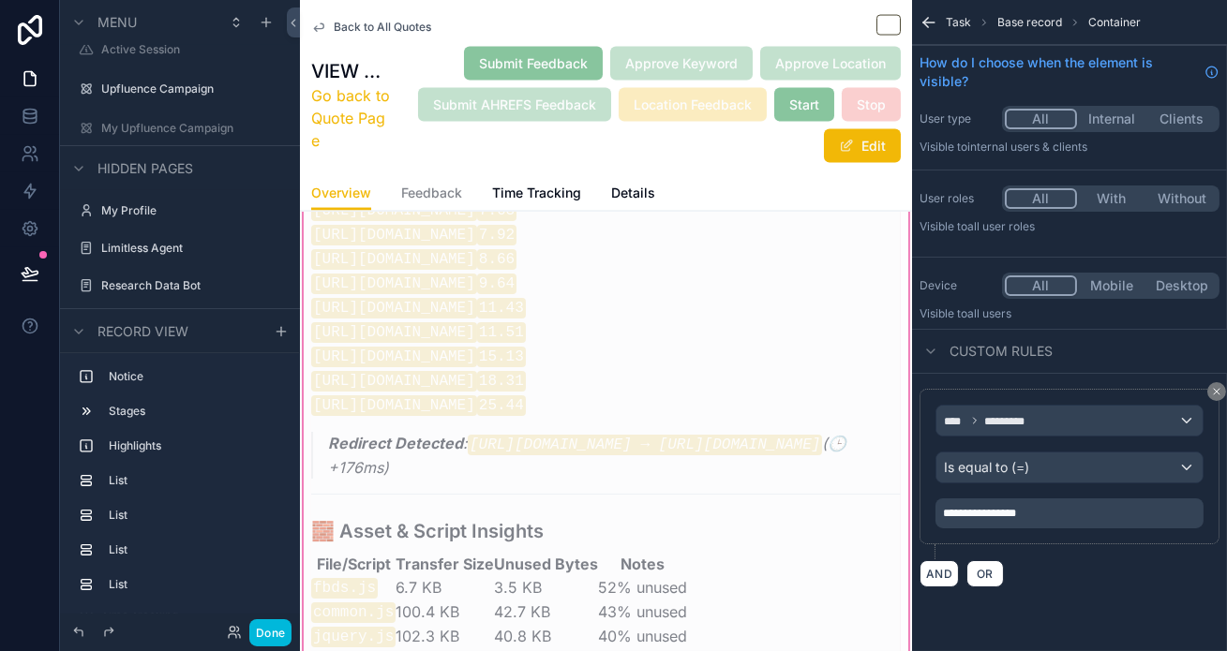
scroll to position [5808, 0]
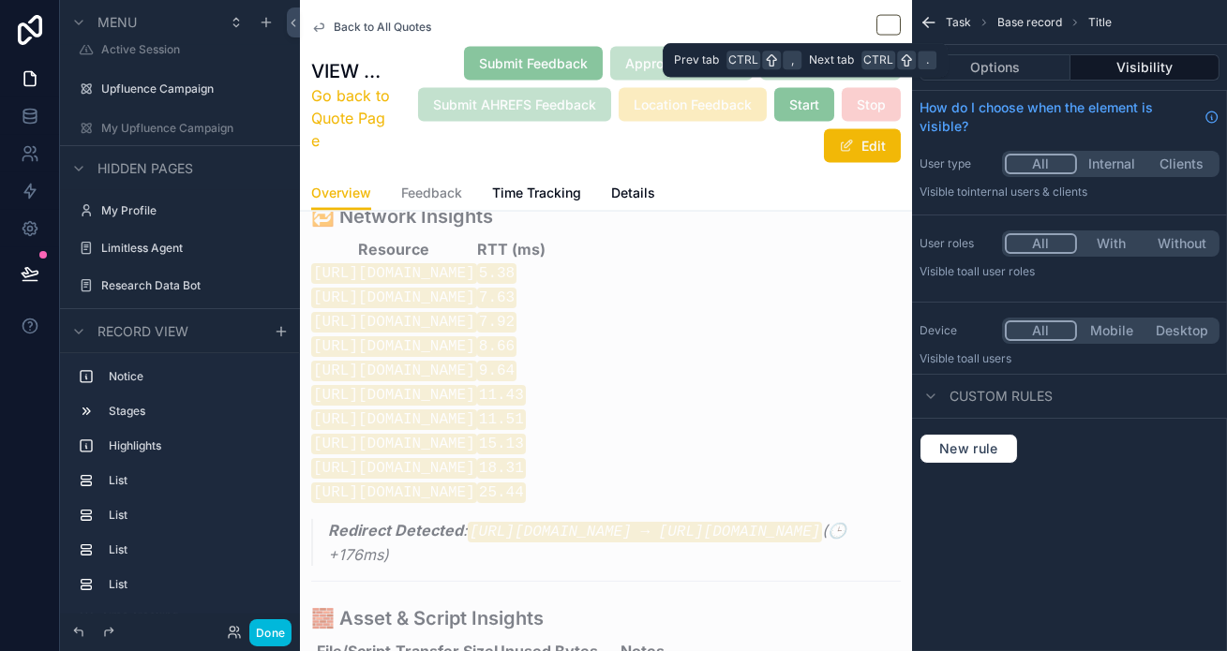
click at [1056, 59] on button "Options" at bounding box center [994, 67] width 151 height 26
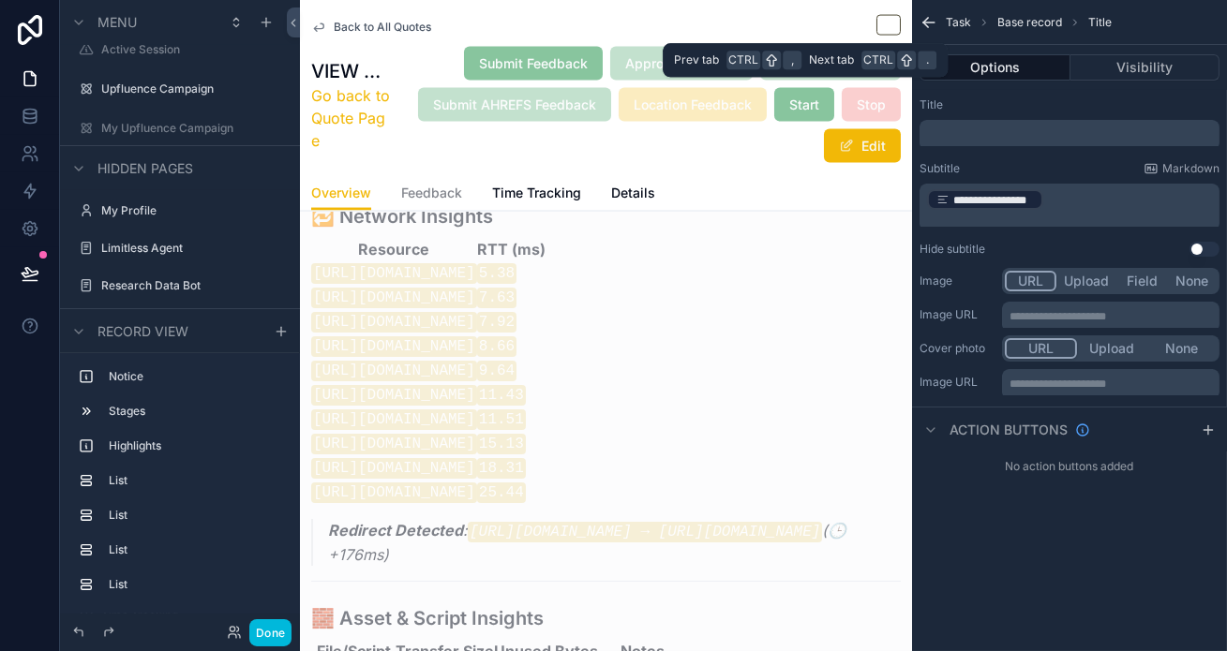
click at [1128, 54] on button "Visibility" at bounding box center [1145, 67] width 150 height 26
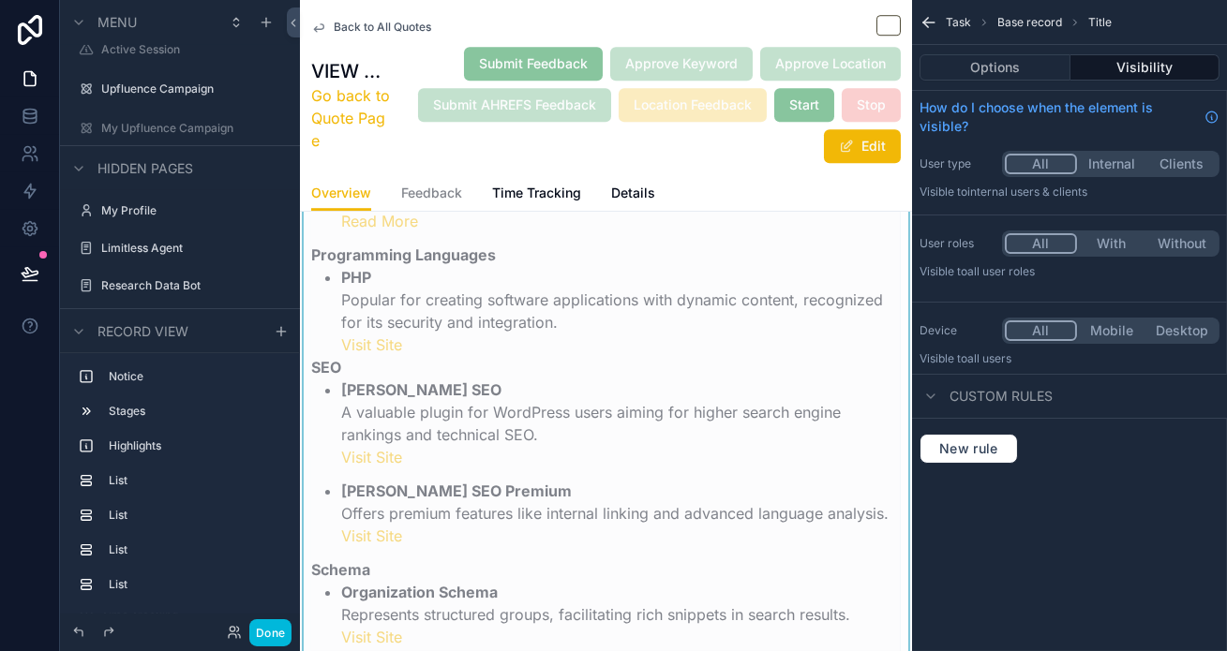
scroll to position [10540, 0]
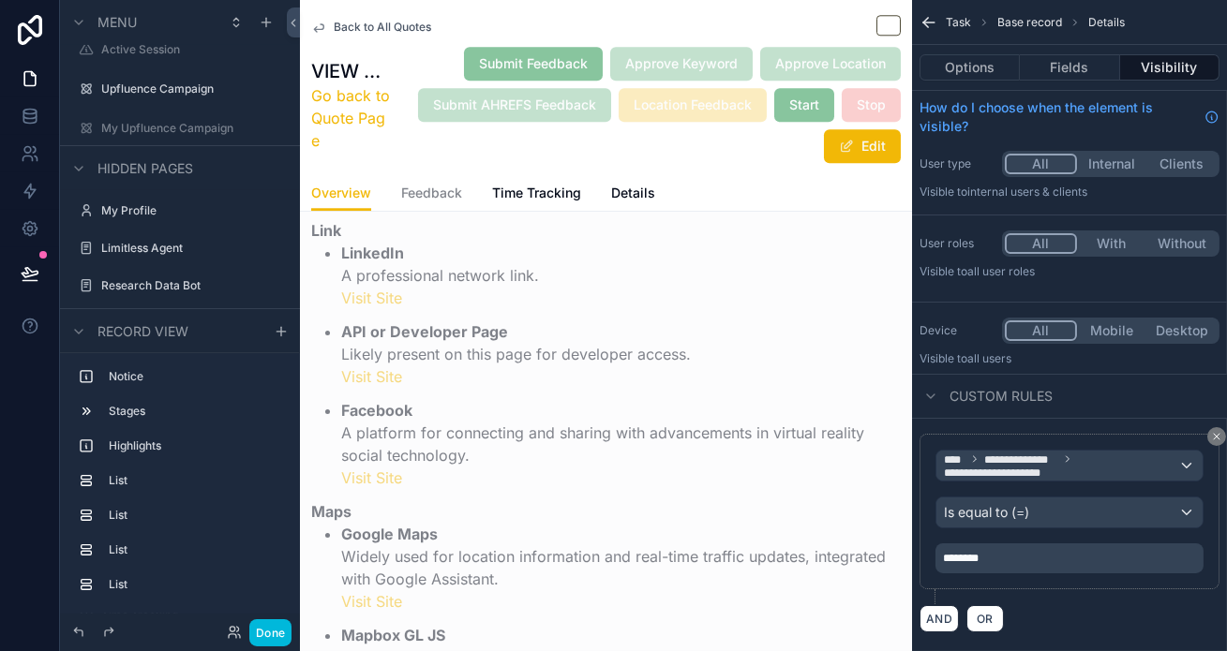
scroll to position [9575, 0]
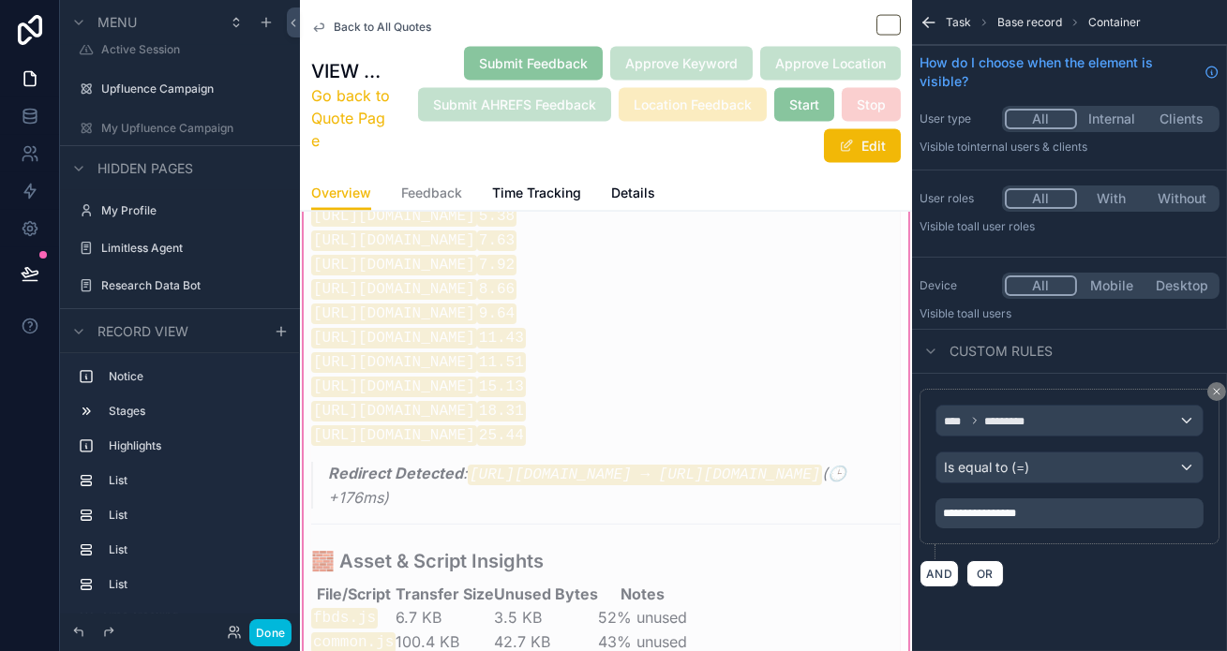
scroll to position [5872, 0]
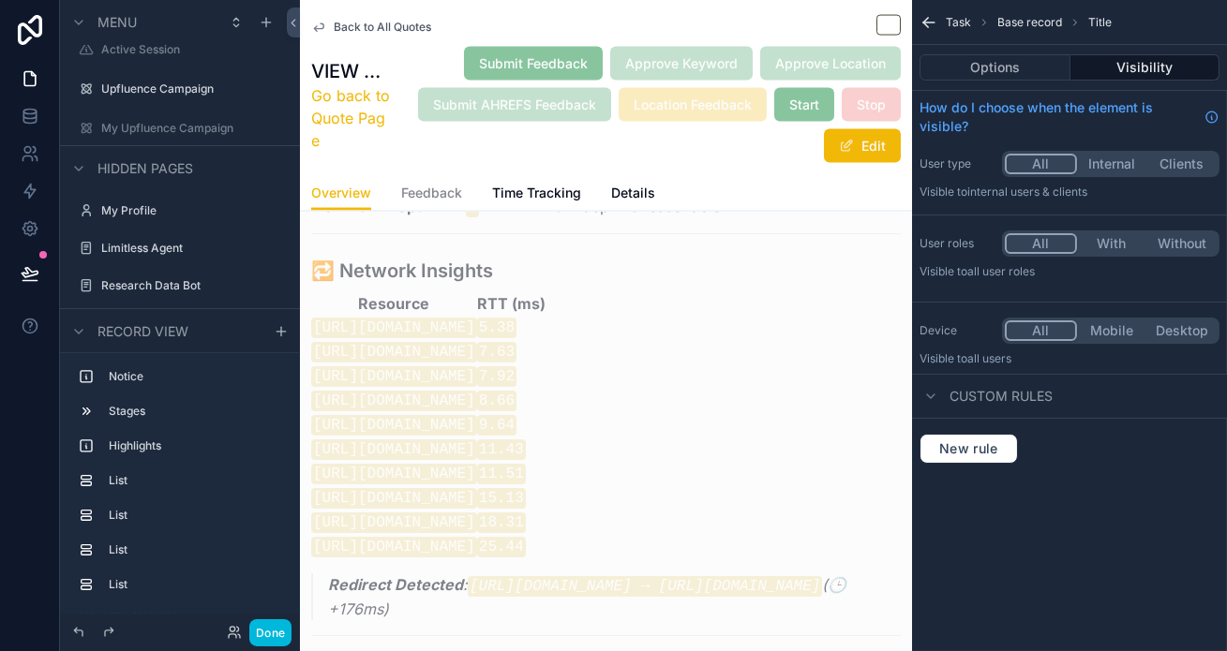
scroll to position [5753, 0]
click at [912, 304] on div "scrollable content" at bounding box center [606, 583] width 612 height 1279
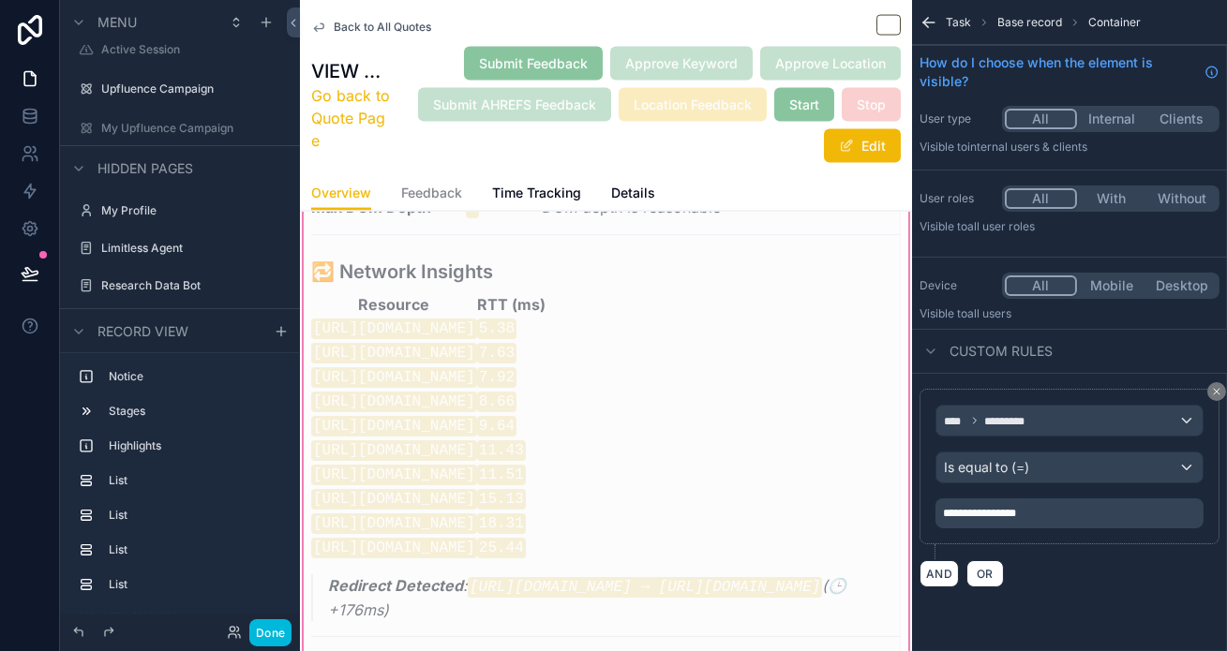
click at [1088, 506] on p "**********" at bounding box center [1071, 513] width 257 height 15
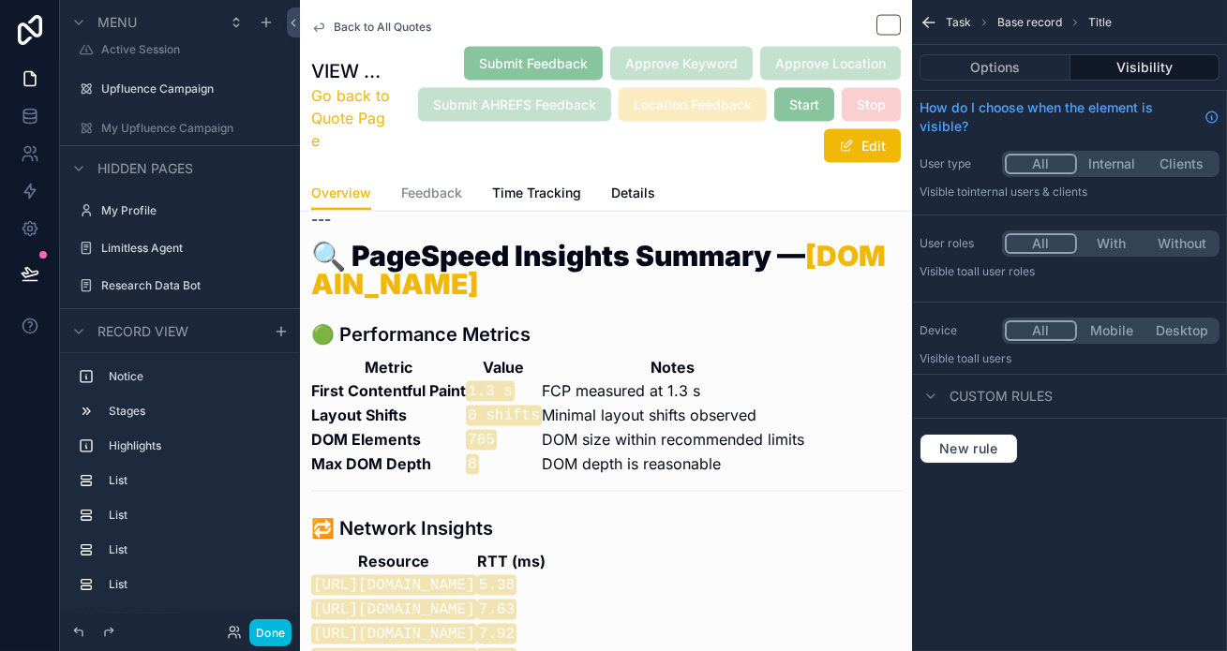
scroll to position [5495, 0]
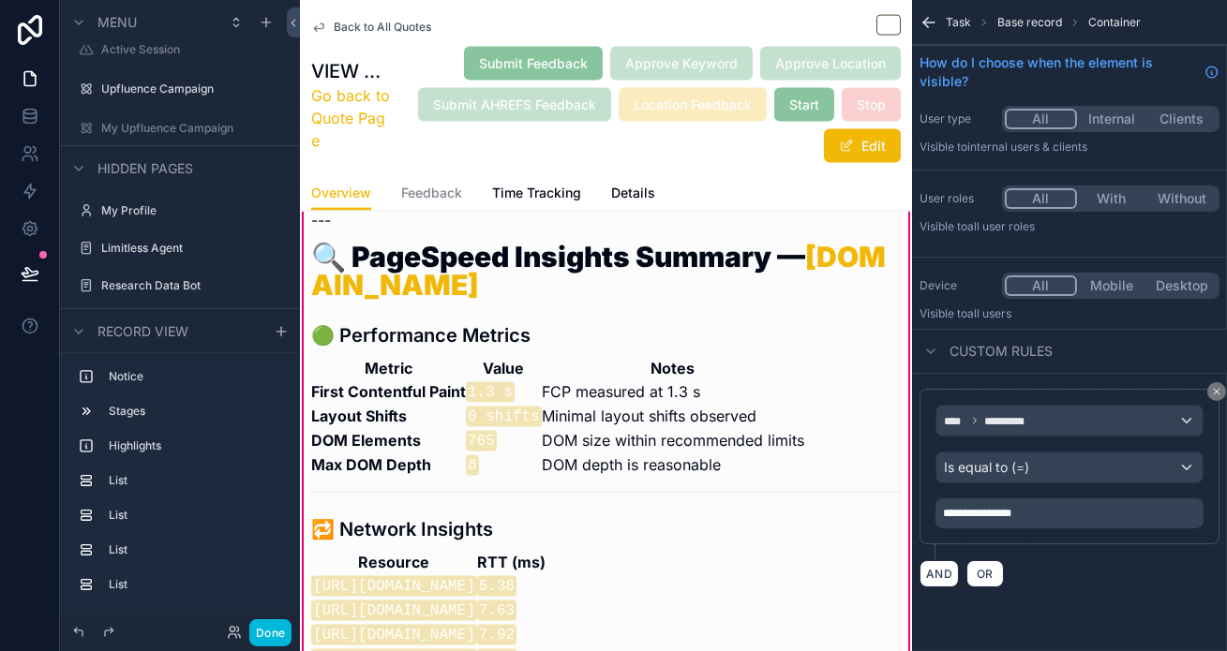
click at [1128, 499] on div "**********" at bounding box center [1069, 514] width 268 height 30
click at [1127, 499] on div "**********" at bounding box center [1069, 514] width 268 height 30
click at [1115, 506] on p "**********" at bounding box center [1071, 513] width 257 height 15
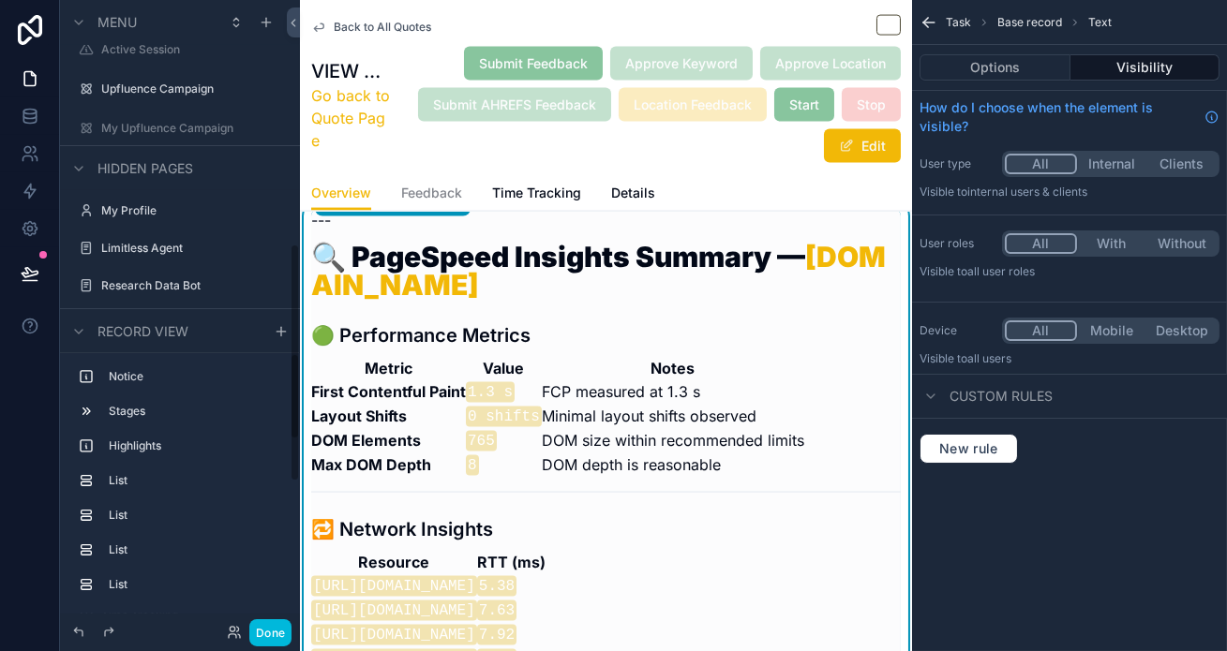
click at [249, 633] on button "Done" at bounding box center [270, 633] width 42 height 27
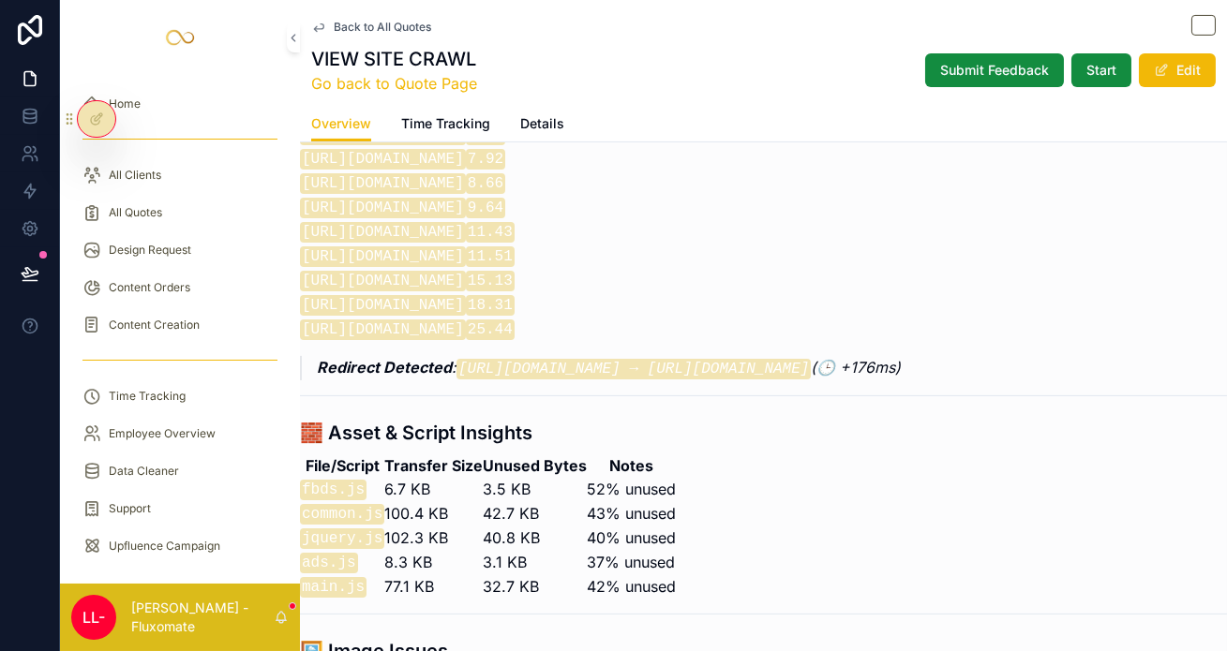
scroll to position [0, 0]
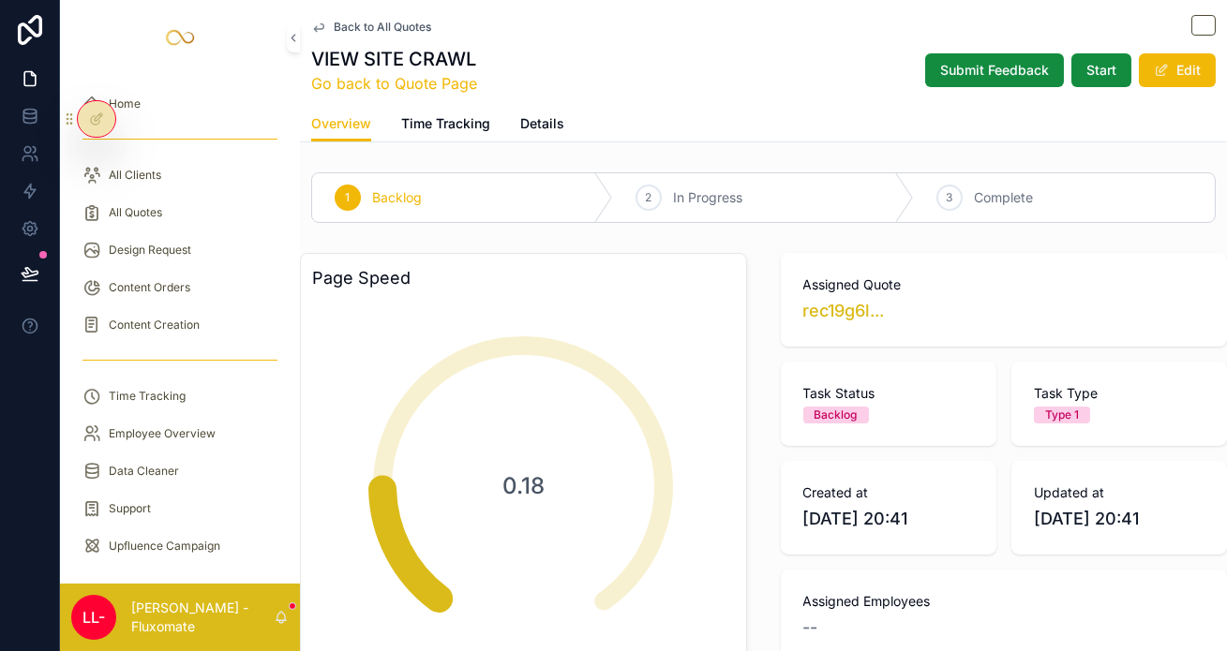
click at [1033, 53] on button "Submit Feedback" at bounding box center [994, 70] width 139 height 34
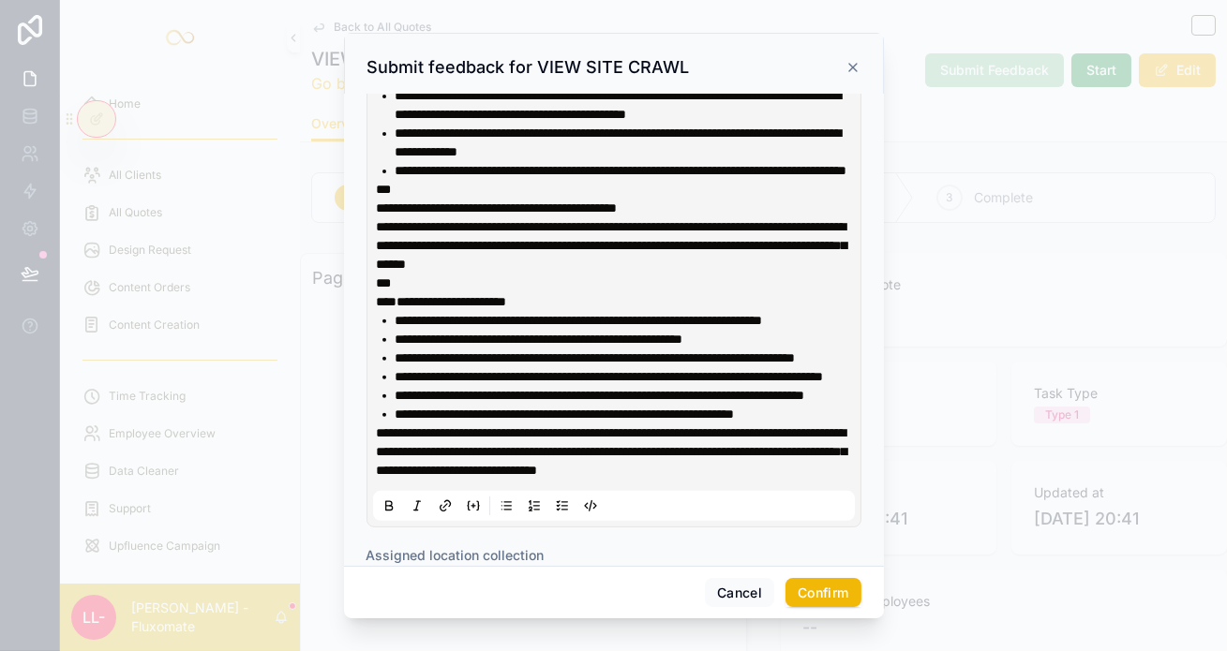
scroll to position [1679, 0]
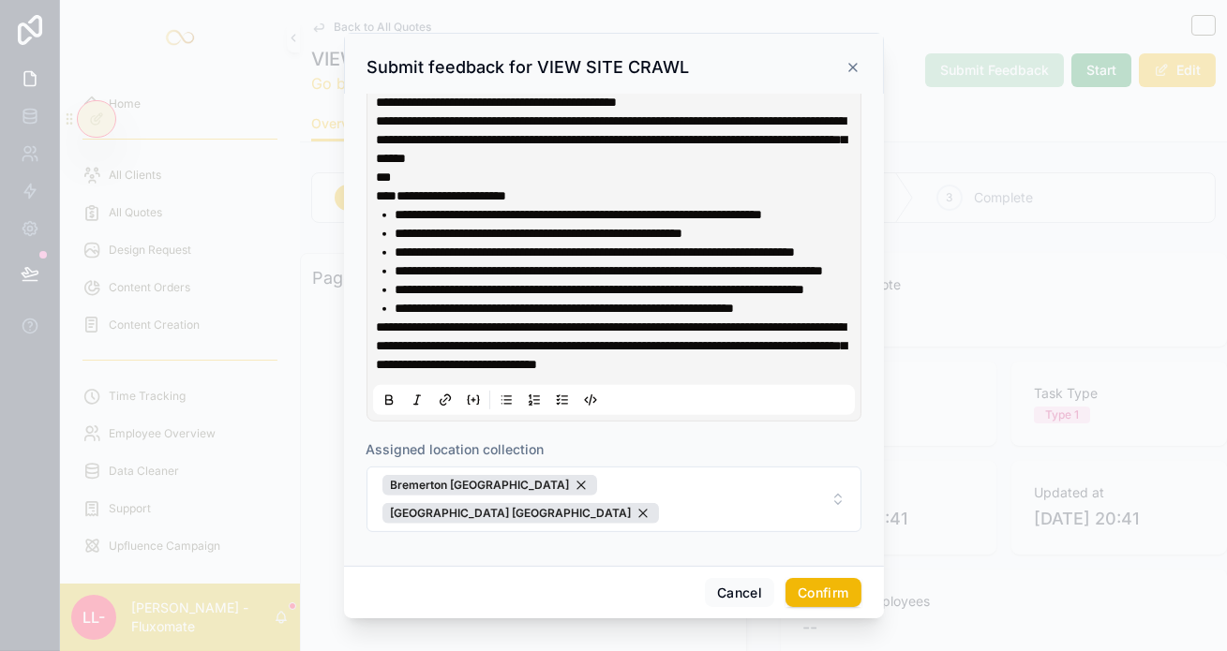
click at [918, 306] on div at bounding box center [613, 325] width 1227 height 651
click at [904, 247] on div at bounding box center [613, 325] width 1227 height 651
click at [349, 12] on div at bounding box center [613, 325] width 1227 height 651
click at [849, 64] on icon at bounding box center [852, 67] width 7 height 7
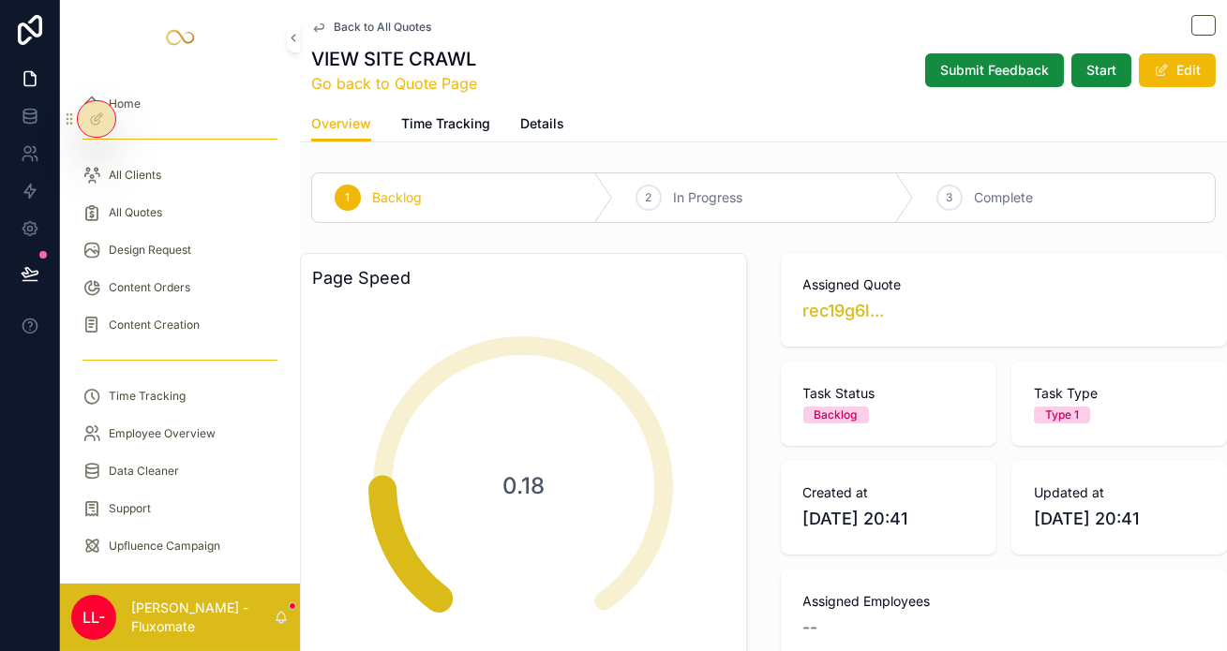
click at [344, 20] on span "Back to All Quotes" at bounding box center [382, 27] width 97 height 15
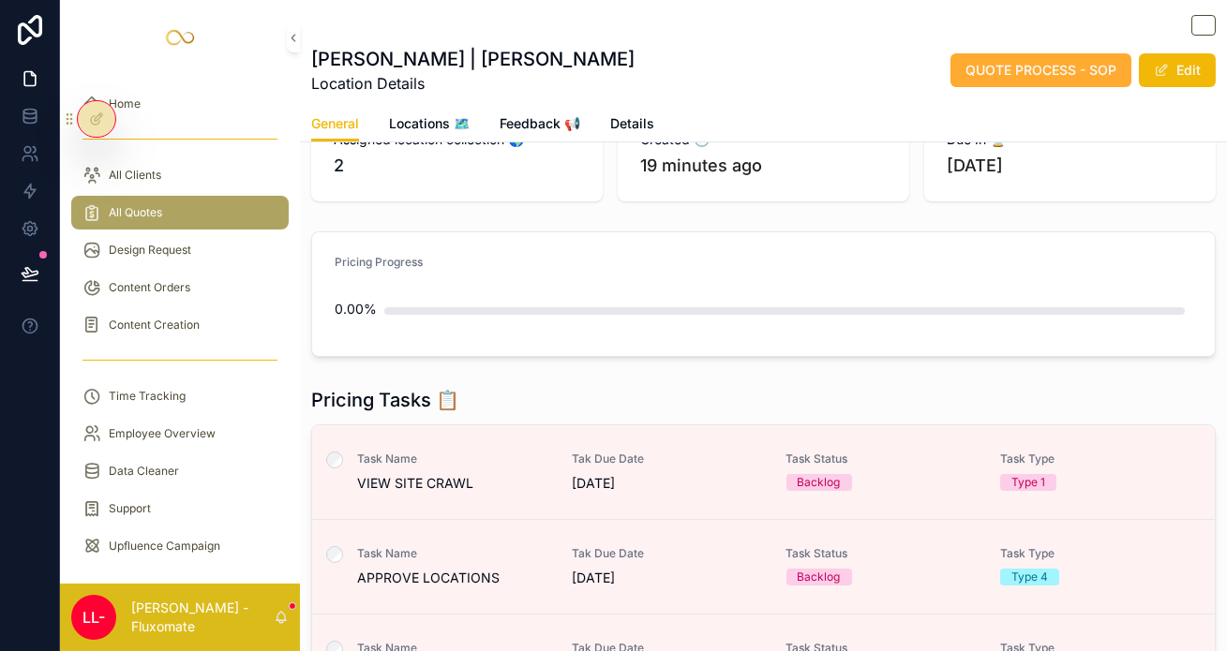
scroll to position [146, 0]
click at [594, 568] on span "[DATE]" at bounding box center [668, 577] width 192 height 19
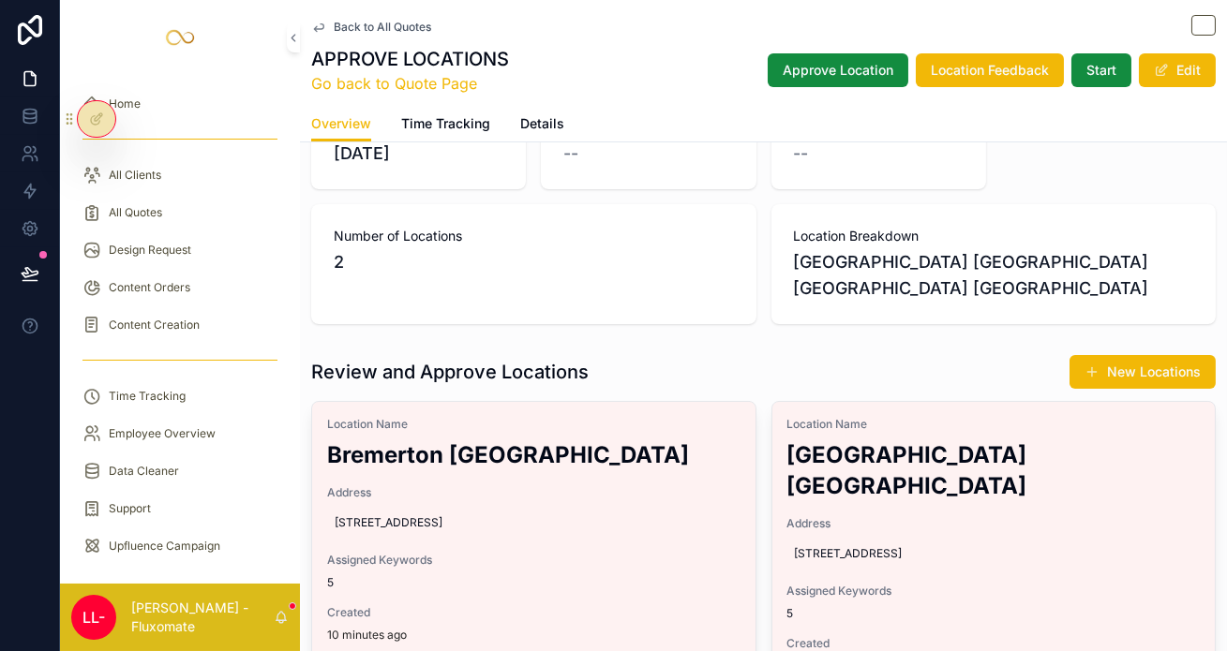
scroll to position [224, 0]
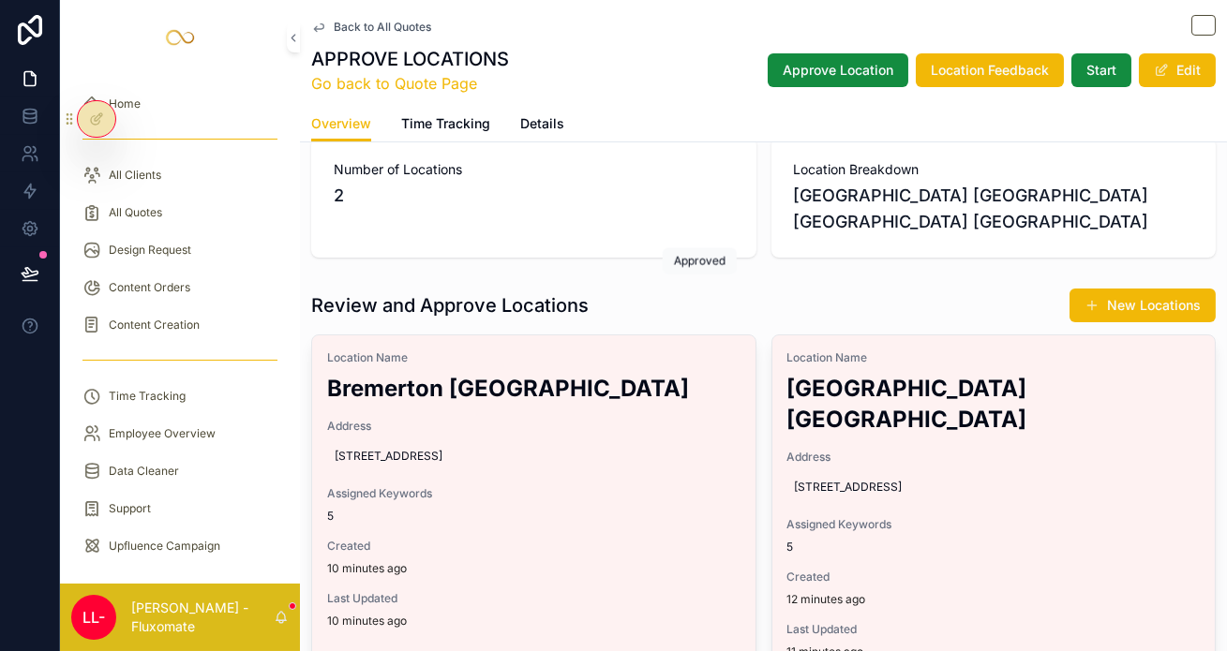
click at [0, 0] on span "Approve" at bounding box center [0, 0] width 0 height 0
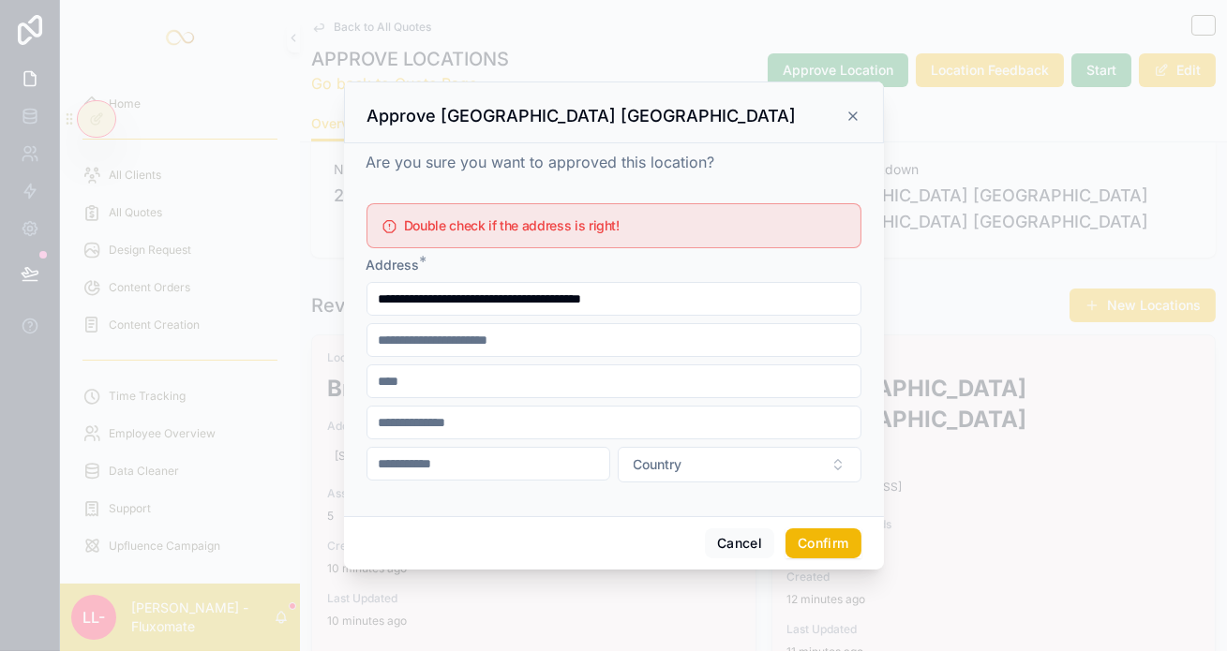
click at [808, 529] on button "Confirm" at bounding box center [822, 544] width 75 height 30
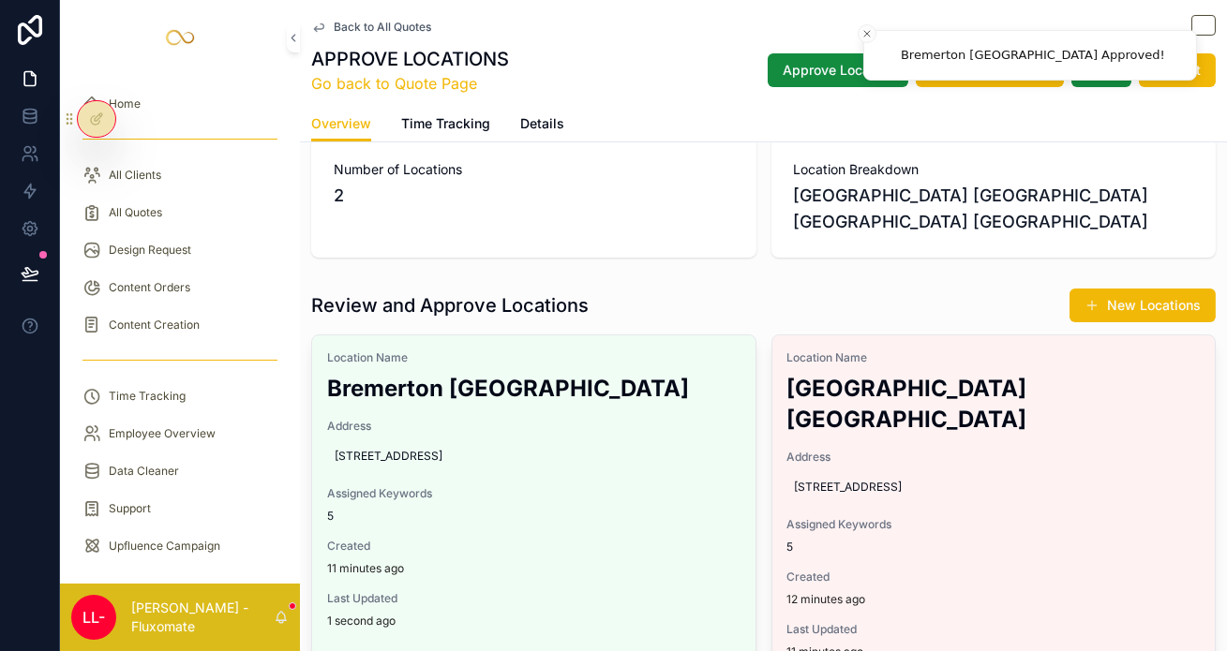
click at [1158, 335] on link "Location Name [GEOGRAPHIC_DATA] [GEOGRAPHIC_DATA] Address [STREET_ADDRESS] Assi…" at bounding box center [993, 505] width 445 height 341
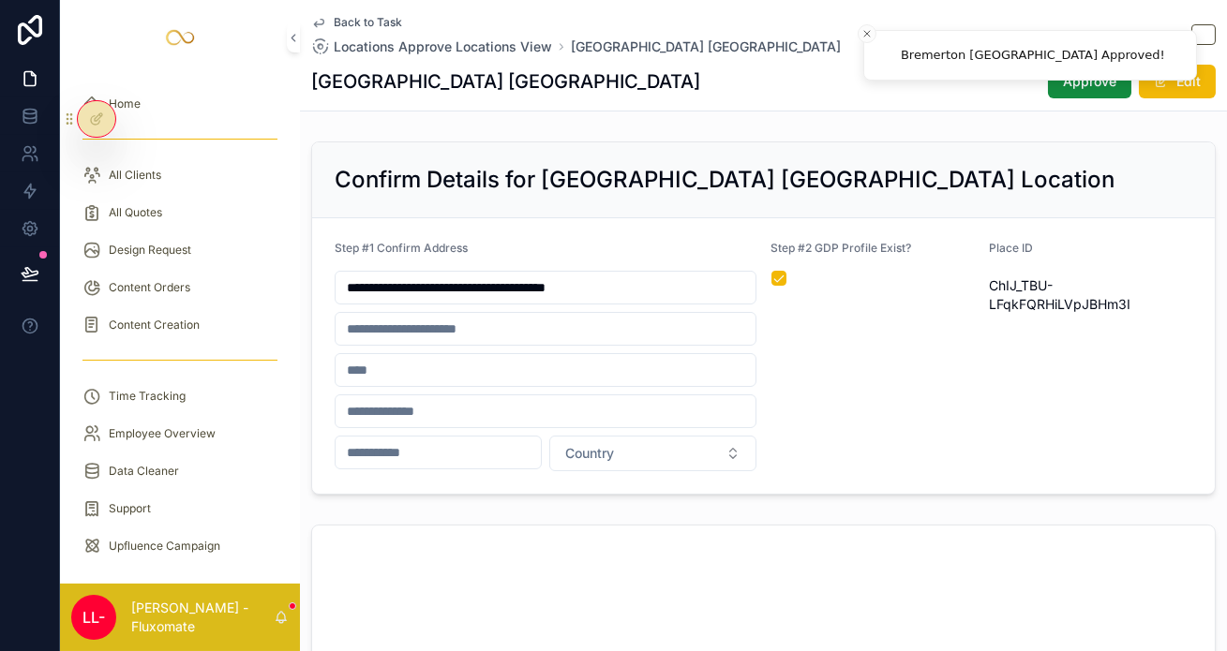
click at [334, 15] on span "Back to Task" at bounding box center [368, 22] width 68 height 15
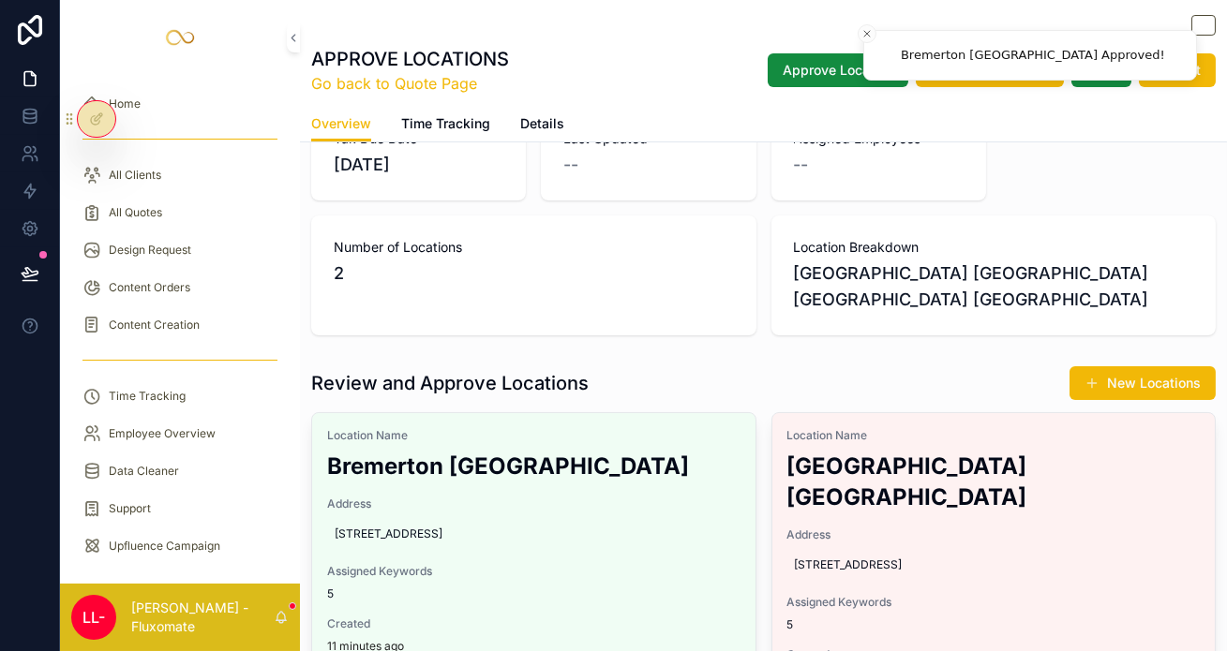
scroll to position [149, 0]
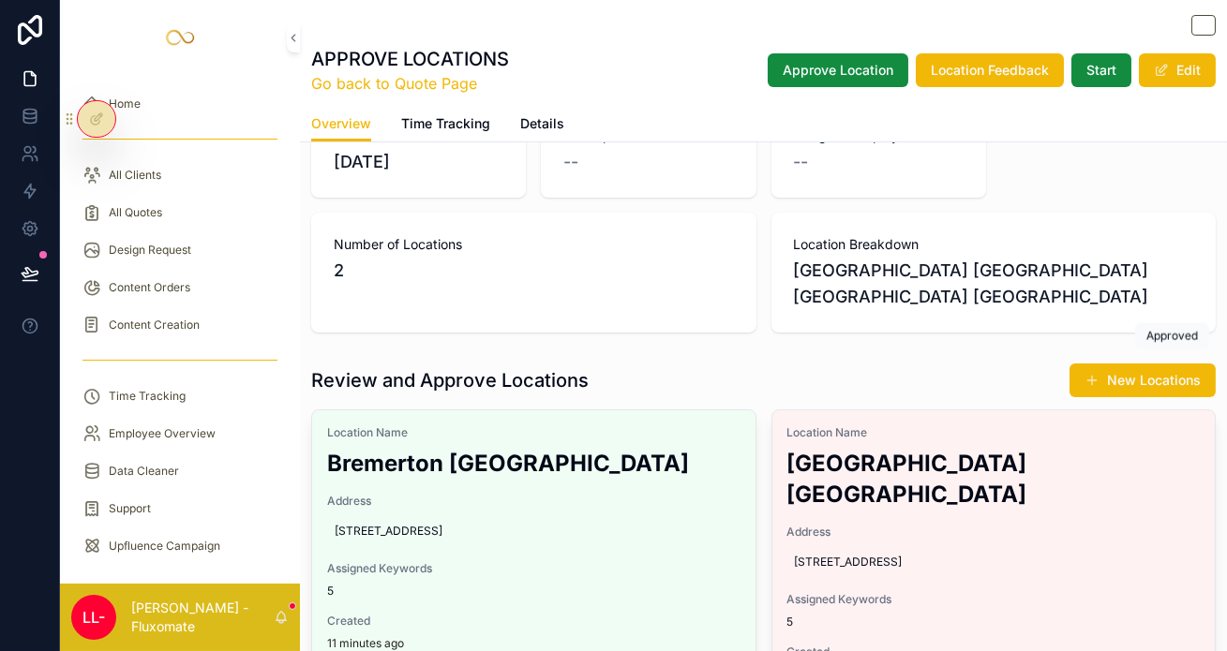
click at [0, 0] on span "Approve" at bounding box center [0, 0] width 0 height 0
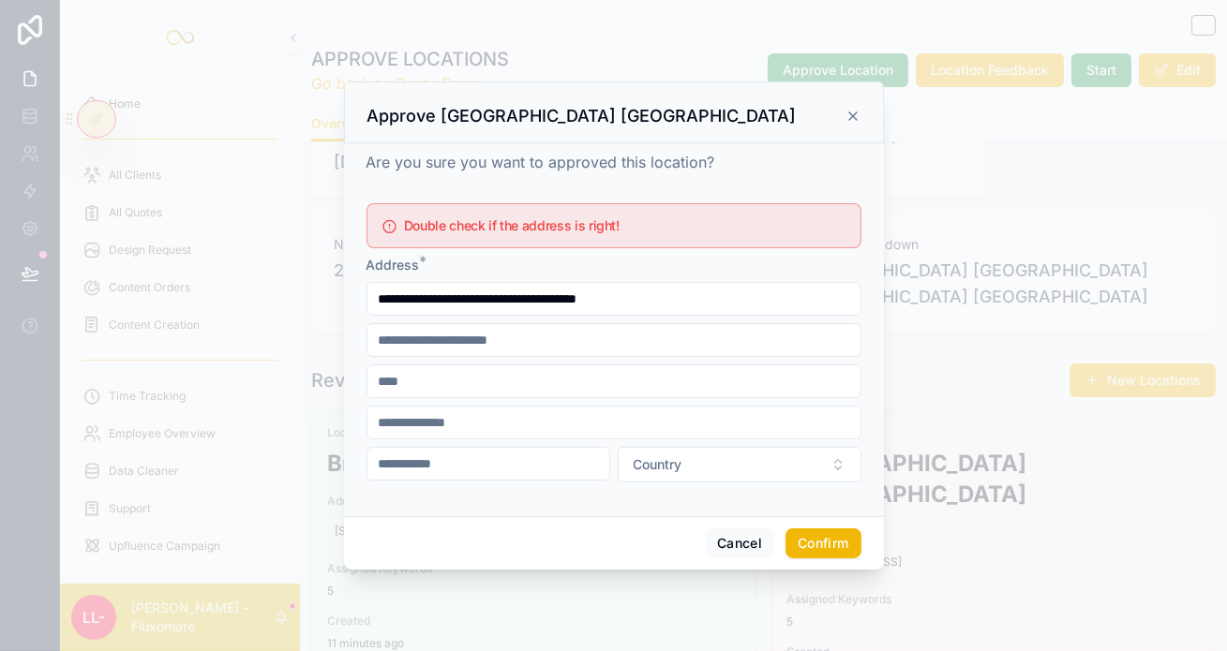
click at [805, 529] on button "Confirm" at bounding box center [822, 544] width 75 height 30
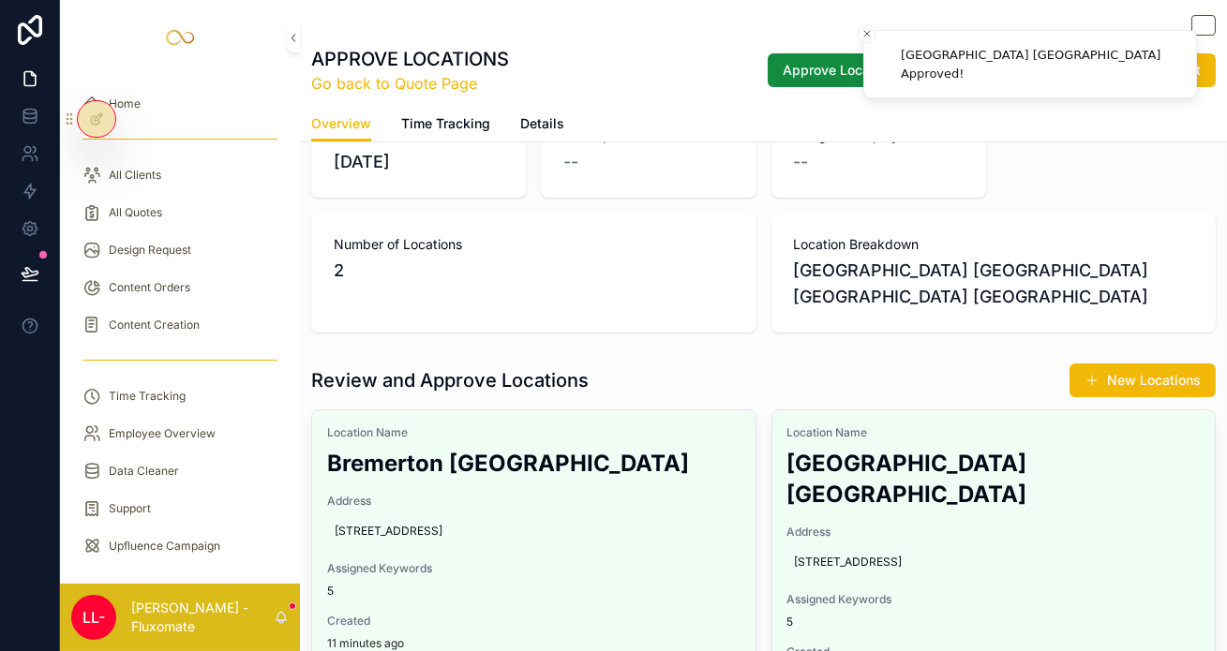
click at [839, 61] on span "Approve Location" at bounding box center [838, 70] width 111 height 19
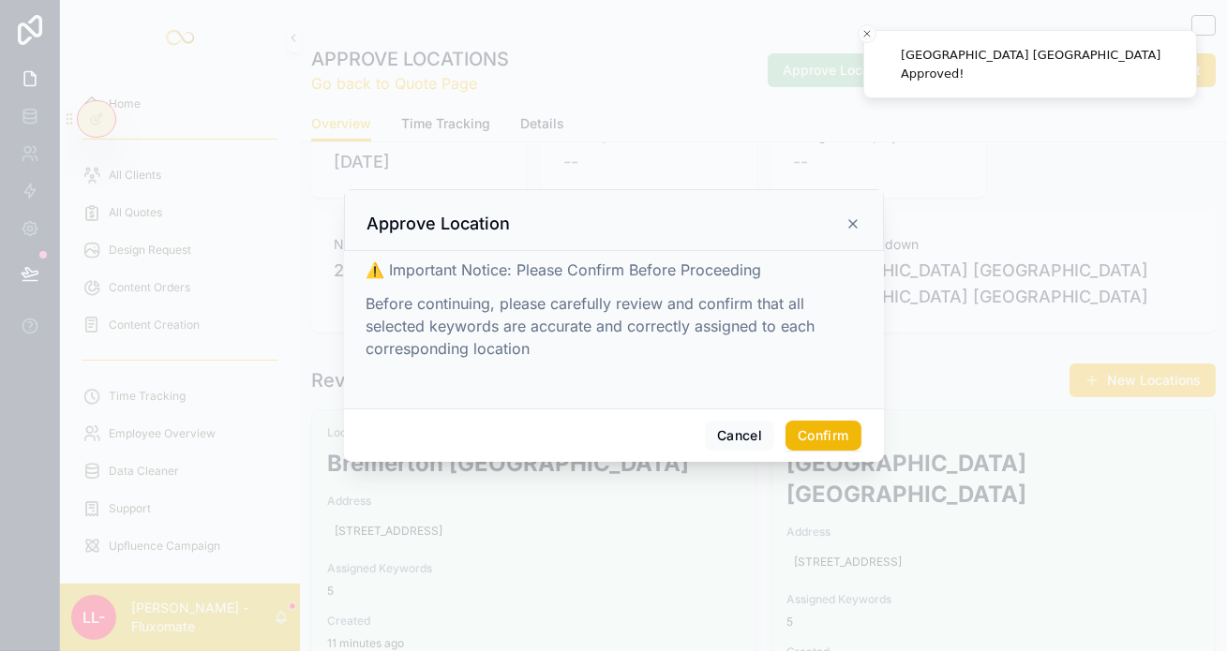
click at [796, 421] on button "Confirm" at bounding box center [822, 436] width 75 height 30
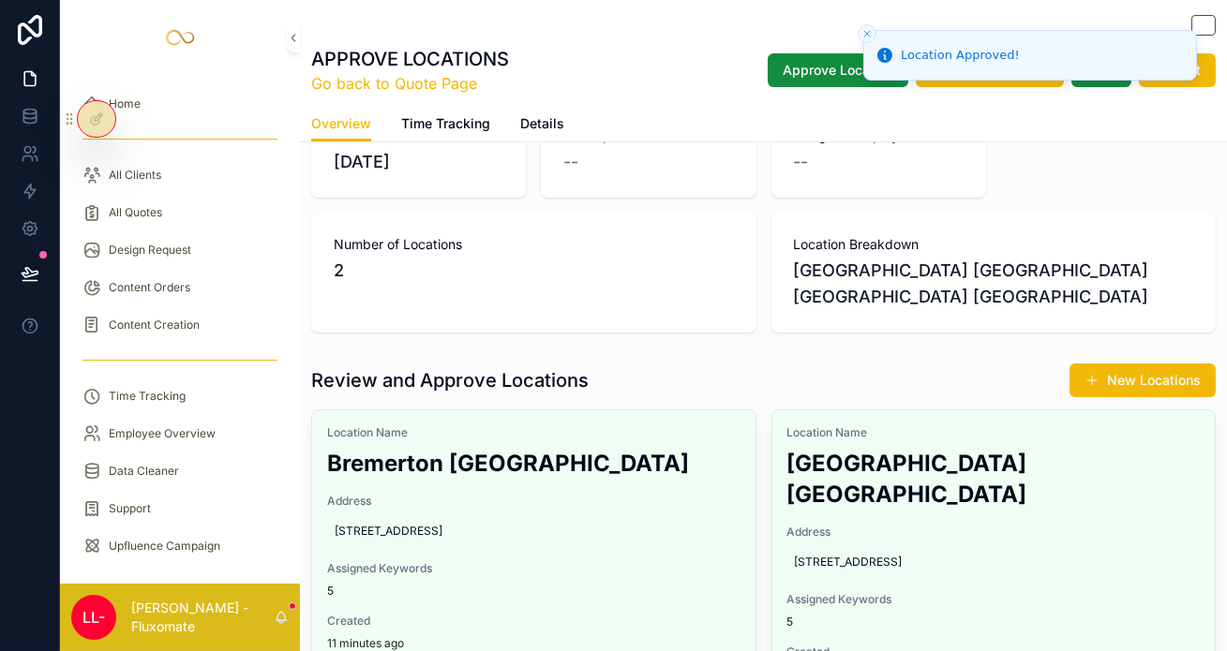
click at [356, 77] on link "Go back to Quote Page" at bounding box center [410, 83] width 198 height 22
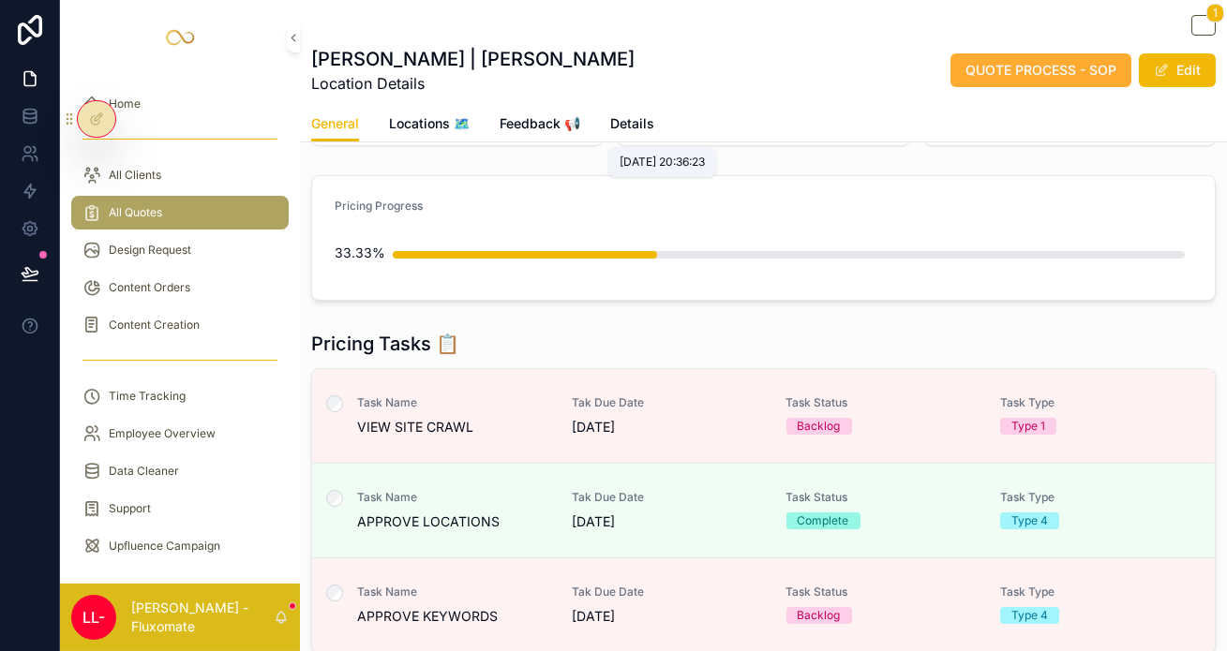
scroll to position [212, 0]
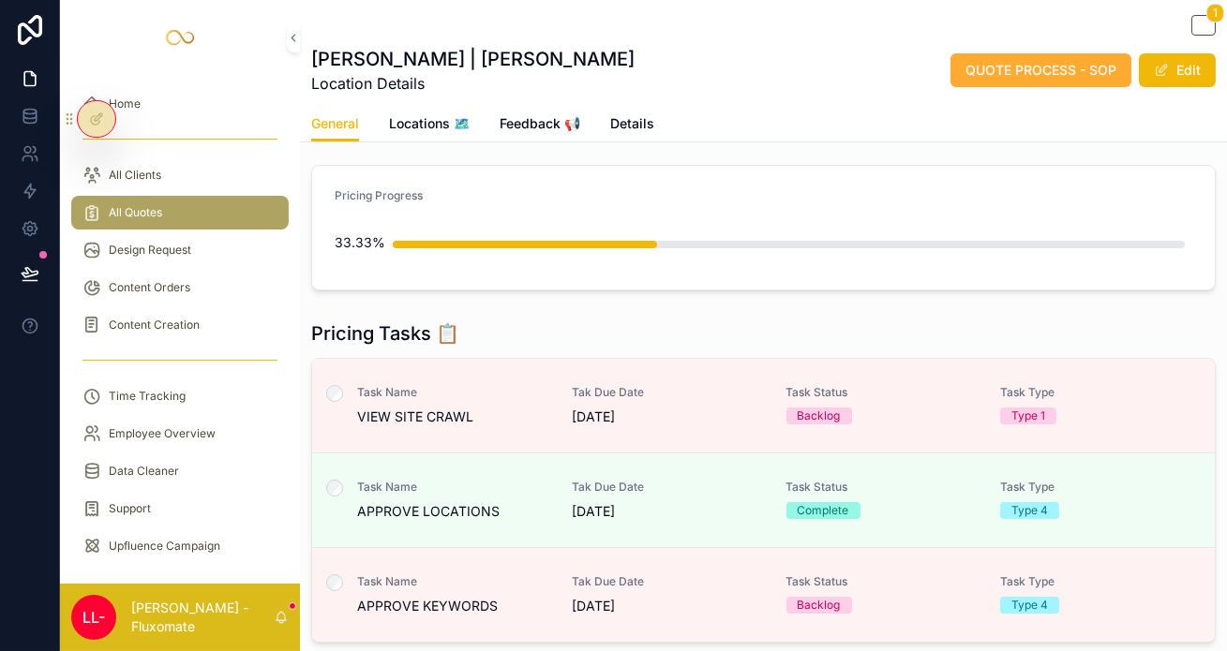
click at [572, 575] on div "Tak Due Date [DATE]" at bounding box center [668, 595] width 192 height 41
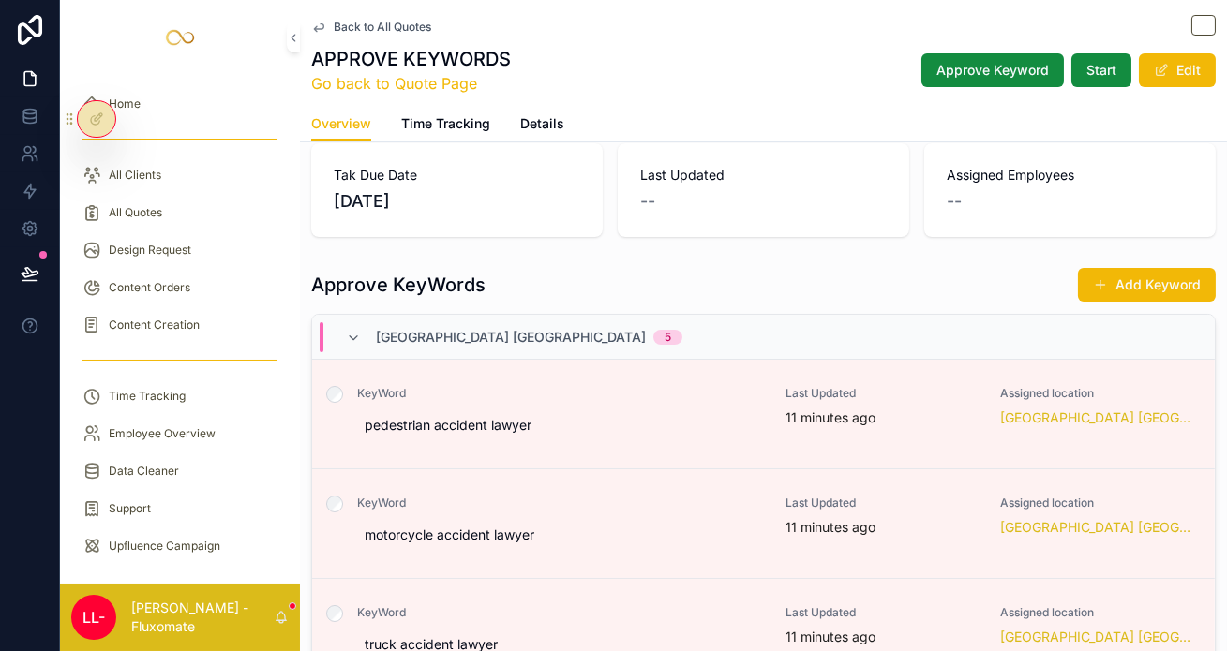
click at [0, 0] on button "Approve" at bounding box center [0, 0] width 0 height 0
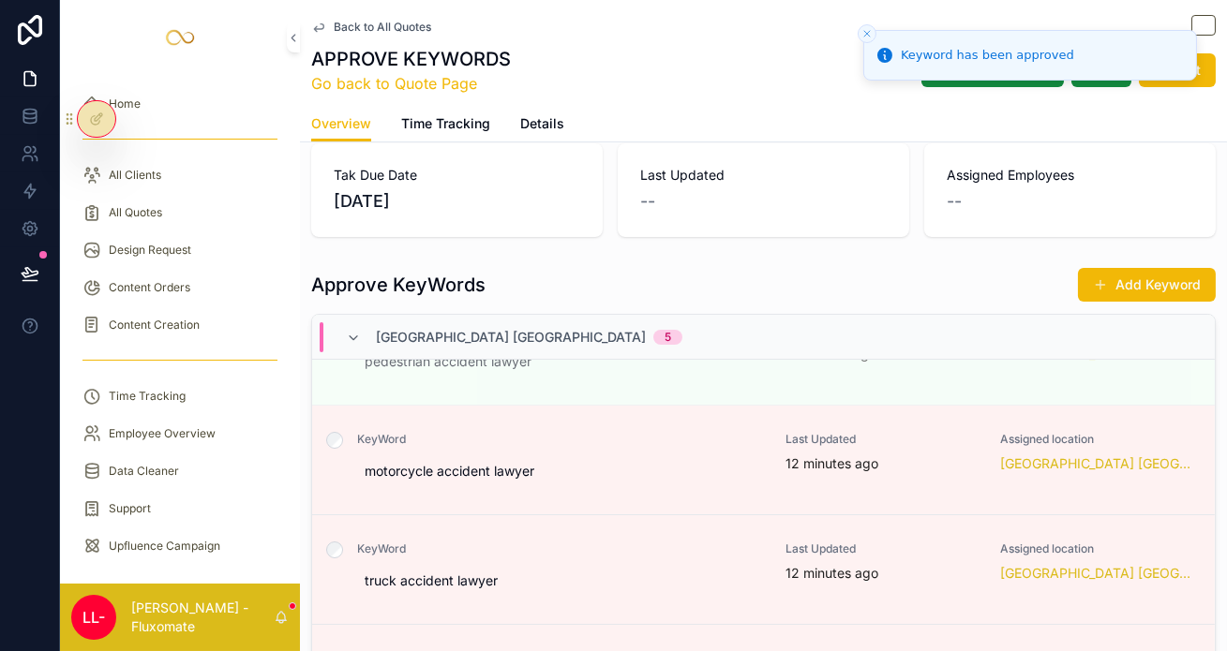
scroll to position [65, 0]
click at [0, 0] on button "Approve" at bounding box center [0, 0] width 0 height 0
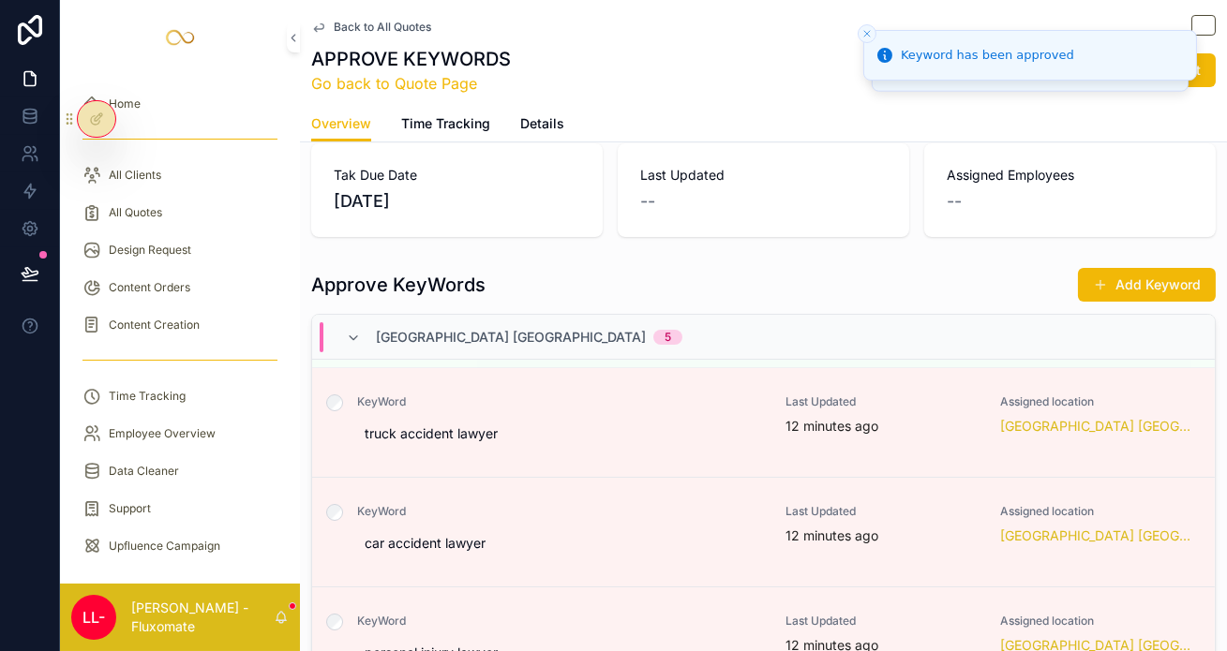
scroll to position [219, 0]
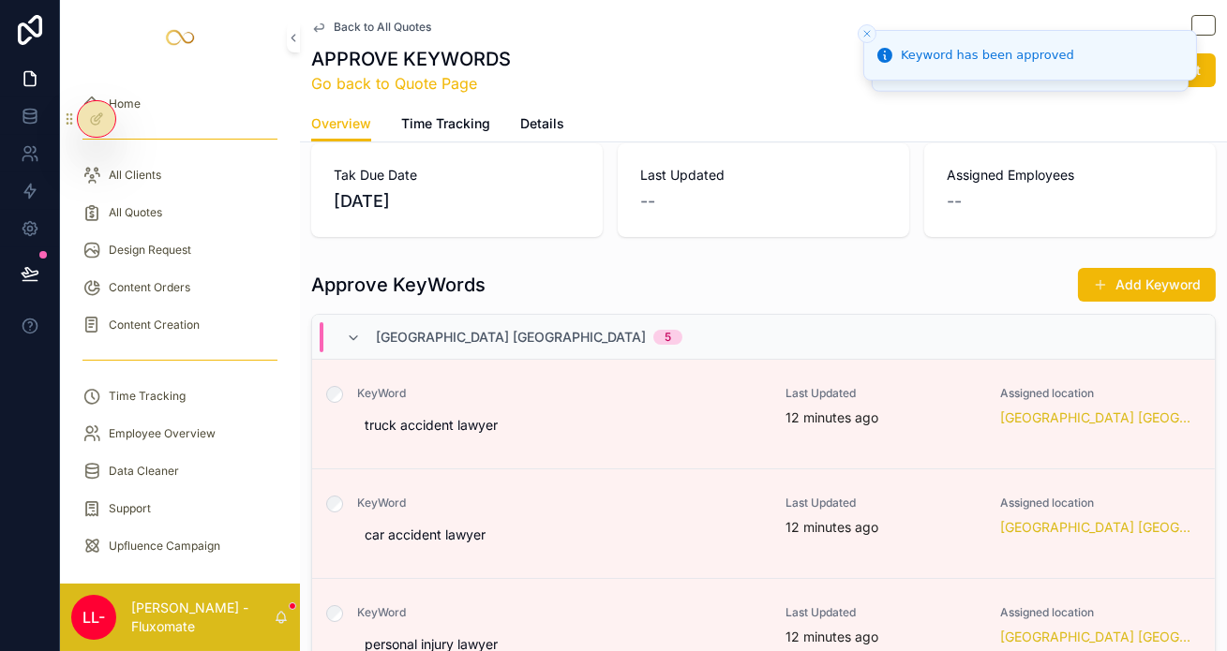
click at [0, 0] on span "Approve" at bounding box center [0, 0] width 0 height 0
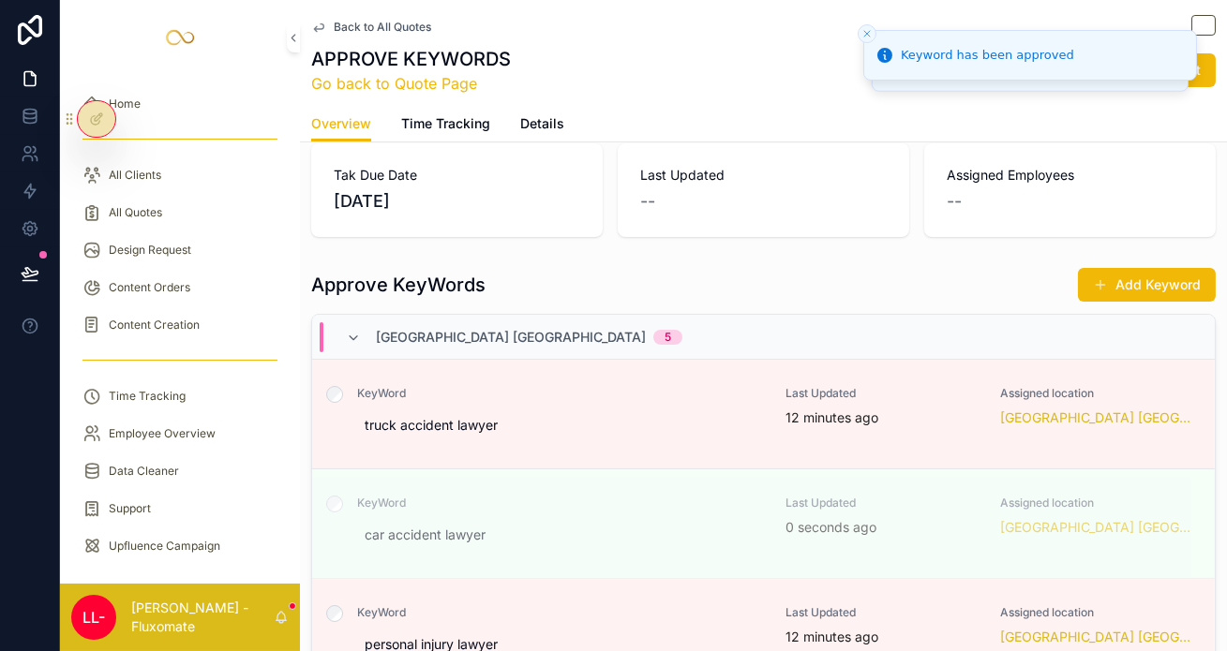
scroll to position [71, 0]
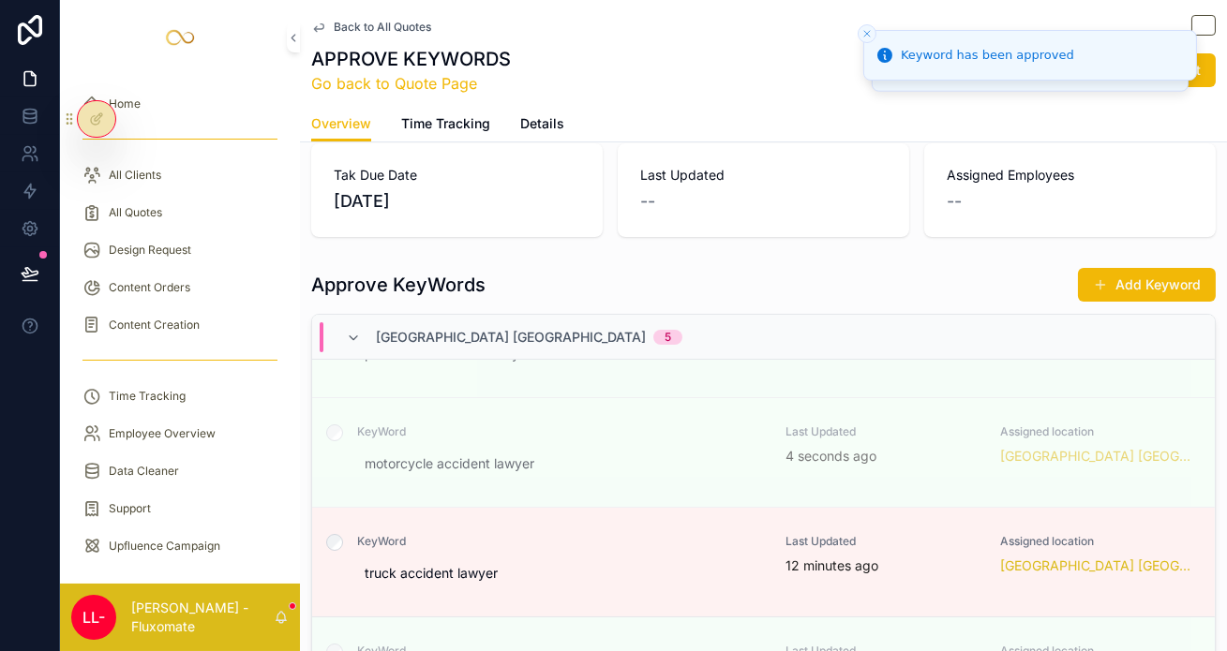
click at [0, 0] on span "Approve" at bounding box center [0, 0] width 0 height 0
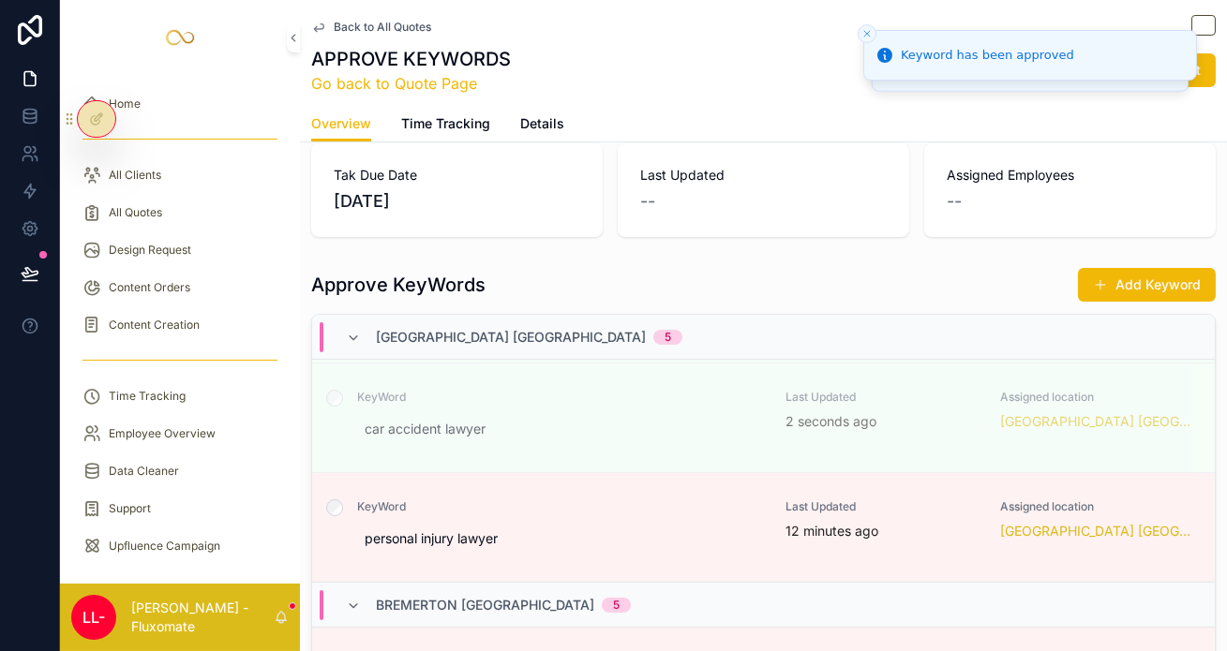
scroll to position [326, 0]
click at [0, 0] on button "Approve" at bounding box center [0, 0] width 0 height 0
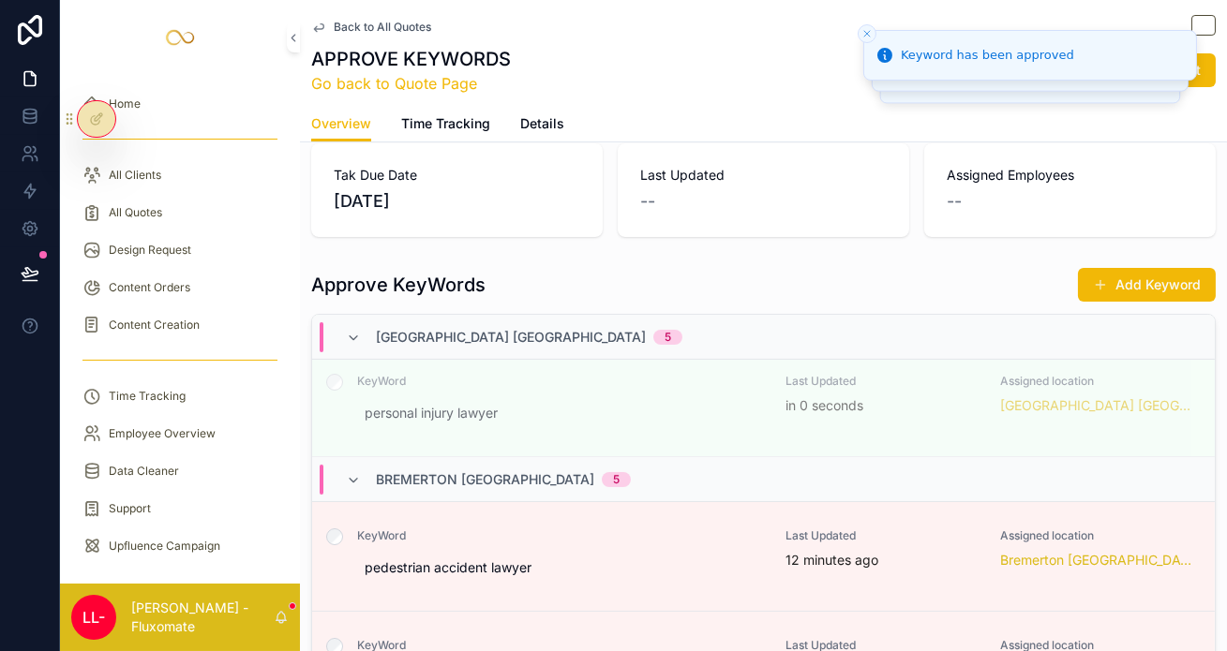
scroll to position [452, 0]
click at [0, 0] on span "Approve" at bounding box center [0, 0] width 0 height 0
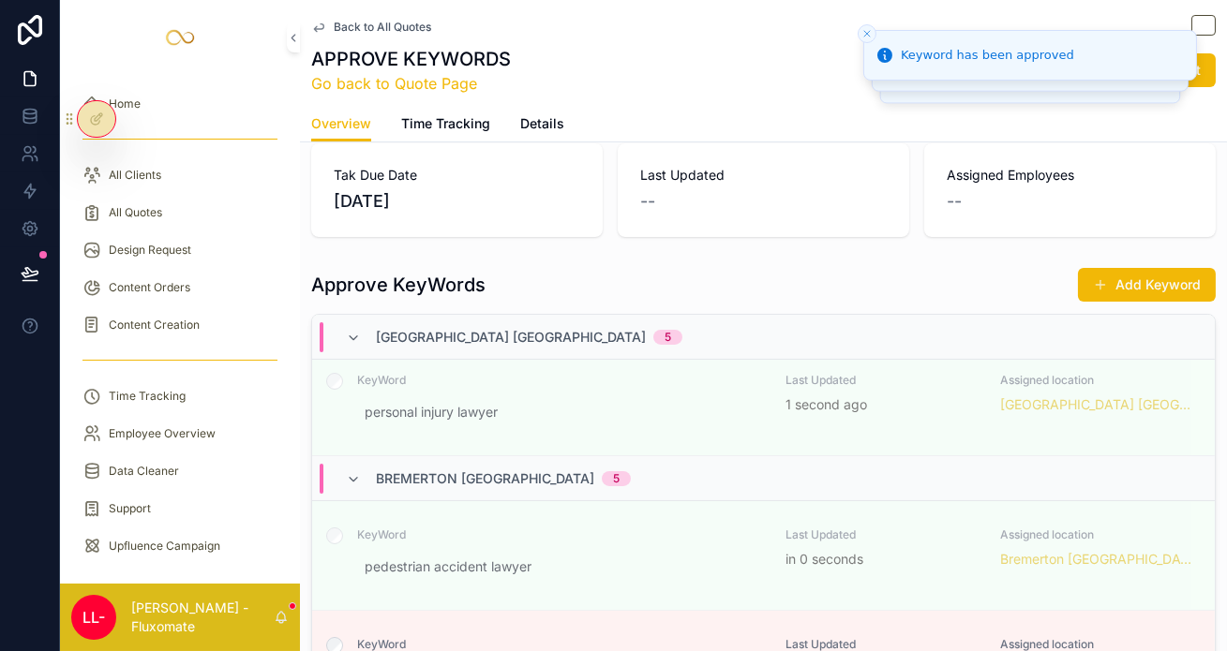
click at [0, 0] on span "Approve" at bounding box center [0, 0] width 0 height 0
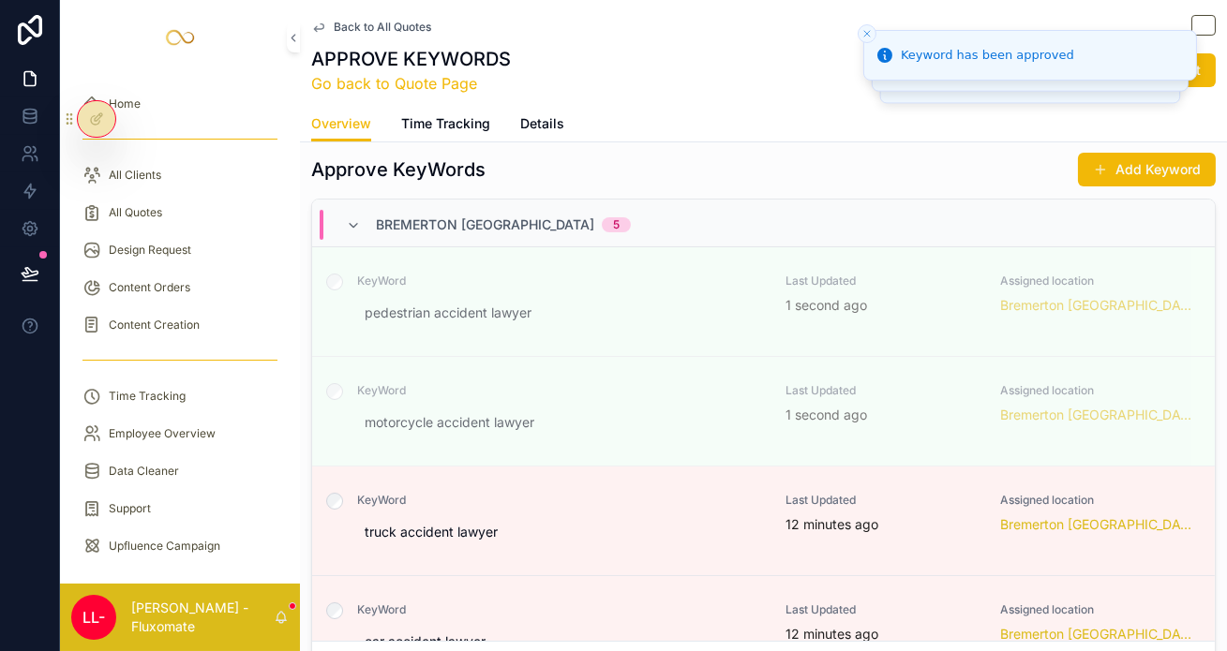
scroll to position [226, 0]
click at [0, 0] on span "Approve" at bounding box center [0, 0] width 0 height 0
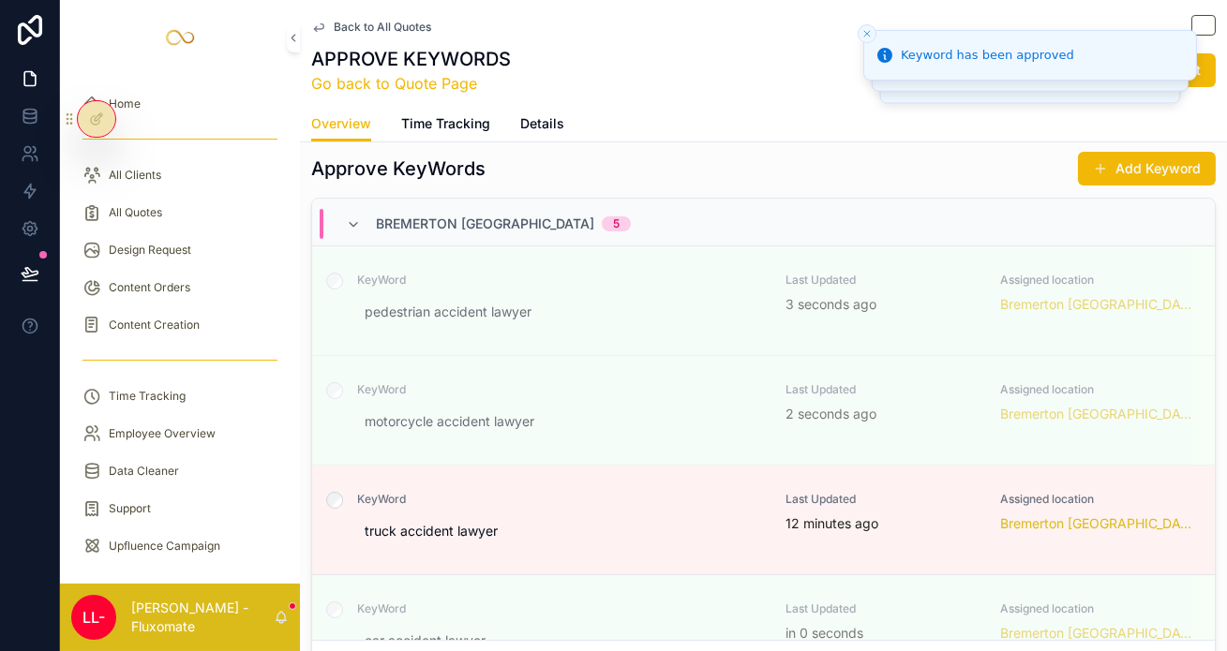
click at [0, 0] on span "Approve" at bounding box center [0, 0] width 0 height 0
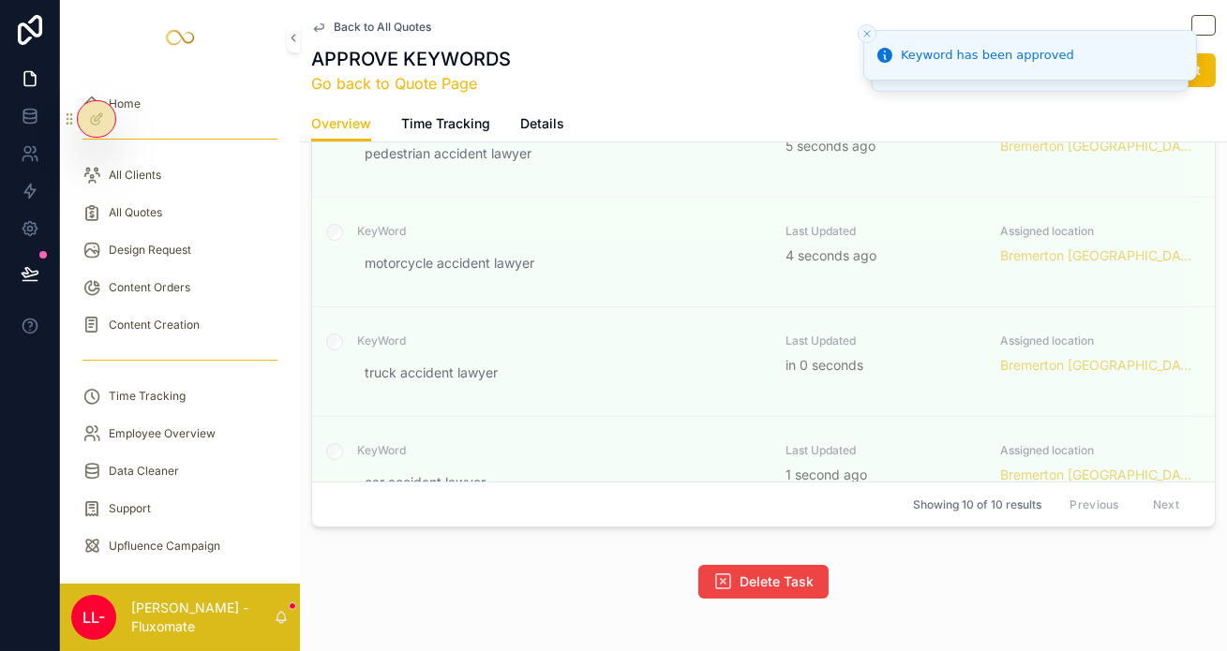
click at [0, 0] on span "Approve" at bounding box center [0, 0] width 0 height 0
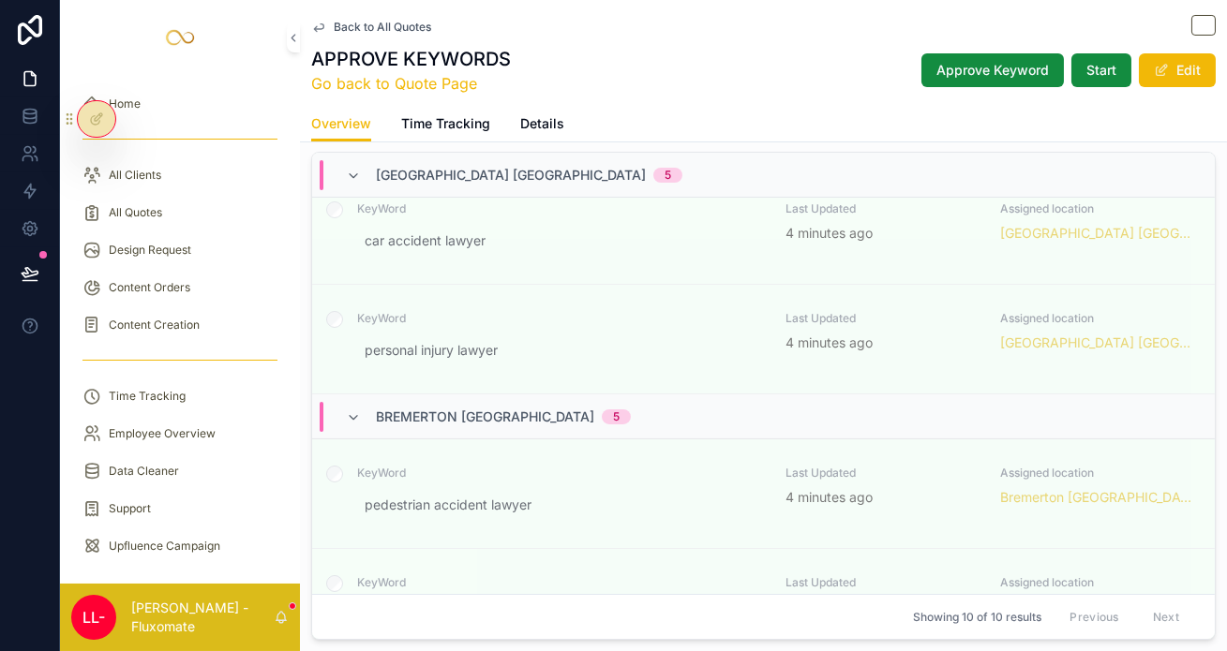
scroll to position [590, 0]
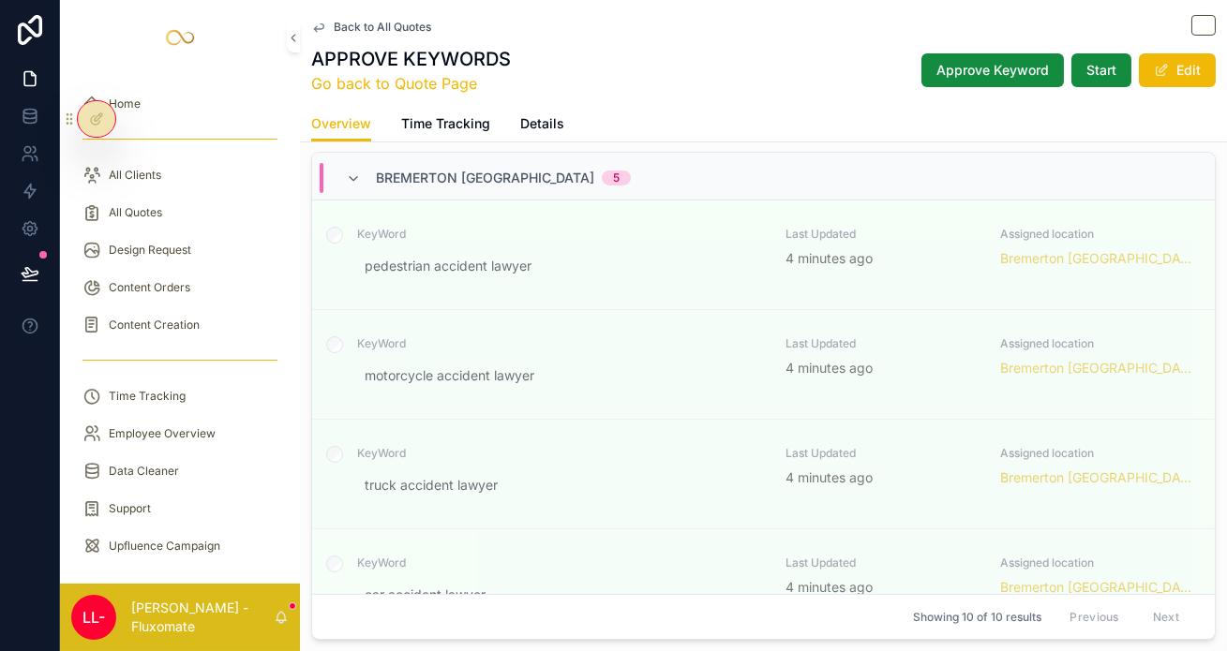
click at [997, 73] on button "Approve Keyword" at bounding box center [992, 70] width 142 height 34
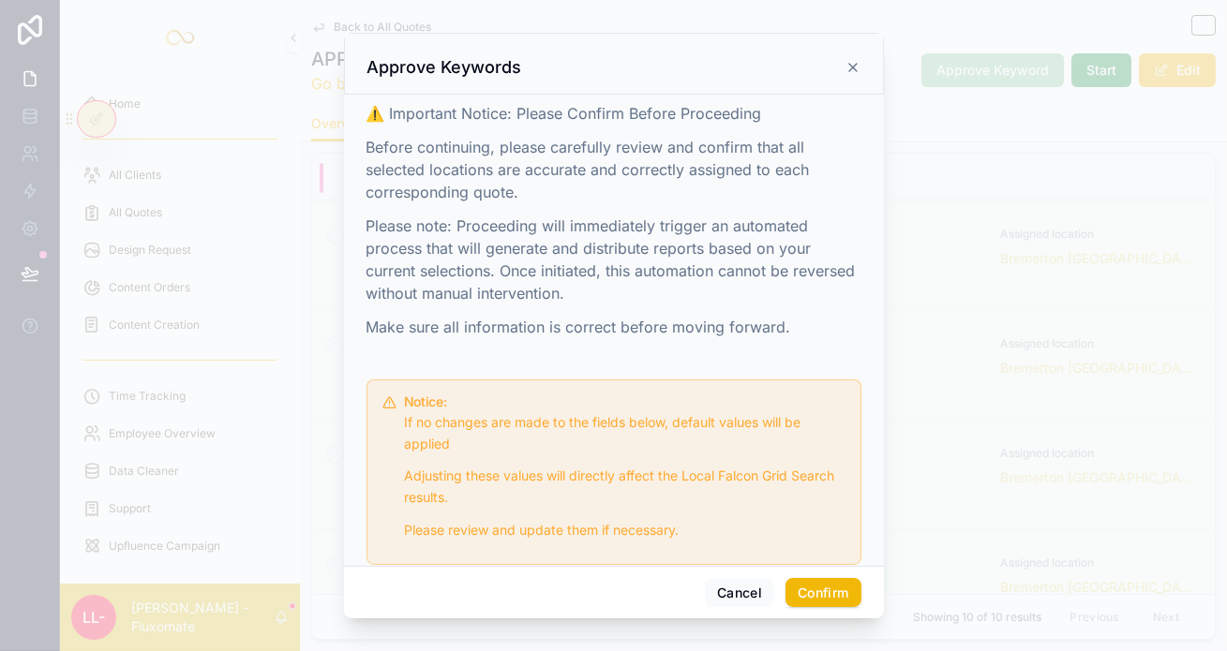
scroll to position [117, 0]
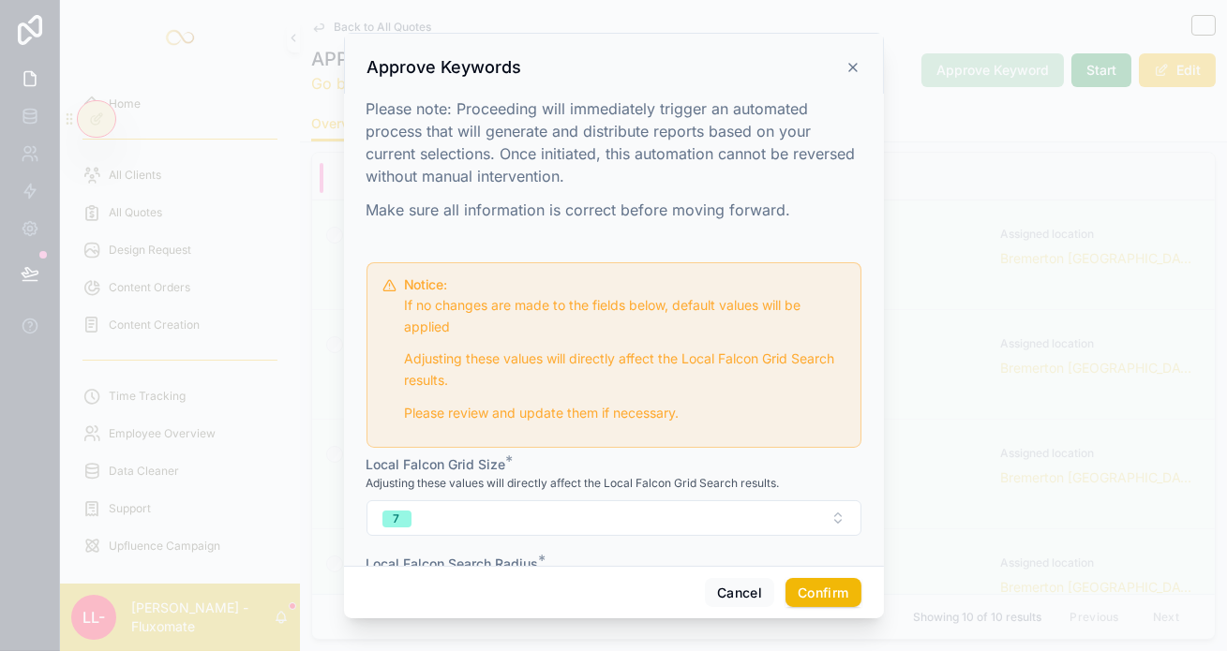
click at [573, 501] on button "7" at bounding box center [613, 519] width 495 height 36
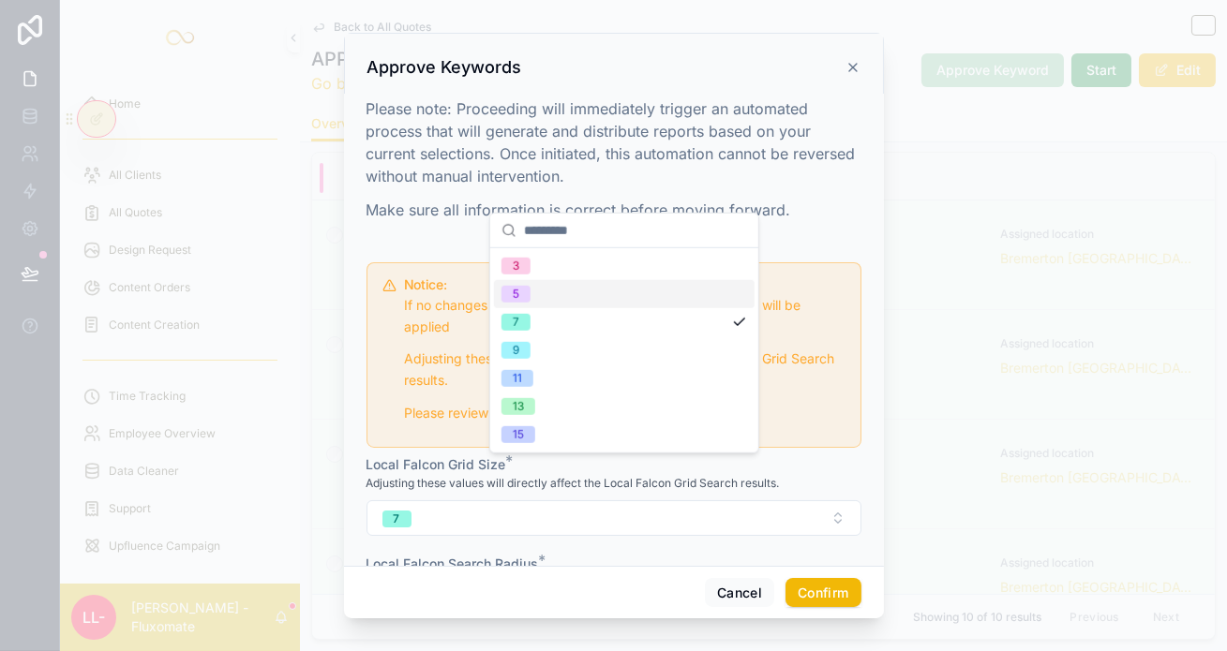
click at [555, 280] on div "5" at bounding box center [624, 294] width 261 height 28
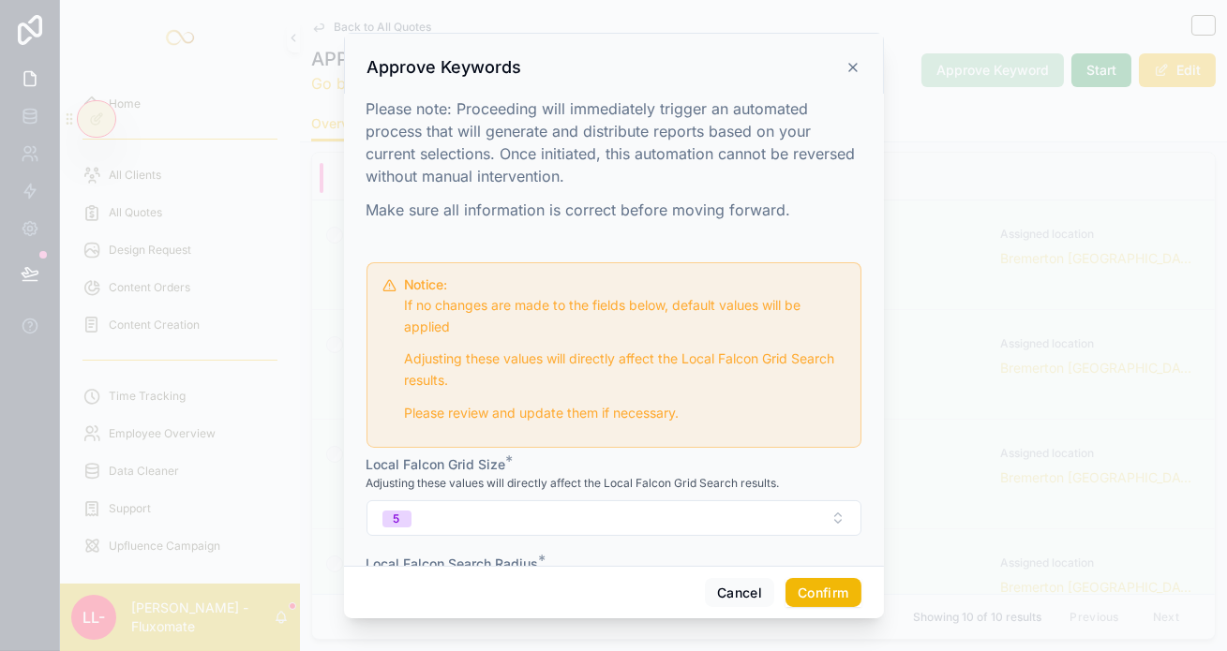
click at [793, 591] on button "Confirm" at bounding box center [822, 593] width 75 height 30
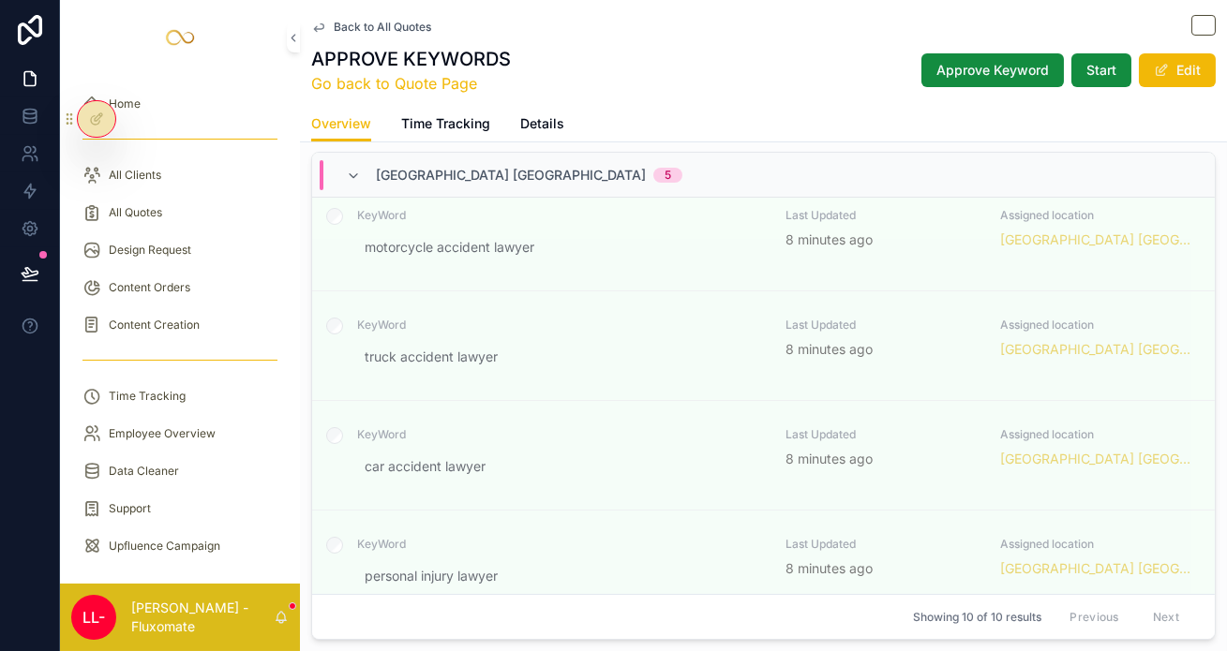
scroll to position [74, 0]
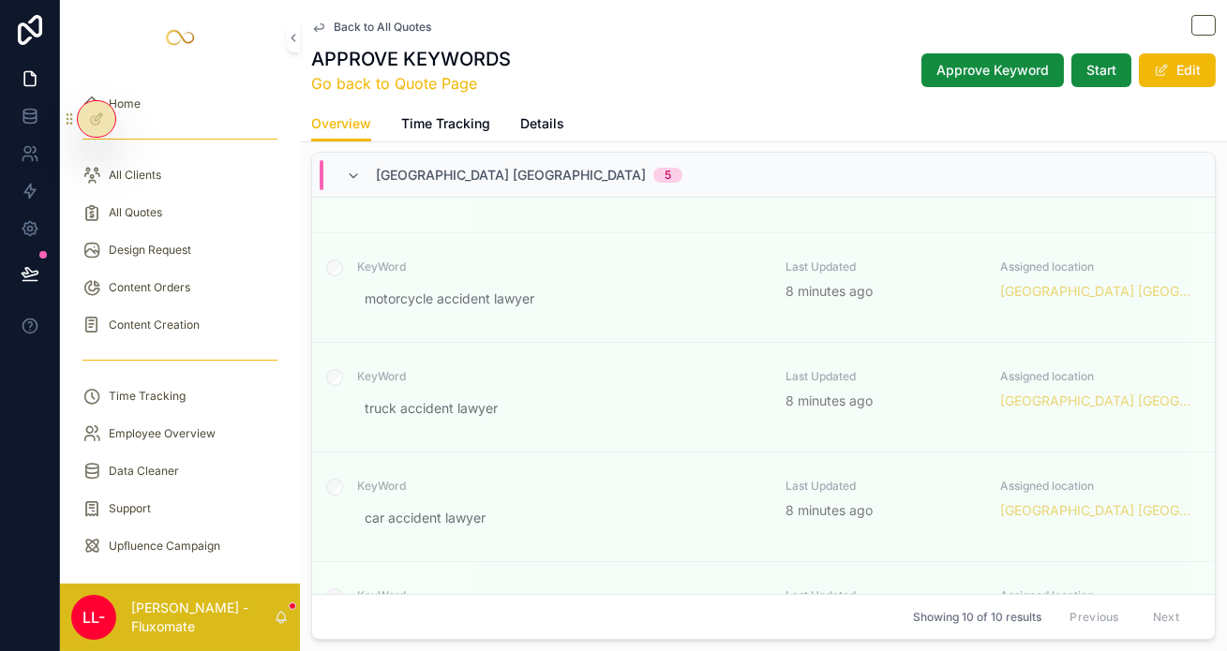
click at [334, 27] on span "Back to All Quotes" at bounding box center [382, 27] width 97 height 15
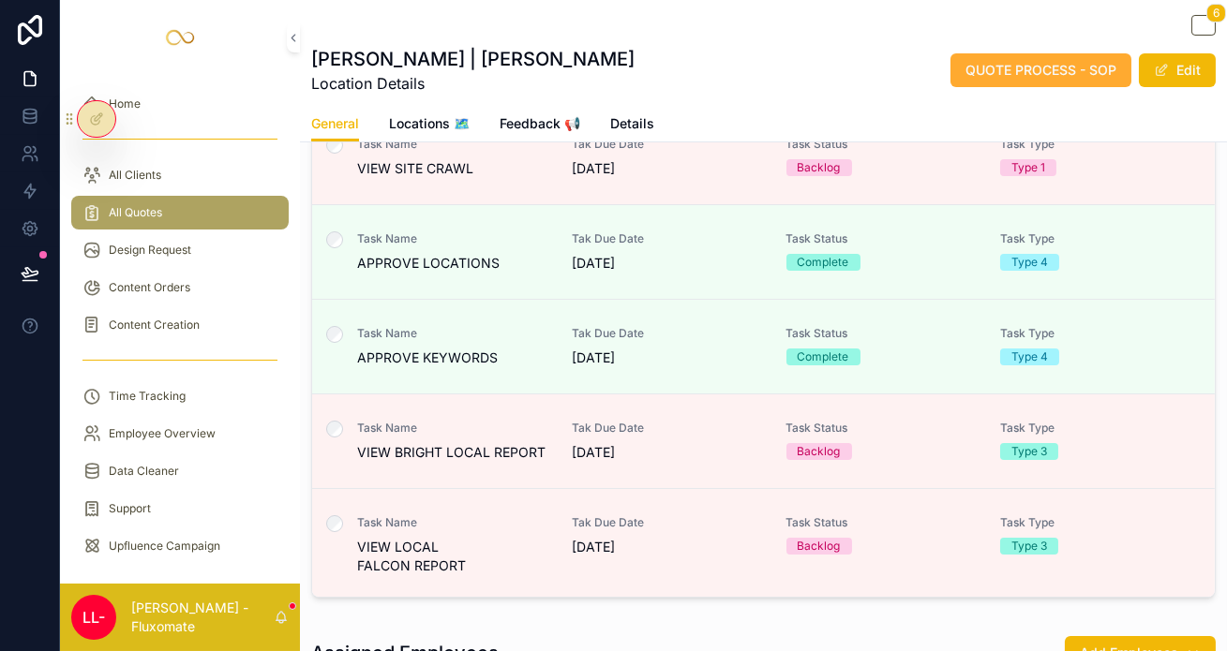
scroll to position [461, 0]
click at [626, 394] on link "Task Name VIEW BRIGHT LOCAL REPORT Tak Due Date 08/10/2025 Task Status Backlog …" at bounding box center [763, 441] width 903 height 95
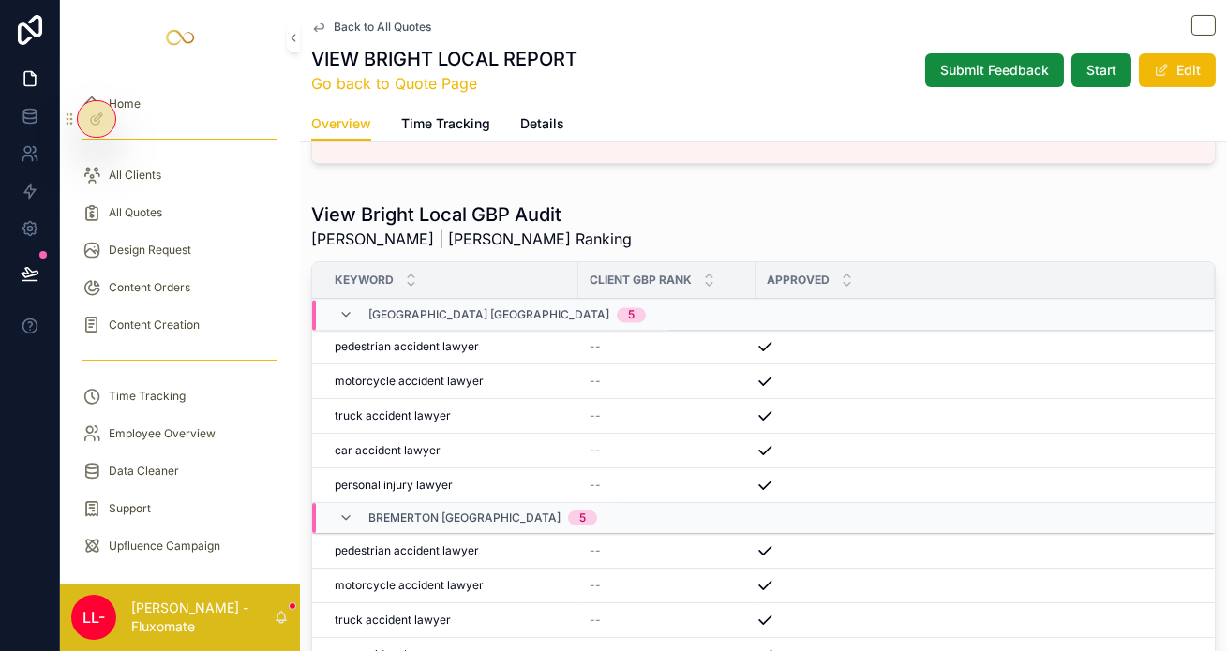
scroll to position [687, 0]
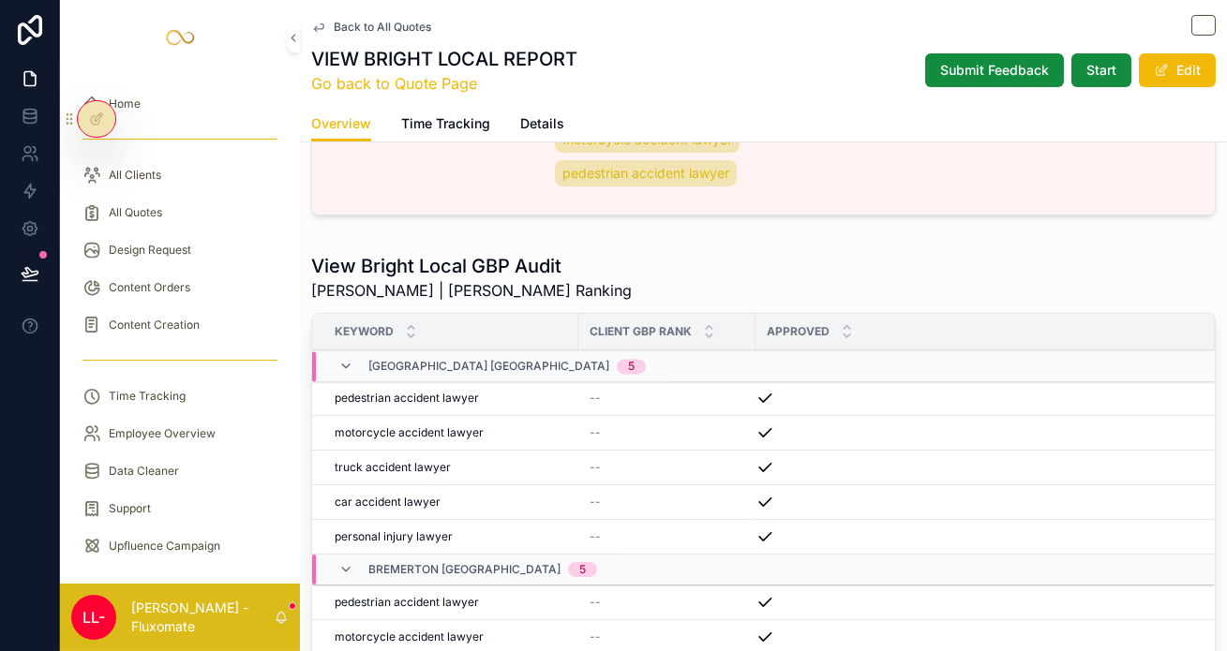
click at [334, 25] on span "Back to All Quotes" at bounding box center [382, 27] width 97 height 15
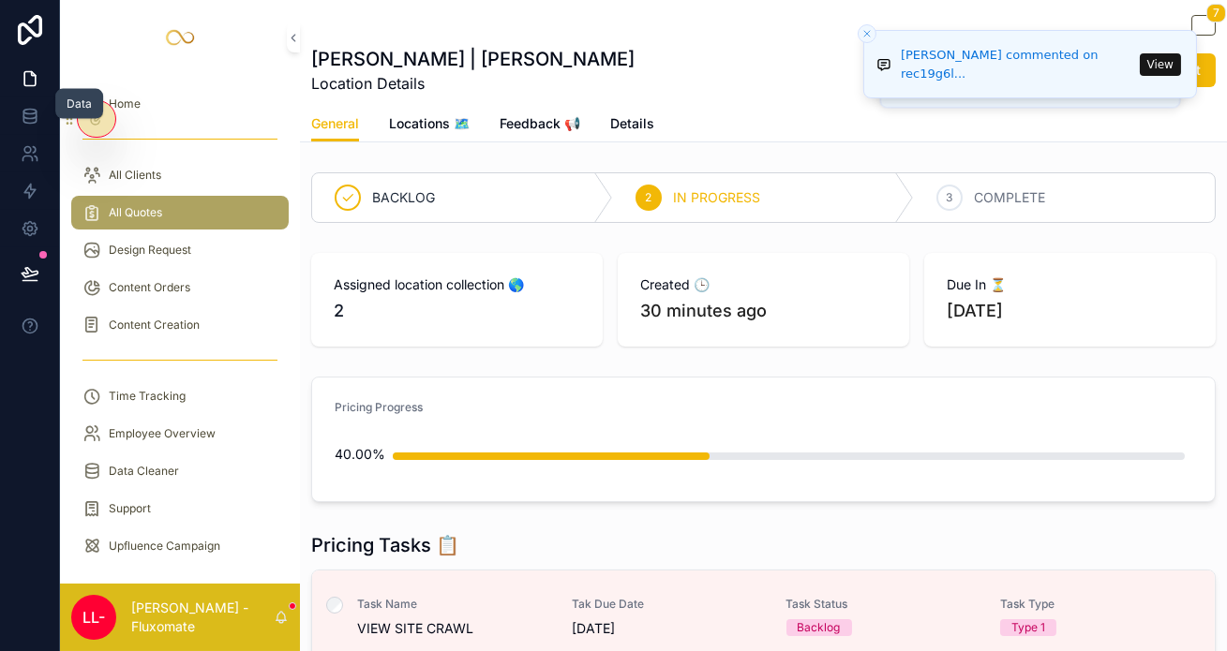
click at [34, 107] on icon at bounding box center [30, 116] width 19 height 19
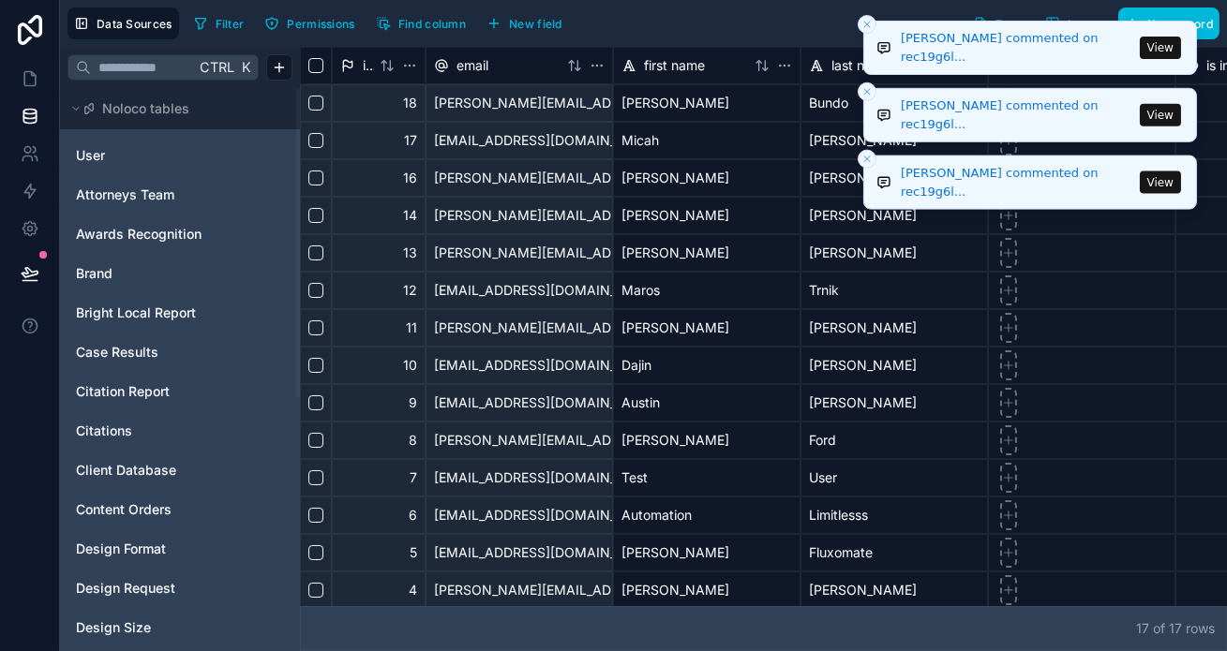
click at [1155, 116] on button "View" at bounding box center [1160, 115] width 41 height 22
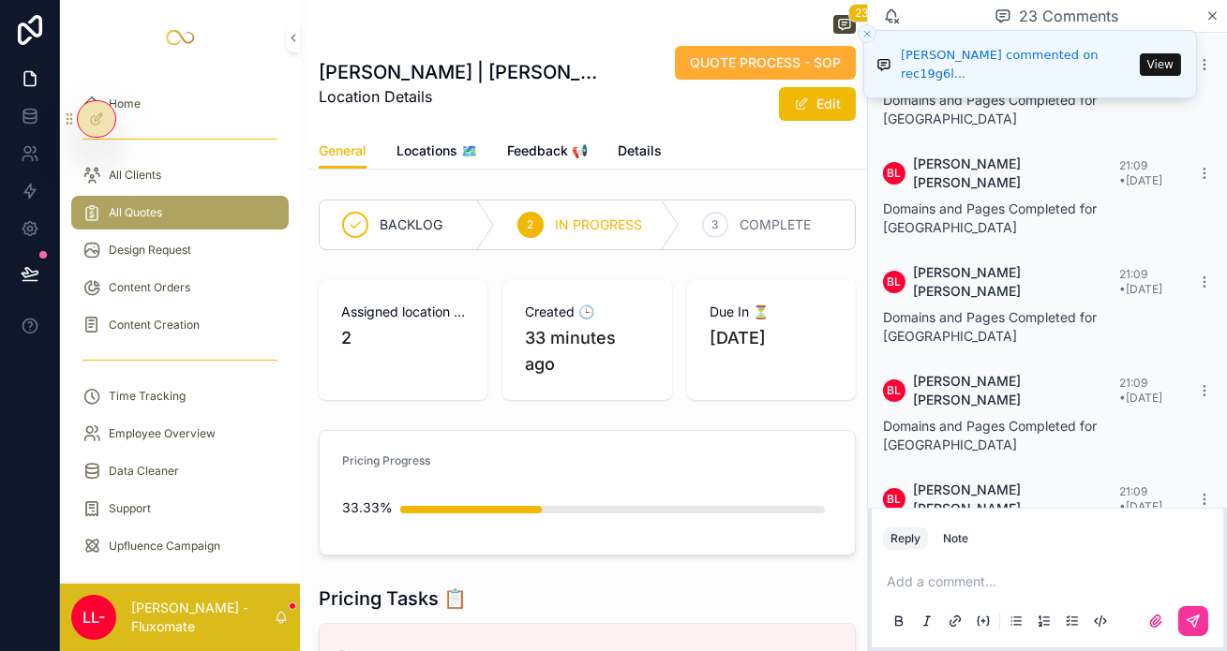
scroll to position [1156, 0]
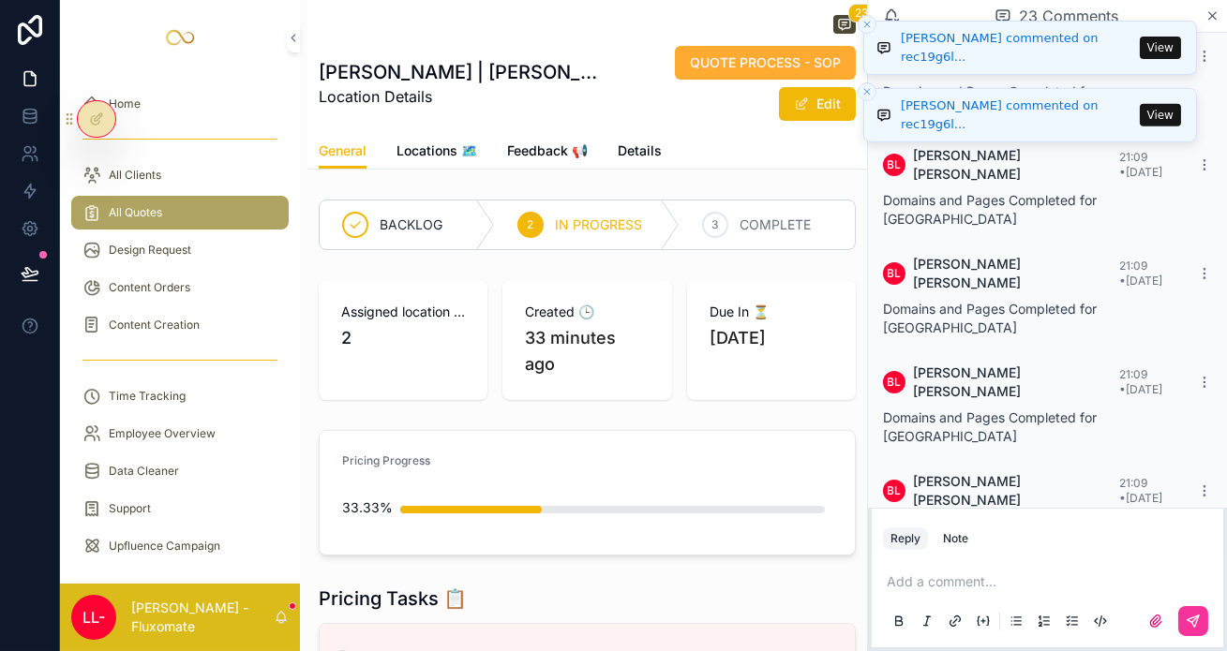
click at [871, 26] on icon "Close toast" at bounding box center [866, 24] width 11 height 11
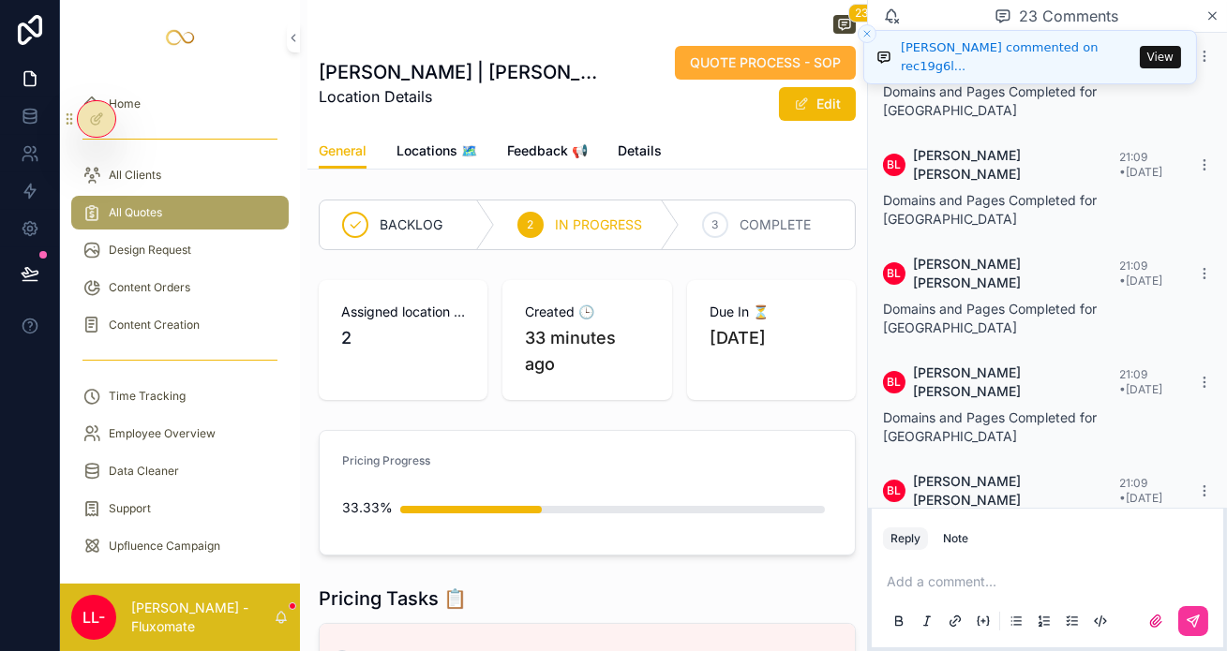
click at [868, 28] on icon "Close toast" at bounding box center [866, 33] width 11 height 11
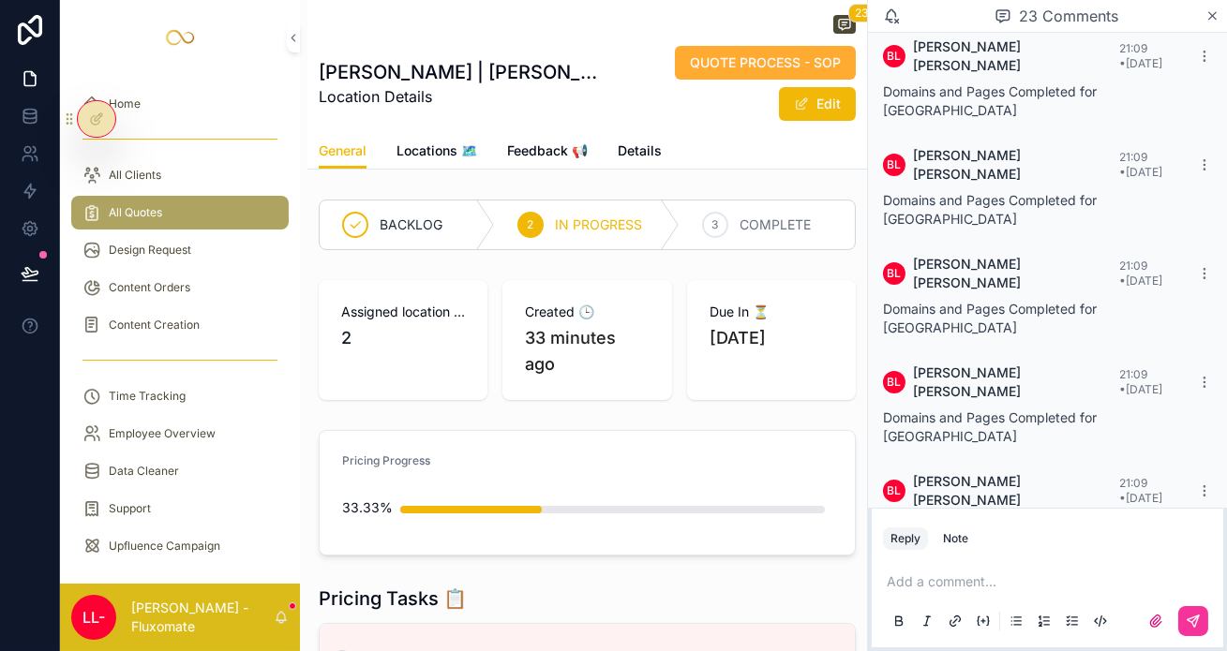
click at [1215, 13] on icon "scrollable content" at bounding box center [1212, 15] width 7 height 7
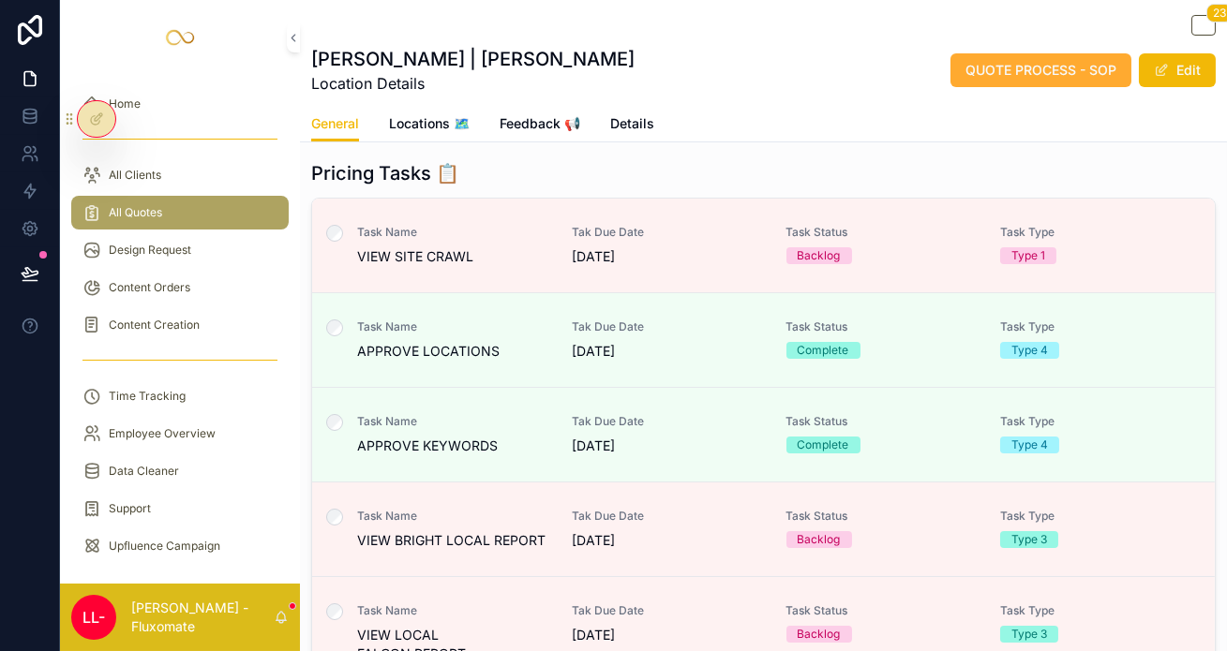
scroll to position [396, 0]
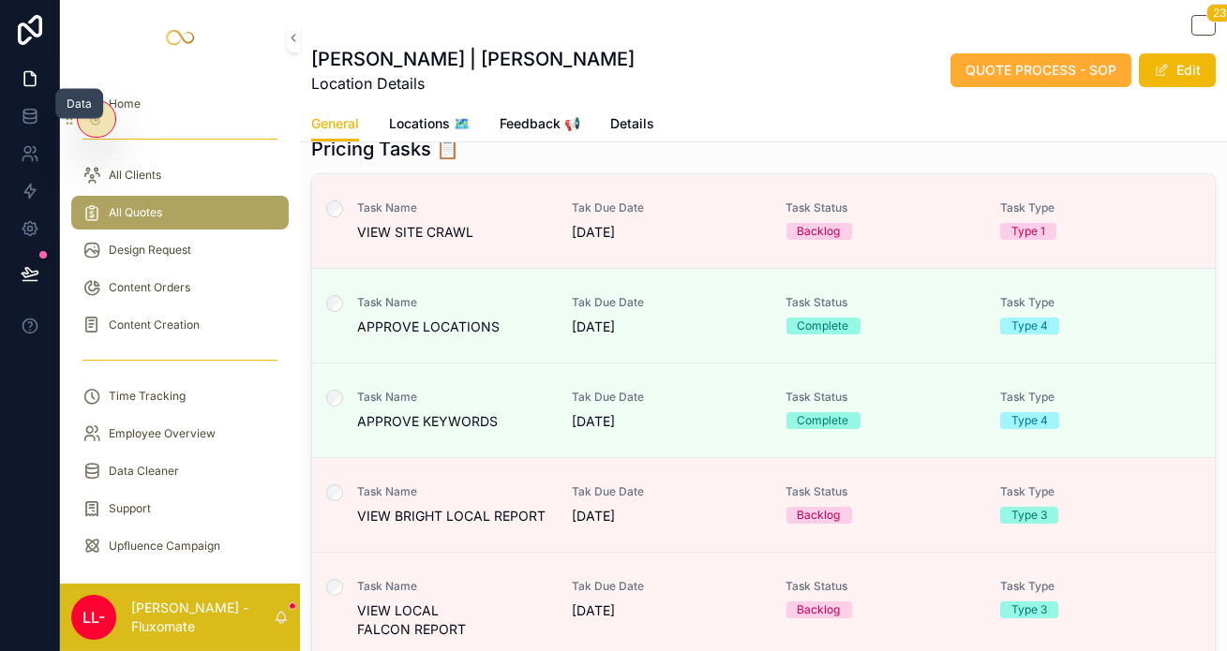
click at [30, 112] on link at bounding box center [29, 115] width 59 height 37
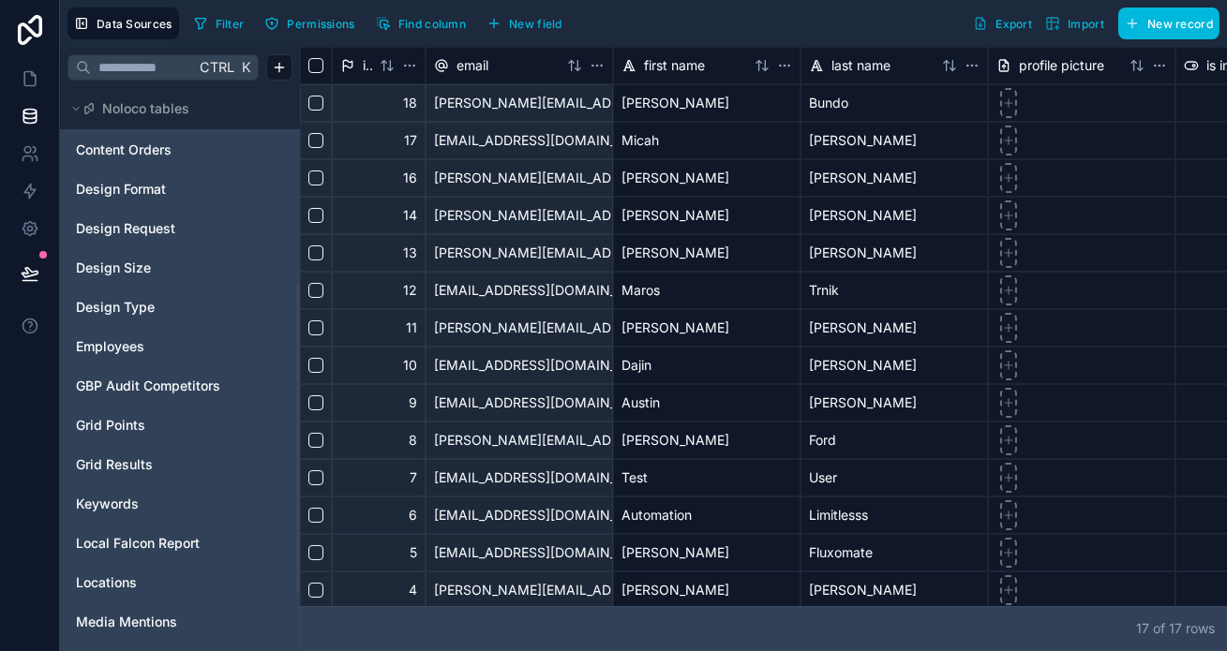
scroll to position [485, 0]
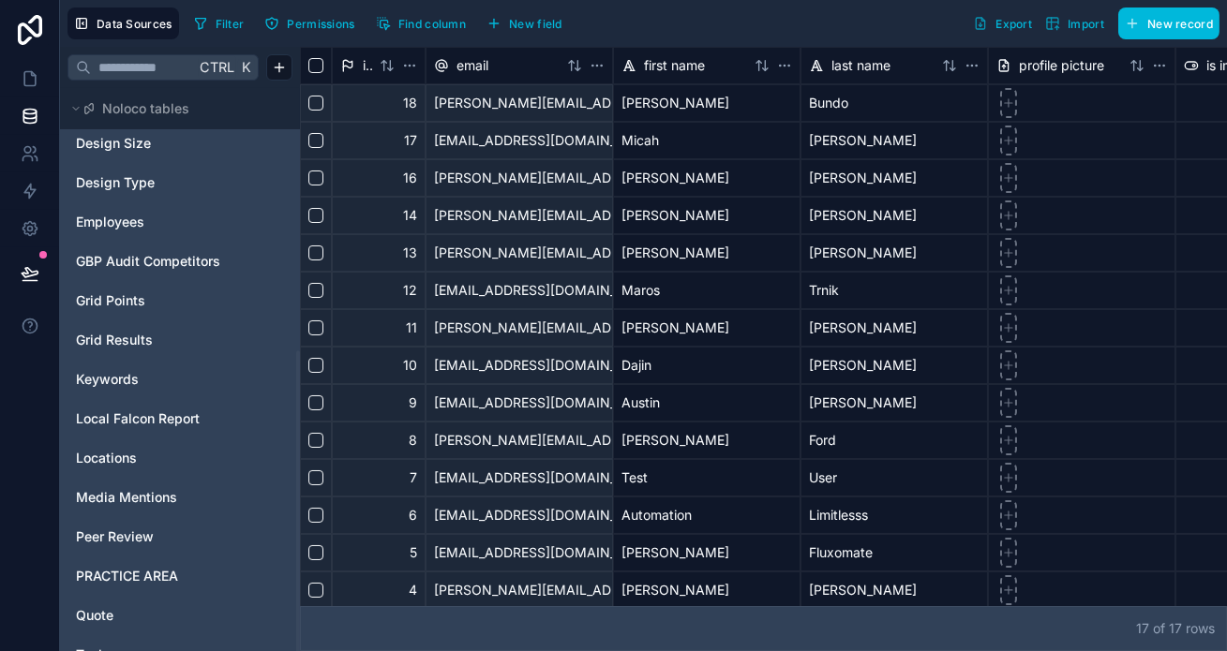
click at [97, 606] on span "Quote" at bounding box center [94, 615] width 37 height 19
